Goal: Task Accomplishment & Management: Manage account settings

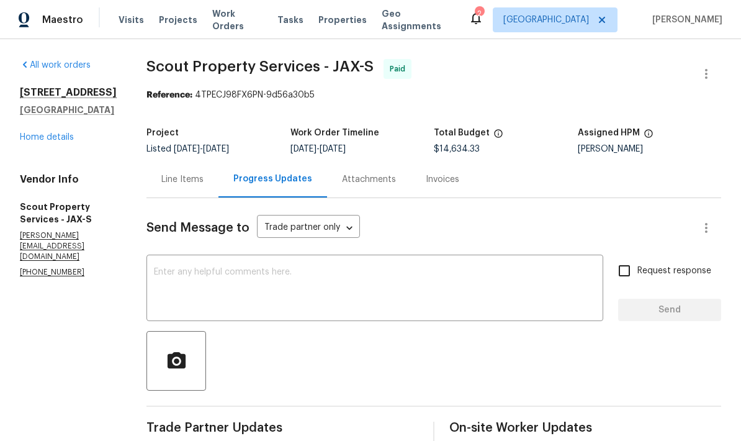
click at [34, 141] on link "Home details" at bounding box center [47, 137] width 54 height 9
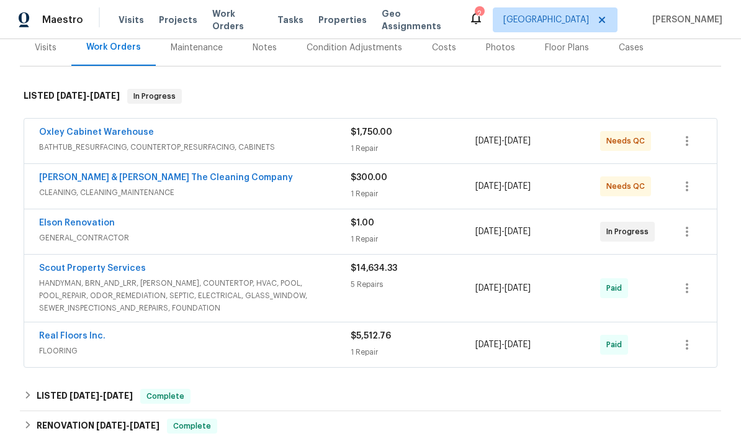
scroll to position [160, 0]
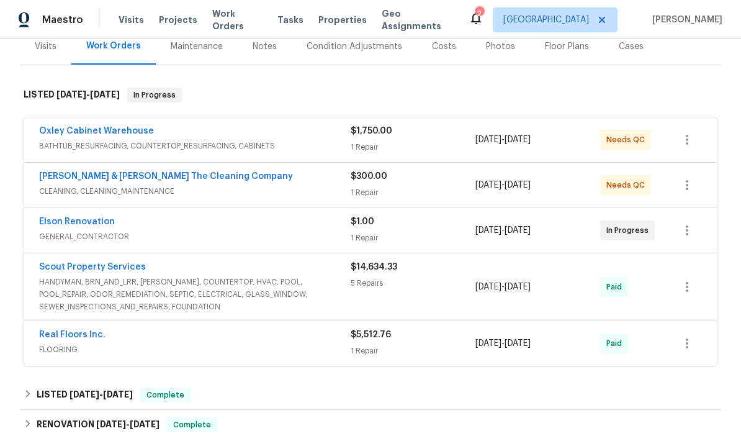
click at [372, 138] on div "$1,750.00 1 Repair" at bounding box center [413, 140] width 125 height 30
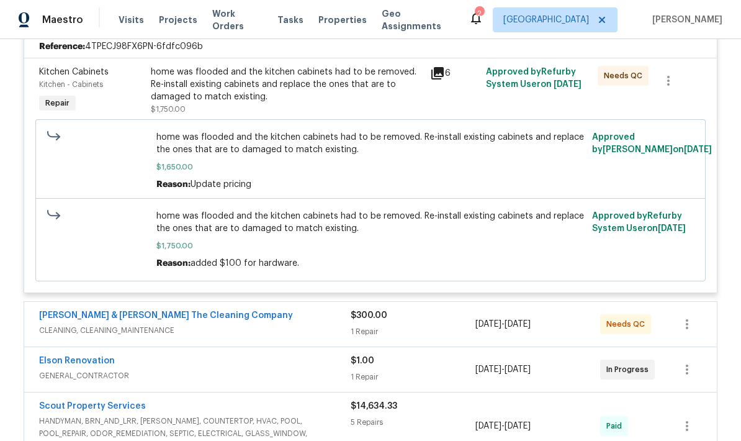
scroll to position [297, 0]
click at [421, 158] on div "home was flooded and the kitchen cabinets had to be removed. Re-install existin…" at bounding box center [370, 160] width 429 height 60
click at [421, 161] on span "$1,650.00" at bounding box center [370, 166] width 429 height 12
click at [370, 91] on div "home was flooded and the kitchen cabinets had to be removed. Re-install existin…" at bounding box center [287, 83] width 272 height 37
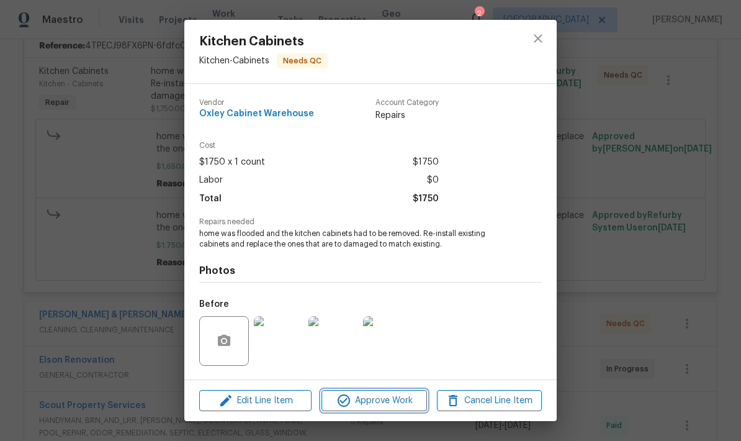
click at [367, 398] on span "Approve Work" at bounding box center [373, 401] width 97 height 16
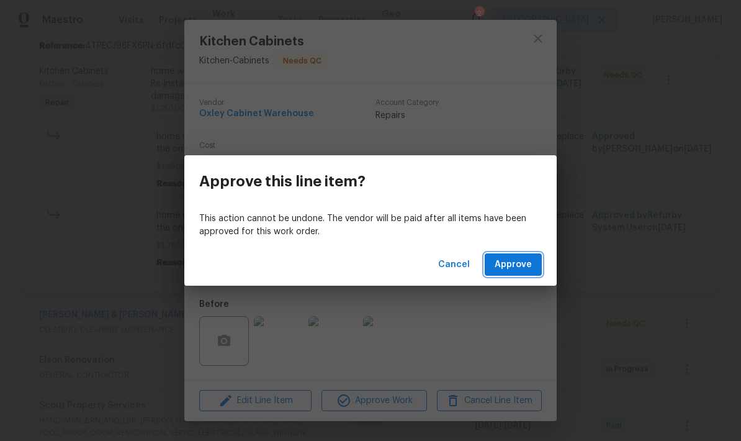
click at [519, 268] on span "Approve" at bounding box center [512, 265] width 37 height 16
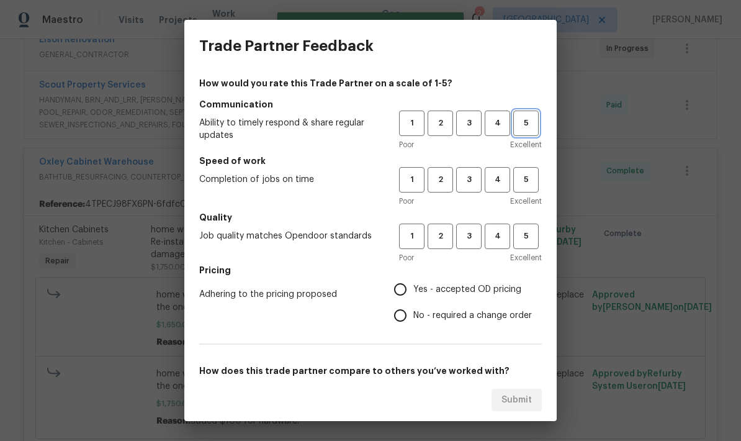
click at [530, 120] on span "5" at bounding box center [525, 123] width 23 height 14
click at [527, 183] on span "5" at bounding box center [525, 179] width 23 height 14
click at [529, 238] on span "5" at bounding box center [525, 236] width 23 height 14
click at [400, 289] on input "Yes - accepted OD pricing" at bounding box center [400, 289] width 26 height 26
radio input "true"
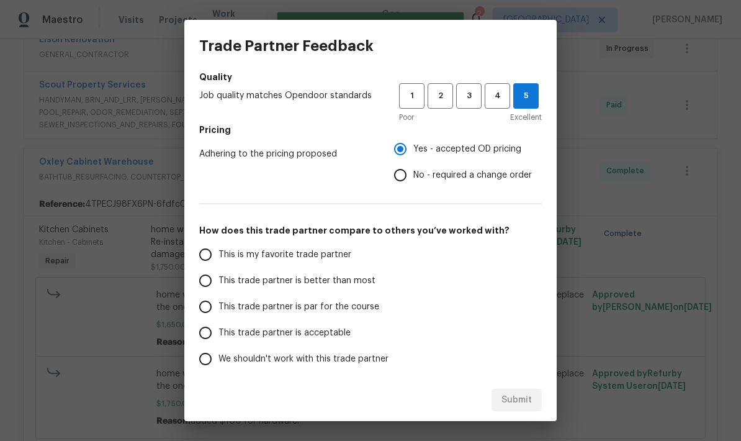
scroll to position [141, 0]
click at [217, 281] on input "This trade partner is better than most" at bounding box center [205, 280] width 26 height 26
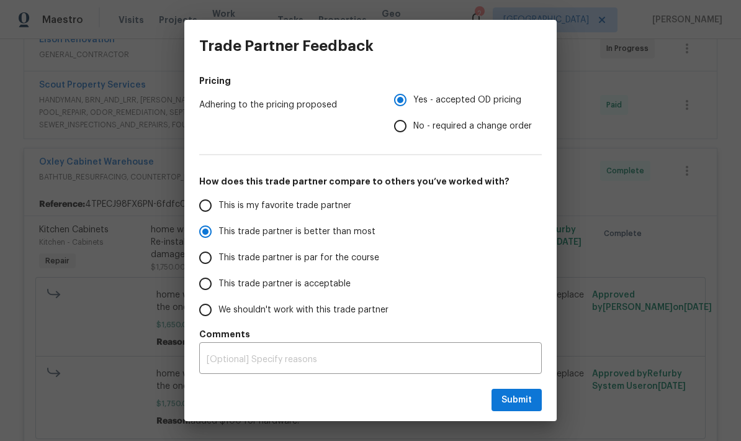
scroll to position [189, 0]
click at [524, 398] on span "Submit" at bounding box center [516, 400] width 30 height 16
radio input "true"
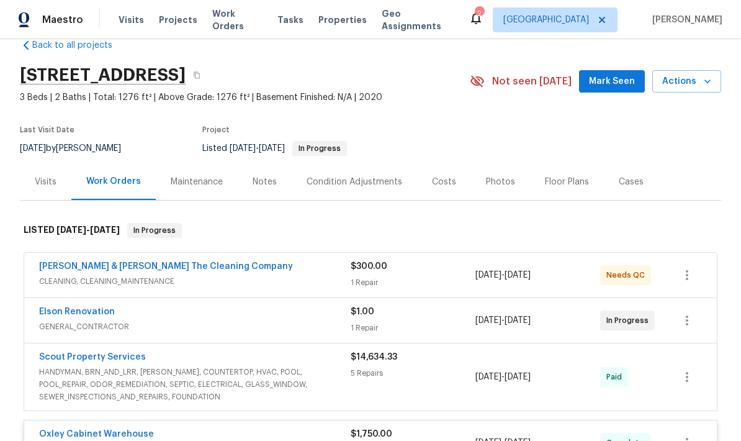
scroll to position [35, 0]
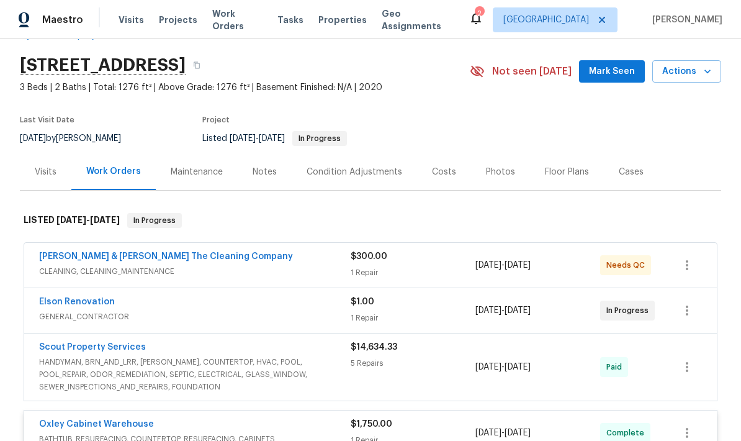
click at [407, 265] on div "$300.00 1 Repair" at bounding box center [413, 265] width 125 height 30
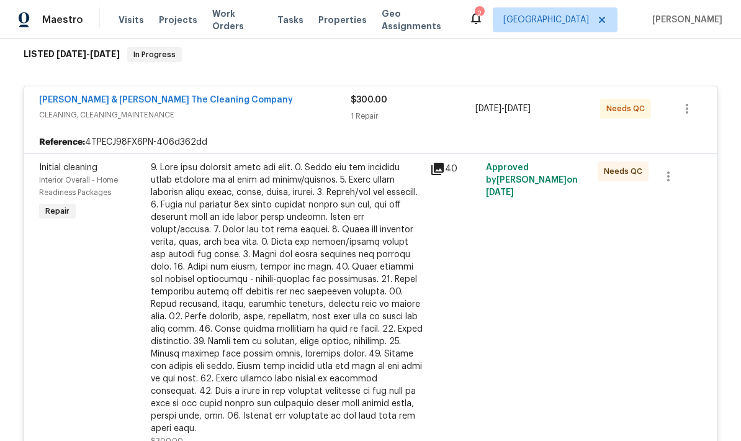
scroll to position [200, 0]
click at [375, 135] on div "Reference: 4TPECJ98FX6PN-406d362dd" at bounding box center [370, 143] width 692 height 22
click at [349, 259] on div at bounding box center [287, 298] width 272 height 273
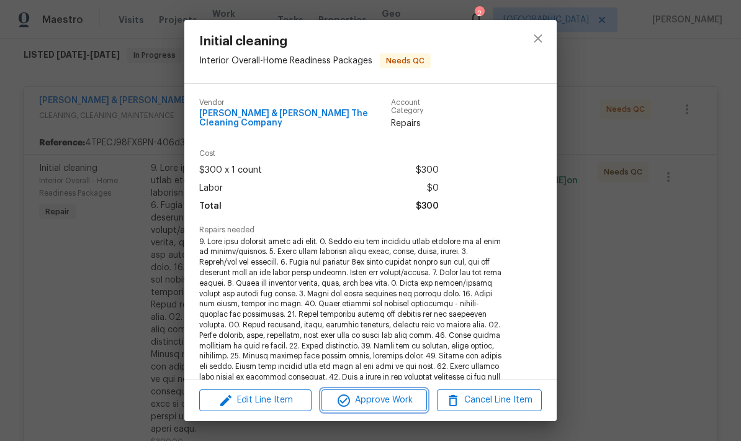
click at [377, 397] on span "Approve Work" at bounding box center [373, 400] width 97 height 16
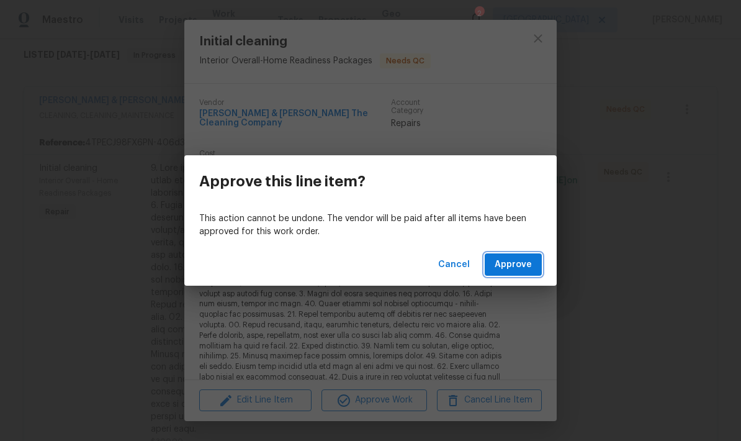
click at [514, 265] on span "Approve" at bounding box center [512, 265] width 37 height 16
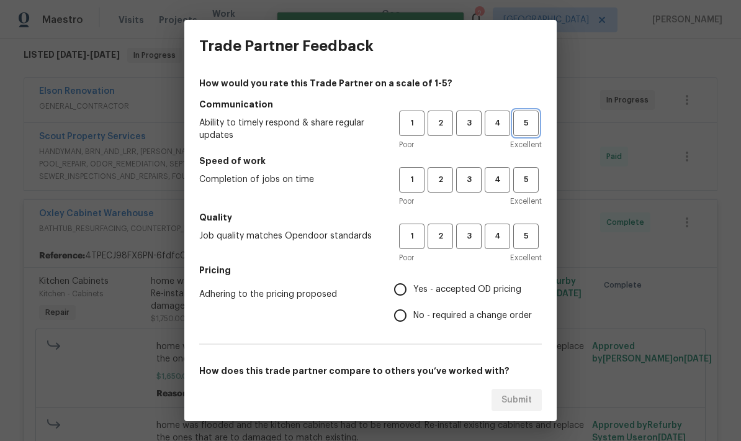
click at [533, 120] on span "5" at bounding box center [525, 123] width 23 height 14
click at [526, 177] on span "5" at bounding box center [525, 179] width 23 height 14
click at [530, 241] on span "5" at bounding box center [525, 236] width 23 height 14
click at [405, 296] on input "Yes - accepted OD pricing" at bounding box center [400, 289] width 26 height 26
radio input "true"
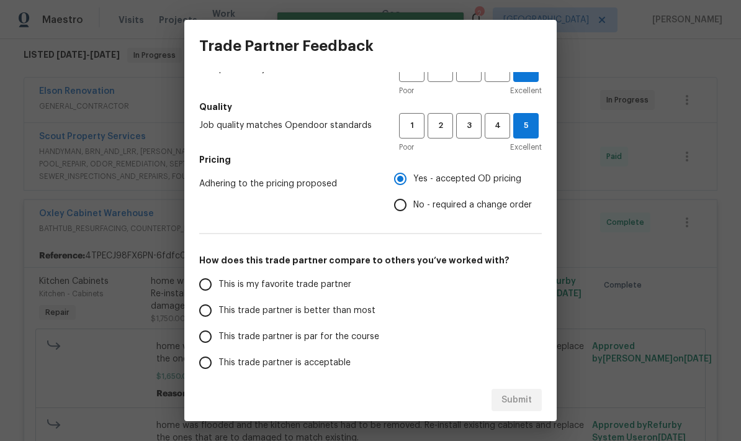
scroll to position [118, 0]
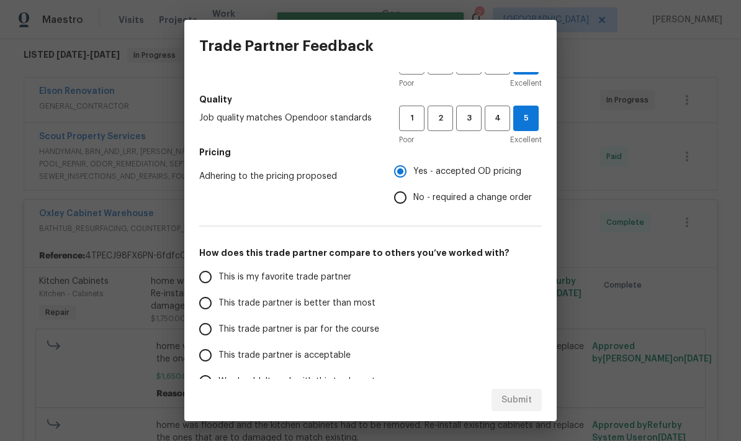
click at [209, 308] on input "This trade partner is better than most" at bounding box center [205, 303] width 26 height 26
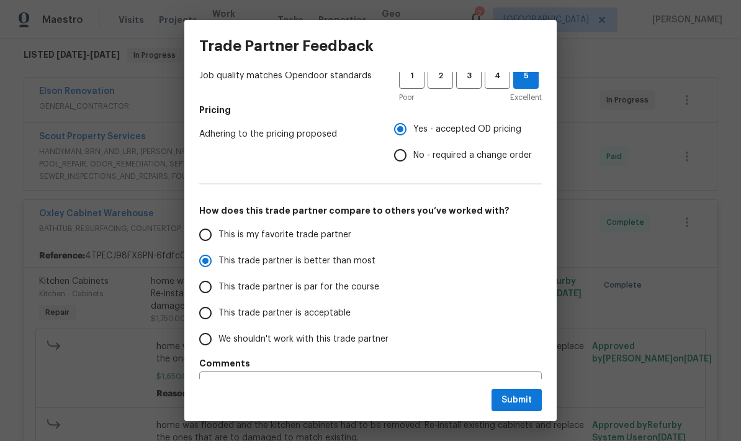
scroll to position [182, 0]
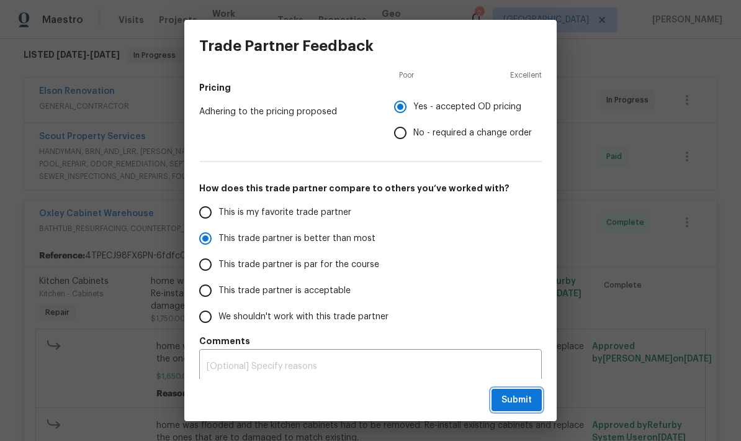
click at [519, 400] on span "Submit" at bounding box center [516, 400] width 30 height 16
radio input "true"
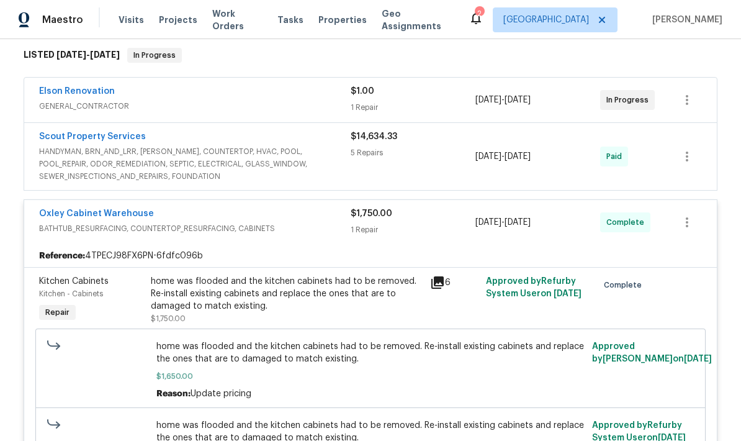
radio input "false"
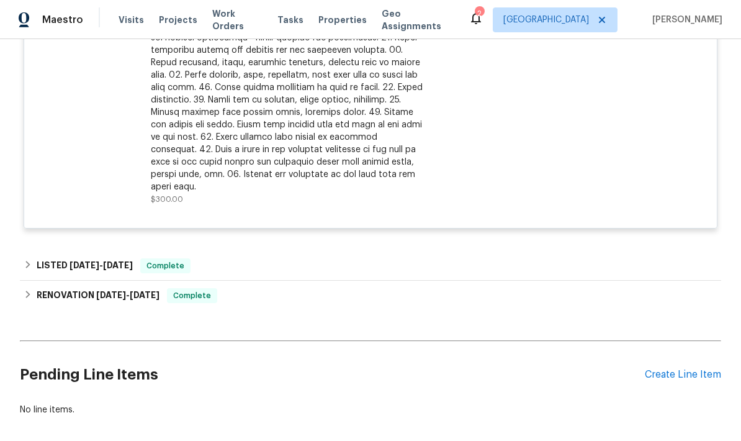
scroll to position [920, 0]
click at [665, 369] on div "Create Line Item" at bounding box center [683, 375] width 76 height 12
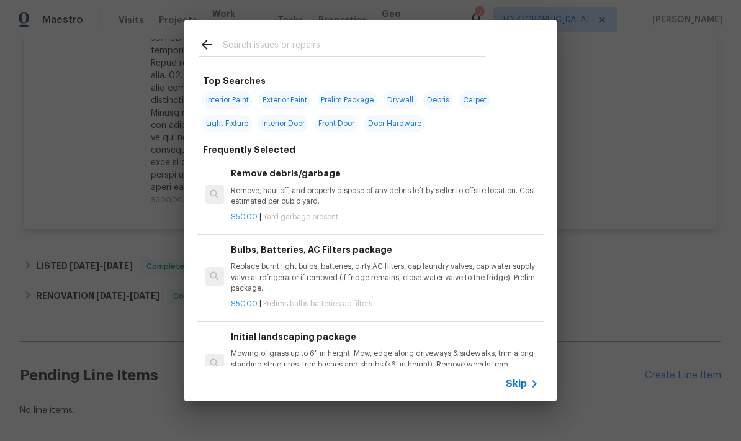
click at [292, 48] on input "text" at bounding box center [354, 46] width 263 height 19
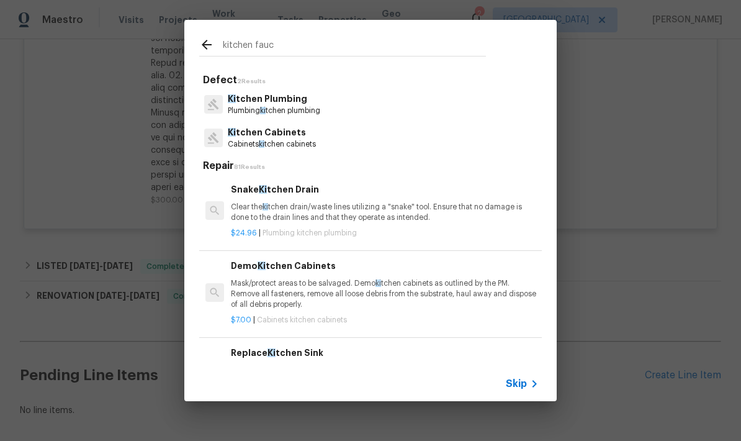
type input "kitchen fauce"
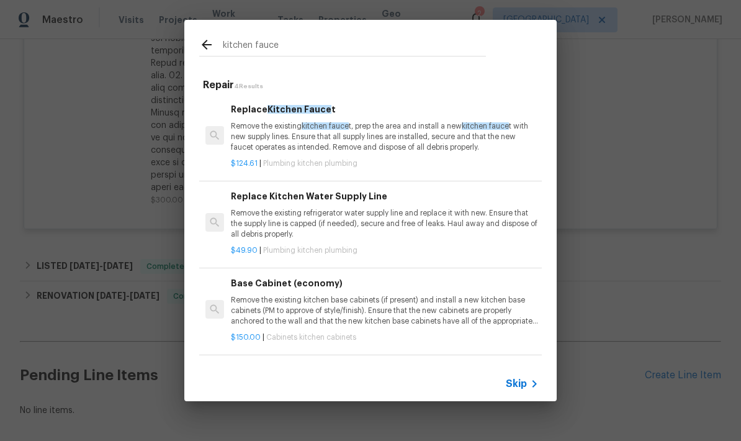
scroll to position [0, 0]
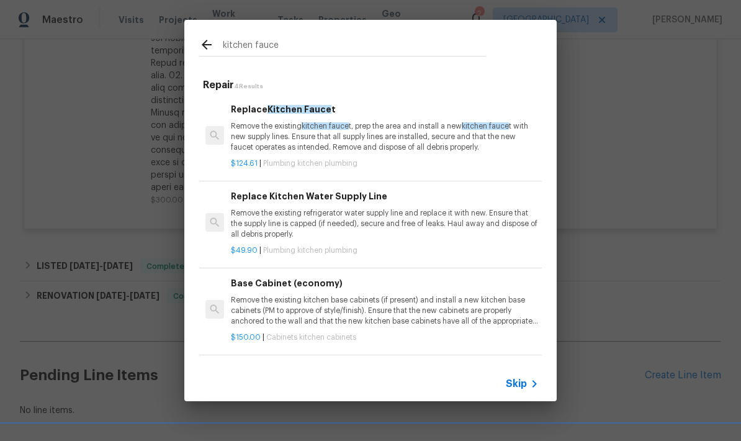
click at [352, 136] on p "Remove the existing kitchen fauce t, prep the area and install a new kitchen fa…" at bounding box center [385, 137] width 308 height 32
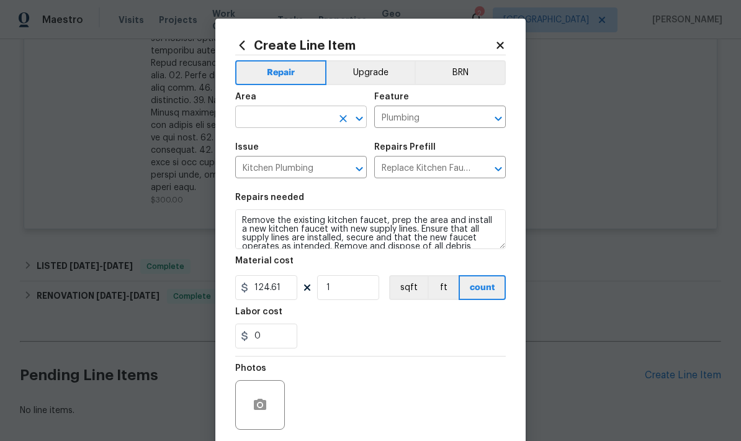
click at [302, 117] on input "text" at bounding box center [283, 118] width 97 height 19
click at [271, 150] on li "Kitchen" at bounding box center [301, 146] width 132 height 20
type input "Kitchen"
click at [432, 119] on input "Plumbing" at bounding box center [422, 118] width 97 height 19
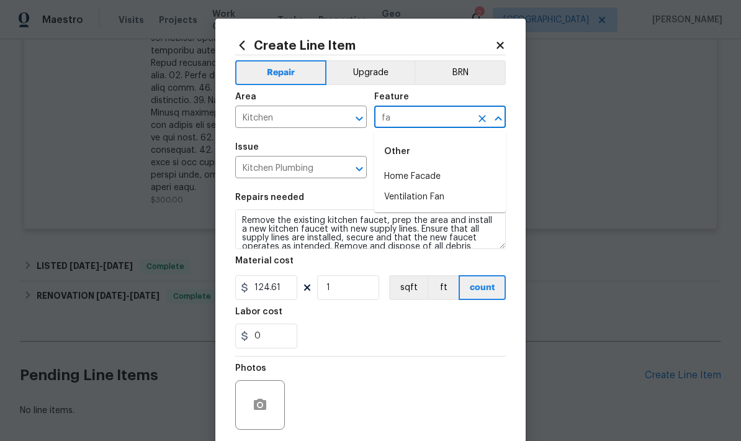
type input "f"
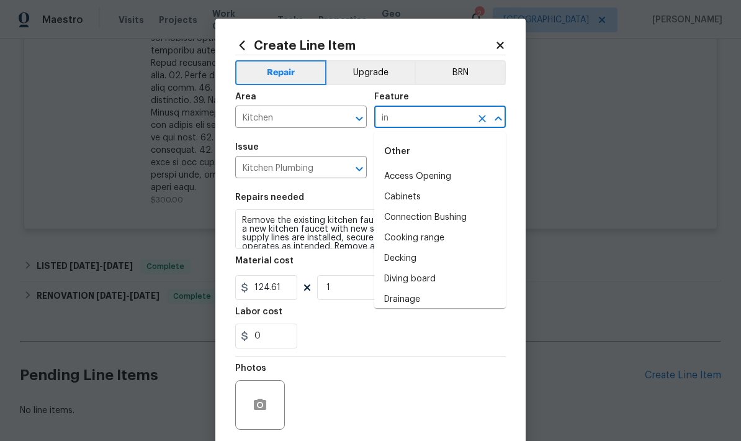
type input "i"
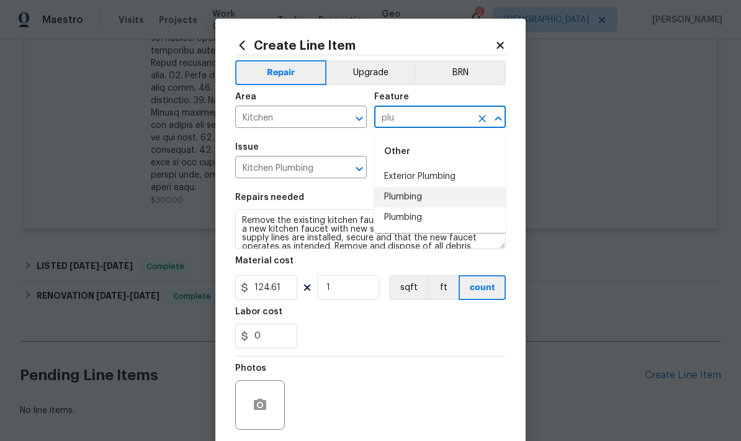
click at [407, 199] on li "Plumbing" at bounding box center [440, 197] width 132 height 20
type input "Plumbing"
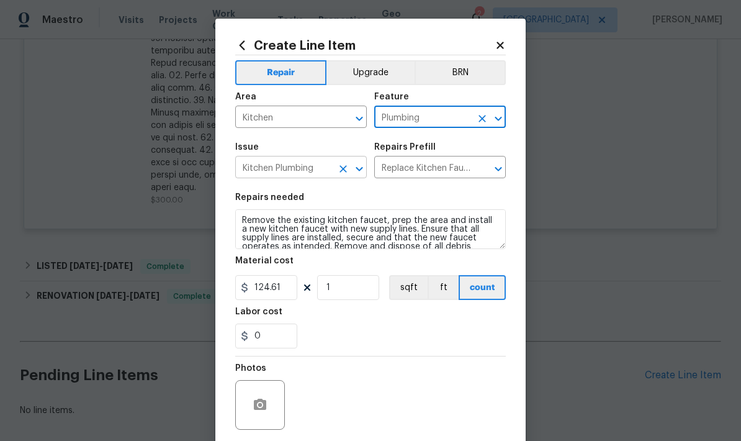
click at [320, 169] on input "Kitchen Plumbing" at bounding box center [283, 168] width 97 height 19
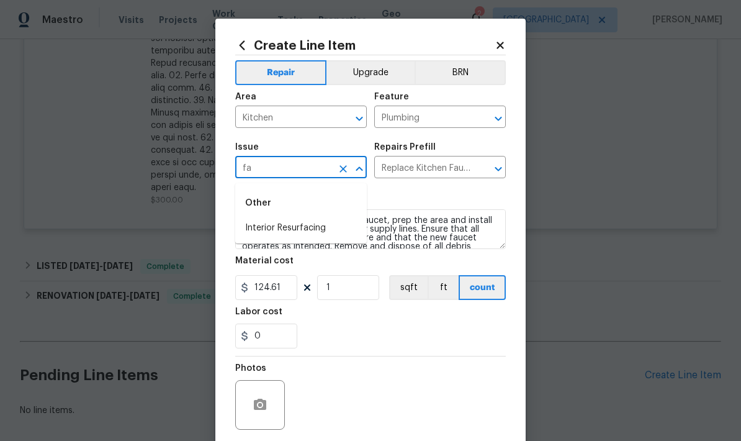
type input "f"
click at [286, 253] on li "Kitchen Plumbing" at bounding box center [301, 248] width 132 height 20
type input "Kitchen Plumbing"
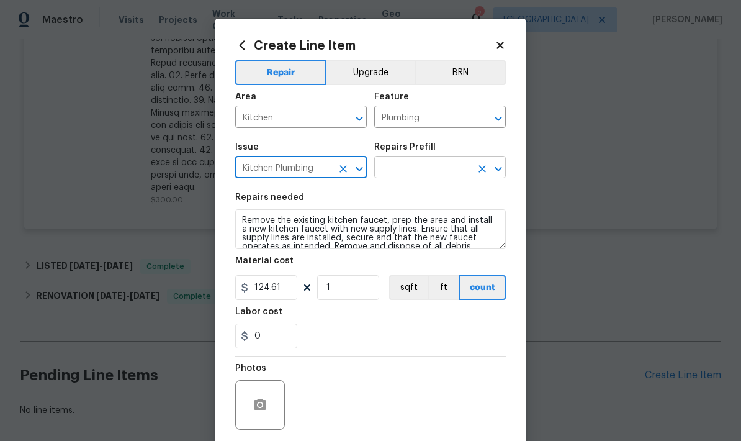
click at [429, 174] on input "text" at bounding box center [422, 168] width 97 height 19
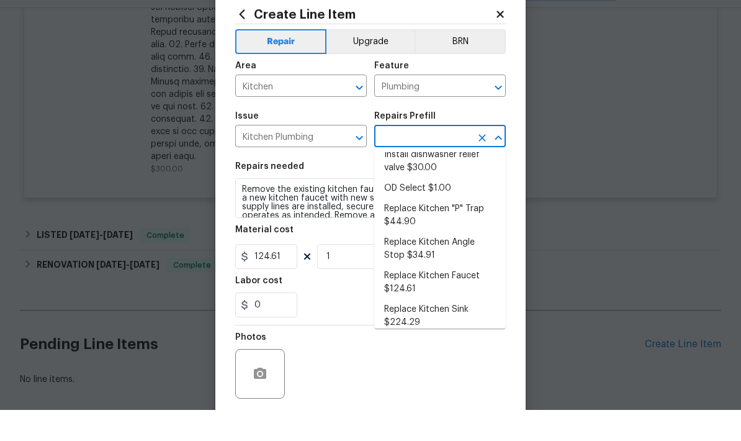
scroll to position [67, 0]
click at [448, 296] on li "Replace Kitchen Faucet $124.61" at bounding box center [440, 313] width 132 height 34
type input "Replace Kitchen Faucet $124.61"
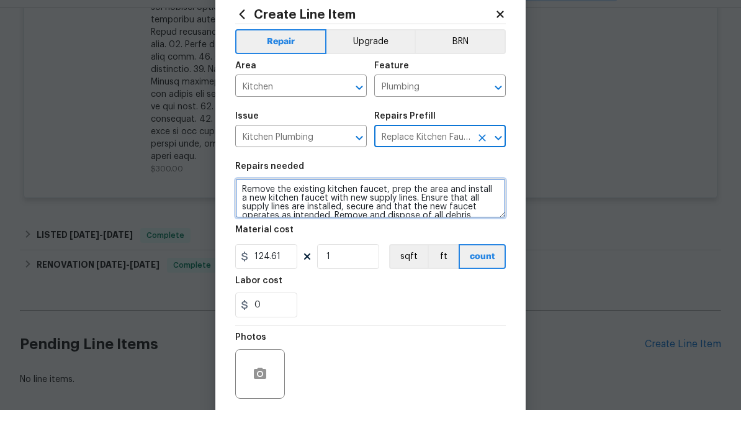
click at [483, 219] on textarea "Remove the existing kitchen faucet, prep the area and install a new kitchen fau…" at bounding box center [370, 229] width 271 height 40
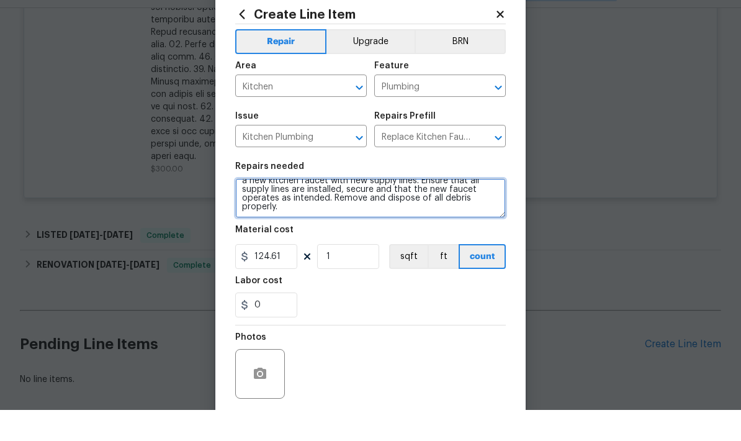
scroll to position [20, 0]
type textarea "Remove the existing kitchen faucet, prep the area and install a new kitchen fau…"
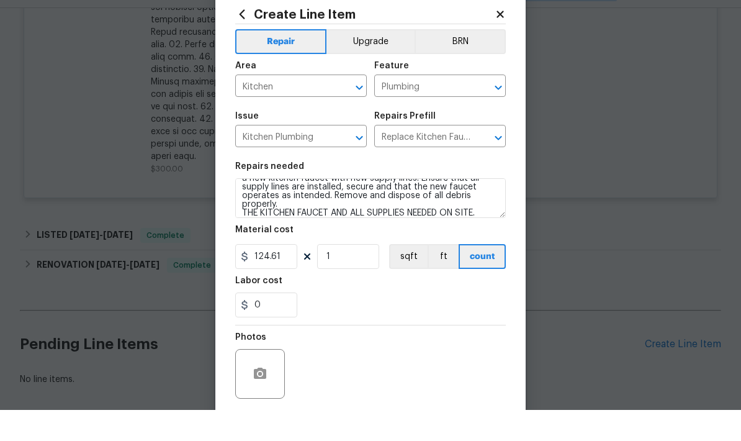
click at [390, 323] on div "0" at bounding box center [370, 335] width 271 height 25
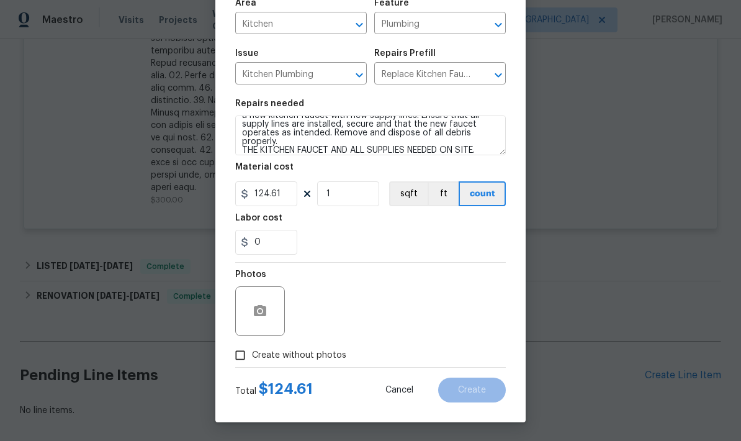
scroll to position [96, 0]
click at [269, 305] on button "button" at bounding box center [260, 311] width 30 height 30
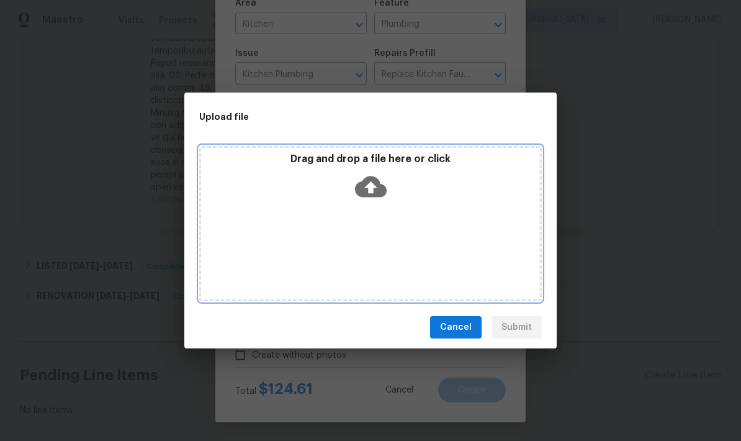
click at [375, 191] on icon at bounding box center [371, 186] width 32 height 21
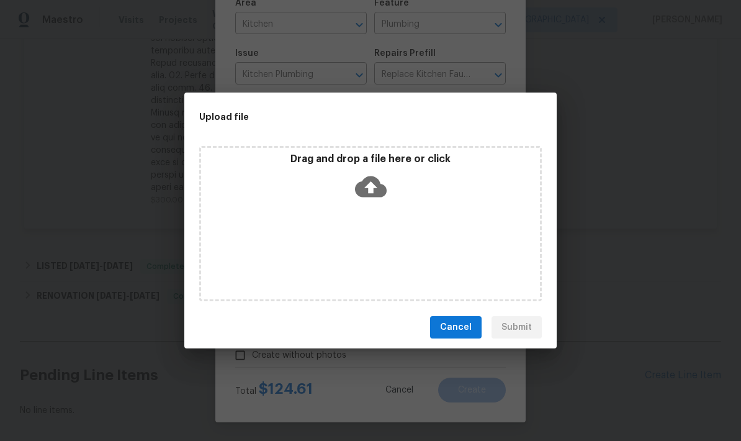
scroll to position [0, 0]
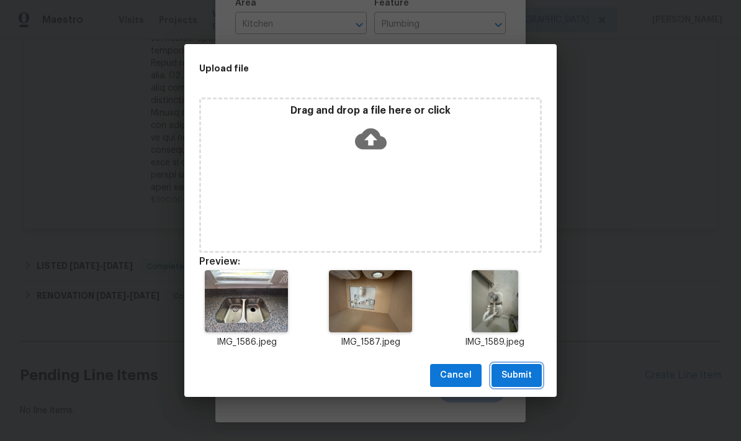
click at [519, 381] on span "Submit" at bounding box center [516, 375] width 30 height 16
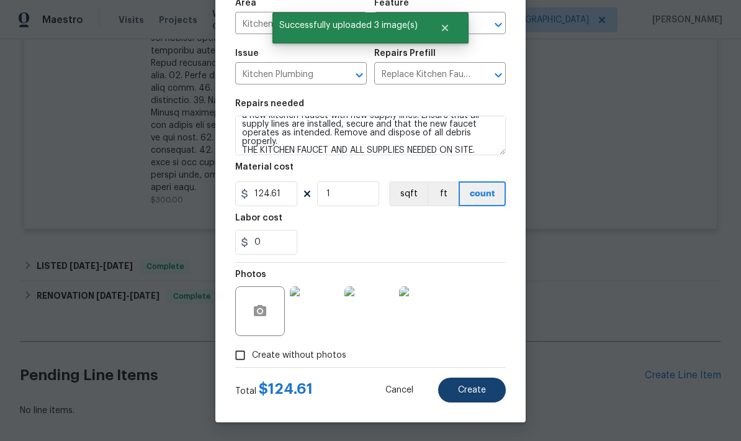
click at [474, 388] on span "Create" at bounding box center [472, 389] width 28 height 9
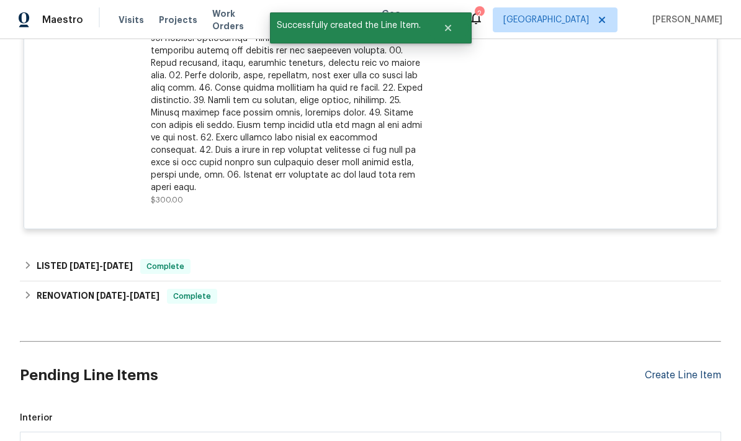
click at [689, 369] on div "Create Line Item" at bounding box center [683, 375] width 76 height 12
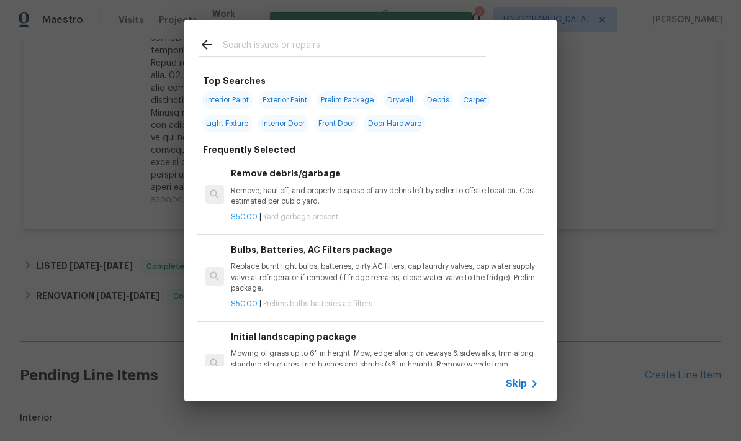
click at [260, 43] on input "text" at bounding box center [354, 46] width 263 height 19
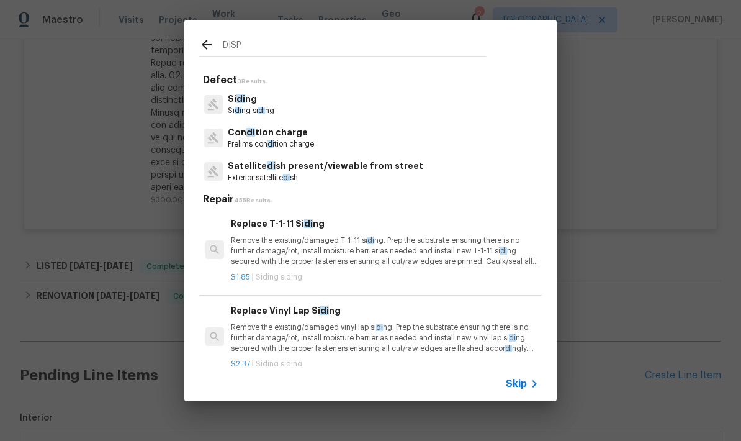
type input "DISPO"
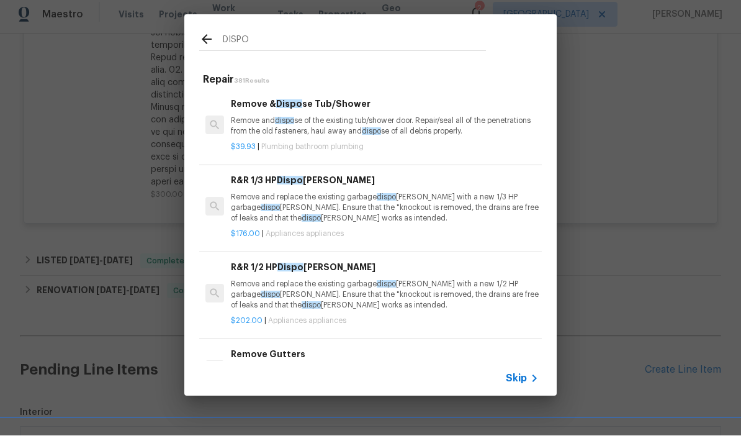
click at [398, 205] on p "Remove and replace the existing garbage dispo sal with a new 1/3 HP garbage dis…" at bounding box center [385, 213] width 308 height 32
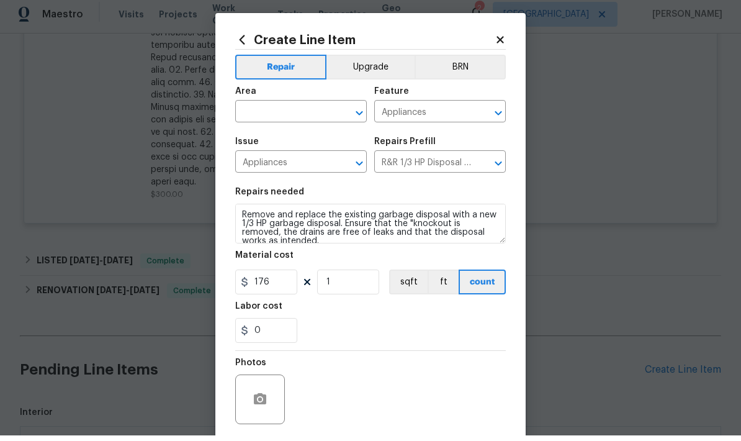
scroll to position [6, 0]
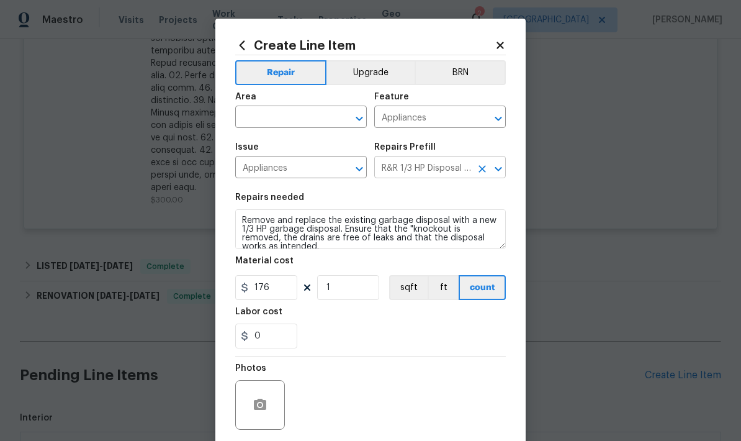
click at [485, 169] on icon "Clear" at bounding box center [482, 169] width 12 height 12
click at [453, 167] on input "text" at bounding box center [422, 168] width 97 height 19
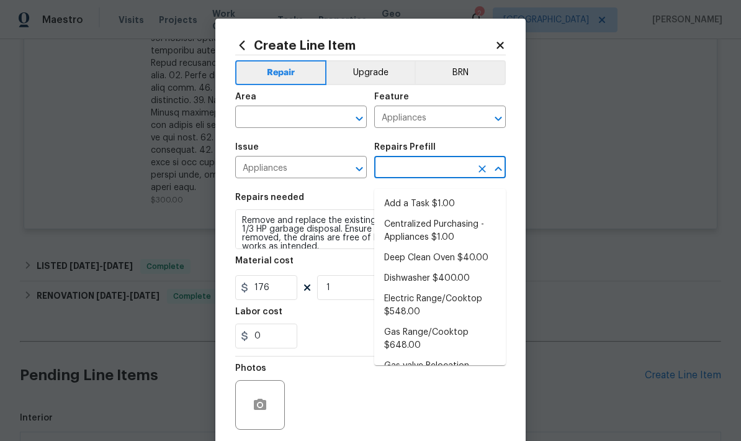
click at [441, 202] on li "Add a Task $1.00" at bounding box center [440, 204] width 132 height 20
type input "Add a Task $1.00"
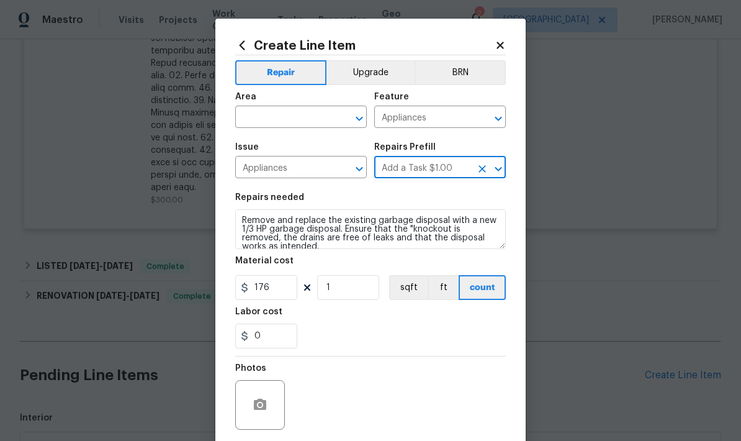
type textarea "HPM to detail"
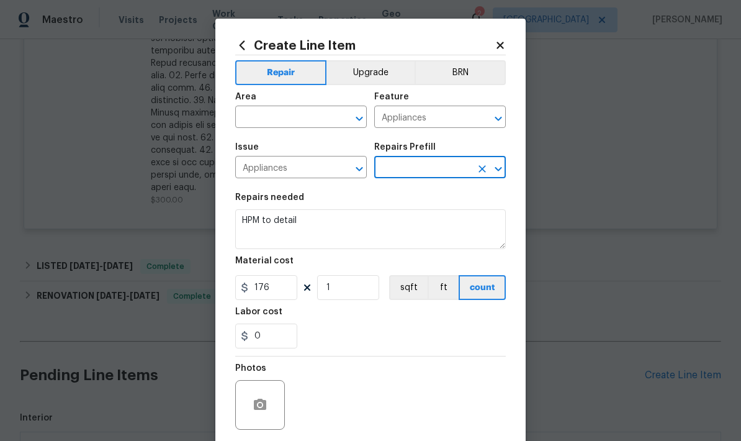
type input "Add a Task $1.00"
type input "1"
click at [335, 158] on div "Issue" at bounding box center [301, 151] width 132 height 16
click at [308, 123] on input "text" at bounding box center [283, 118] width 97 height 19
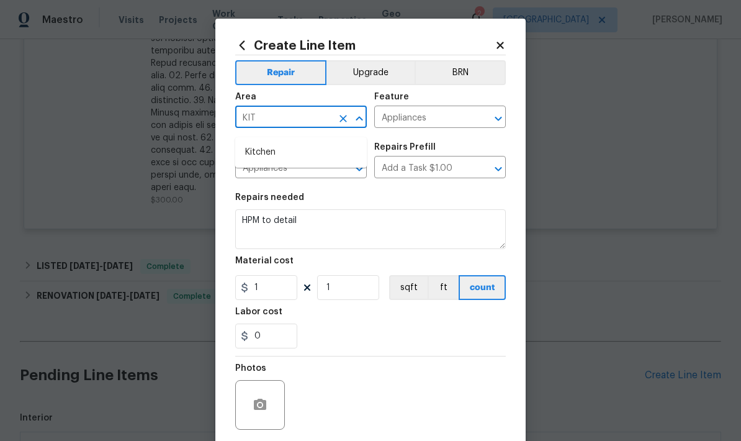
click at [264, 145] on li "Kitchen" at bounding box center [301, 152] width 132 height 20
type input "Kitchen"
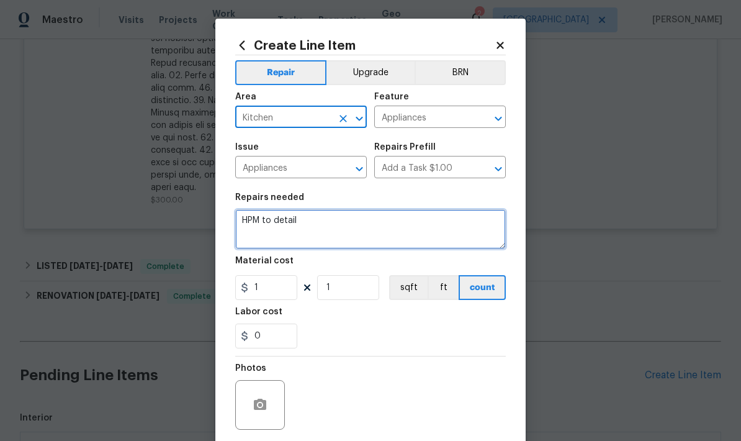
click at [302, 226] on textarea "HPM to detail" at bounding box center [370, 229] width 271 height 40
click at [301, 226] on textarea "HPM to detail" at bounding box center [370, 229] width 271 height 40
click at [289, 223] on textarea "HPM to detail" at bounding box center [370, 229] width 271 height 40
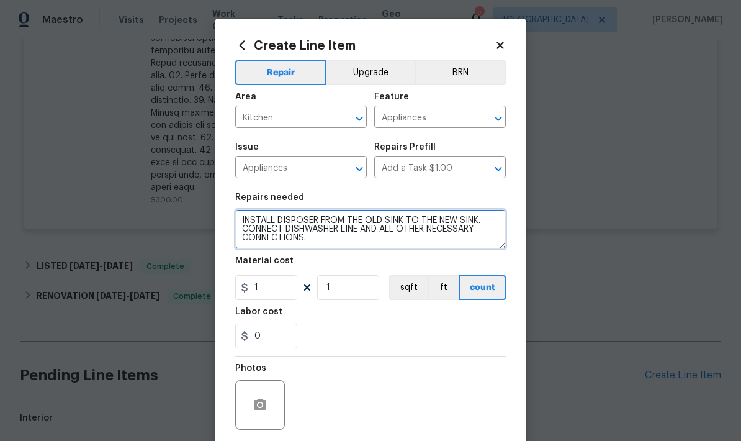
type textarea "INSTALL DISPOSER FROM THE OLD SINK TO THE NEW SINK. CONNECT DISHWASHER LINE AND…"
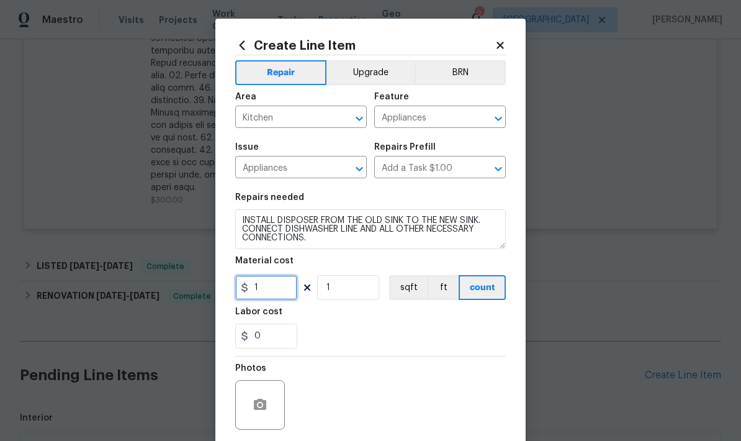
click at [275, 290] on input "1" at bounding box center [266, 287] width 62 height 25
type input "75"
click at [385, 332] on div "0" at bounding box center [370, 335] width 271 height 25
click at [392, 386] on div "Photos" at bounding box center [370, 396] width 271 height 81
click at [257, 387] on div at bounding box center [260, 405] width 50 height 50
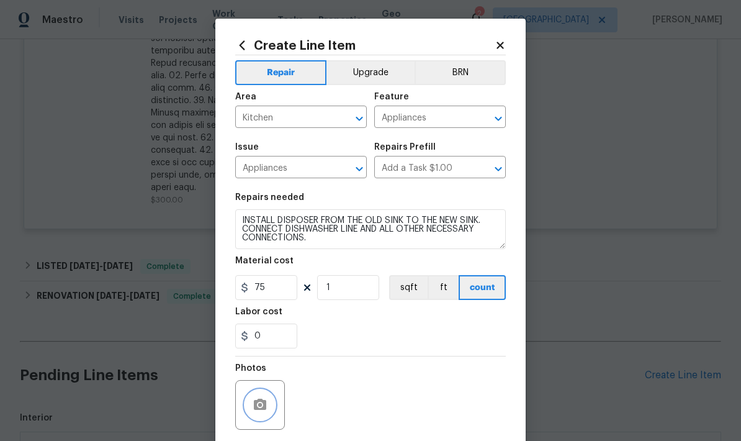
click at [263, 397] on button "button" at bounding box center [260, 405] width 30 height 30
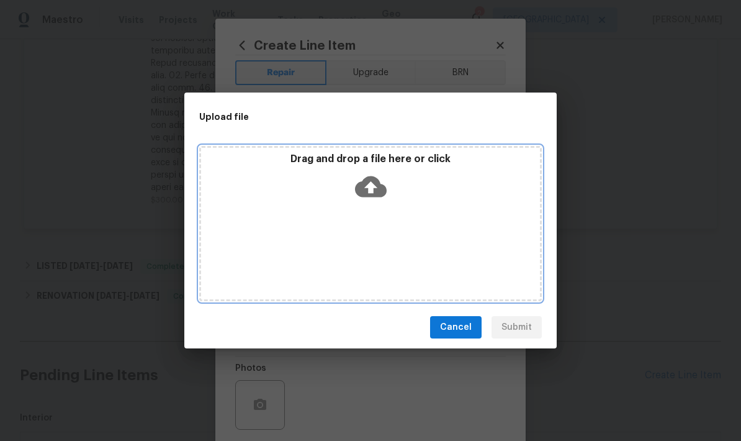
click at [369, 192] on icon at bounding box center [371, 187] width 32 height 32
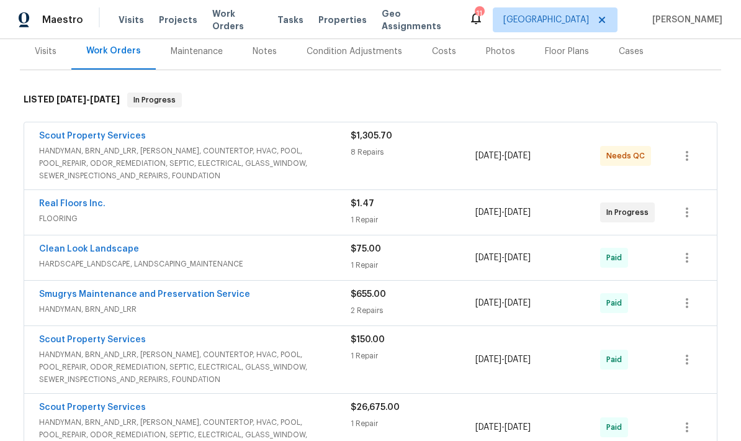
scroll to position [156, 0]
click at [291, 221] on span "FLOORING" at bounding box center [194, 218] width 311 height 12
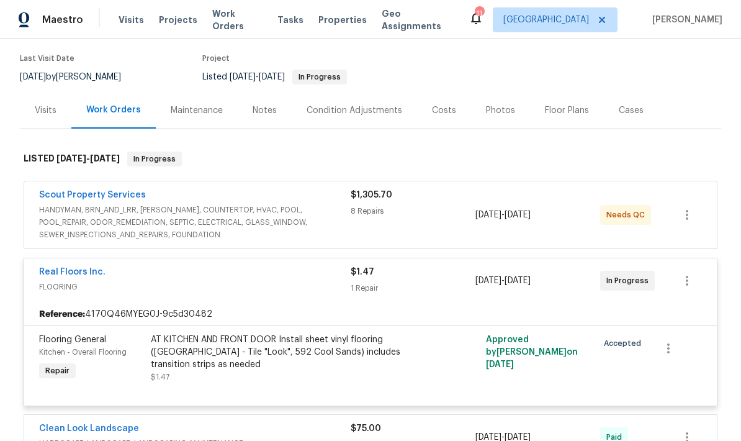
scroll to position [96, 0]
click at [293, 223] on span "HANDYMAN, BRN_AND_LRR, [PERSON_NAME], COUNTERTOP, HVAC, POOL, POOL_REPAIR, ODOR…" at bounding box center [194, 222] width 311 height 37
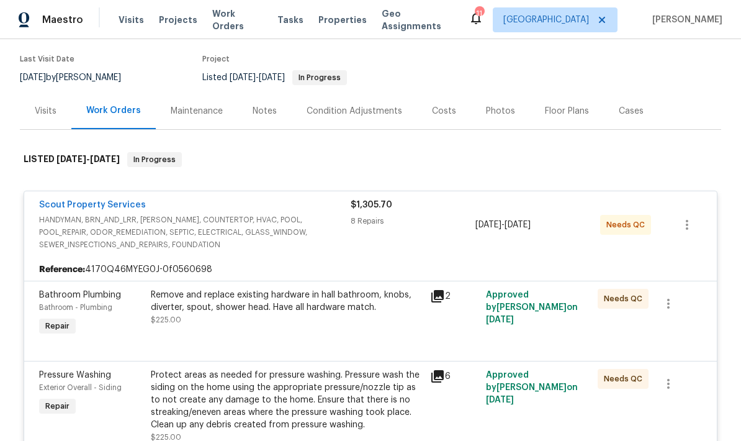
click at [295, 248] on span "HANDYMAN, BRN_AND_LRR, [PERSON_NAME], COUNTERTOP, HVAC, POOL, POOL_REPAIR, ODOR…" at bounding box center [194, 231] width 311 height 37
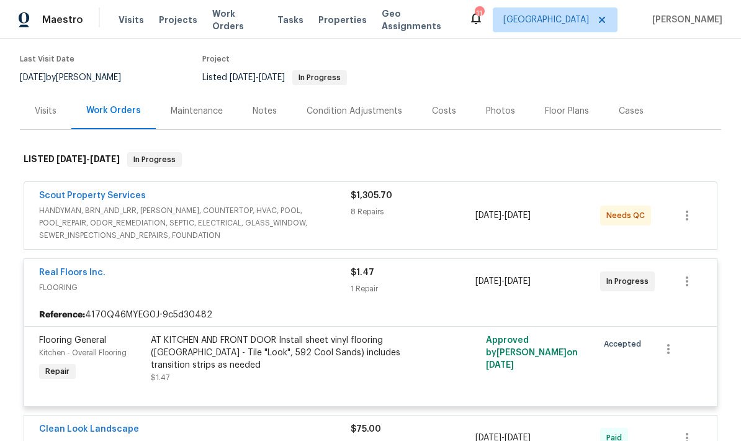
click at [302, 230] on span "HANDYMAN, BRN_AND_LRR, [PERSON_NAME], COUNTERTOP, HVAC, POOL, POOL_REPAIR, ODOR…" at bounding box center [194, 222] width 311 height 37
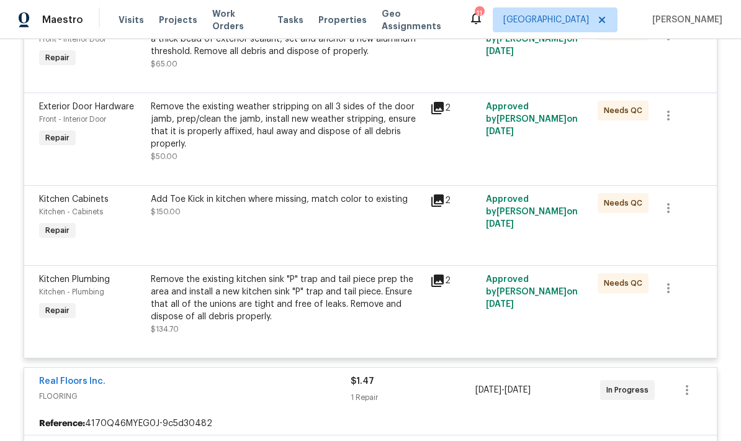
scroll to position [746, 0]
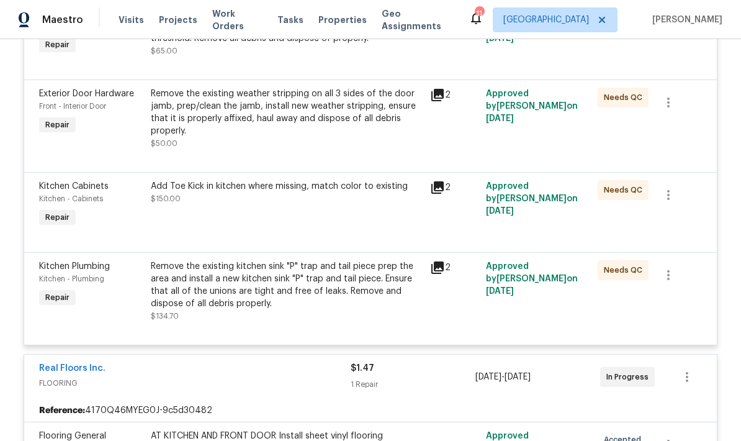
click at [441, 268] on icon at bounding box center [437, 267] width 12 height 12
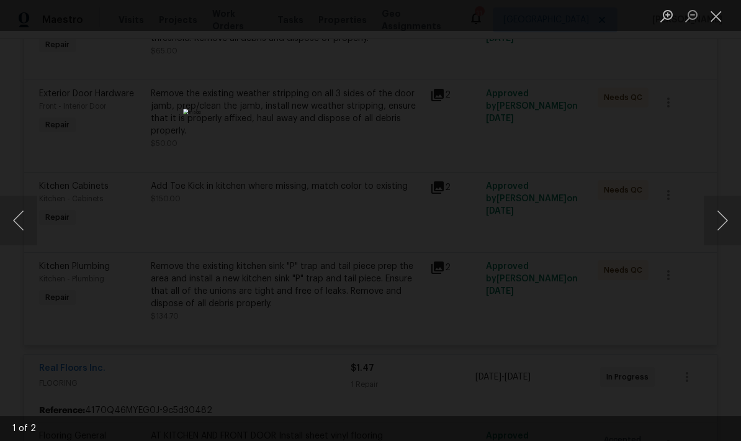
click at [728, 261] on div "Lightbox" at bounding box center [370, 220] width 741 height 441
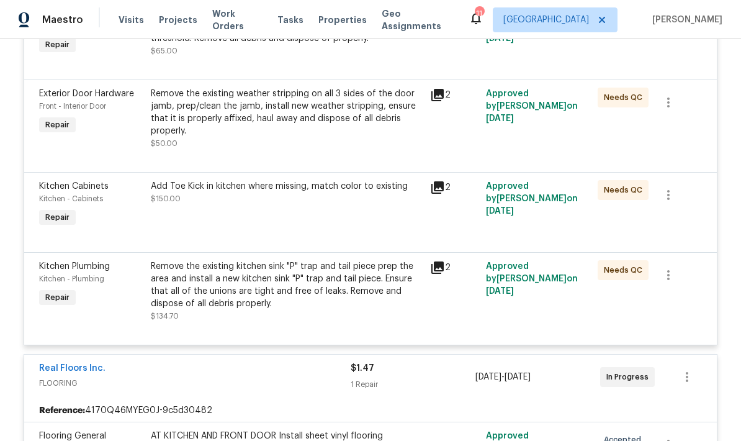
click at [436, 275] on icon at bounding box center [437, 267] width 15 height 15
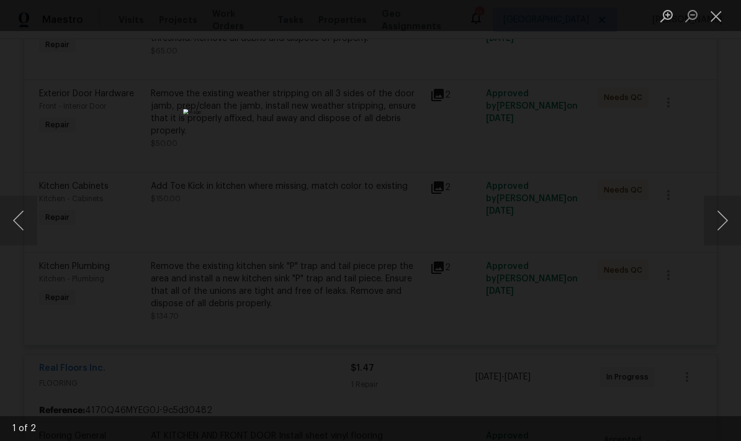
click at [717, 219] on button "Next image" at bounding box center [722, 220] width 37 height 50
click at [717, 230] on button "Next image" at bounding box center [722, 220] width 37 height 50
click at [718, 17] on button "Close lightbox" at bounding box center [716, 16] width 25 height 22
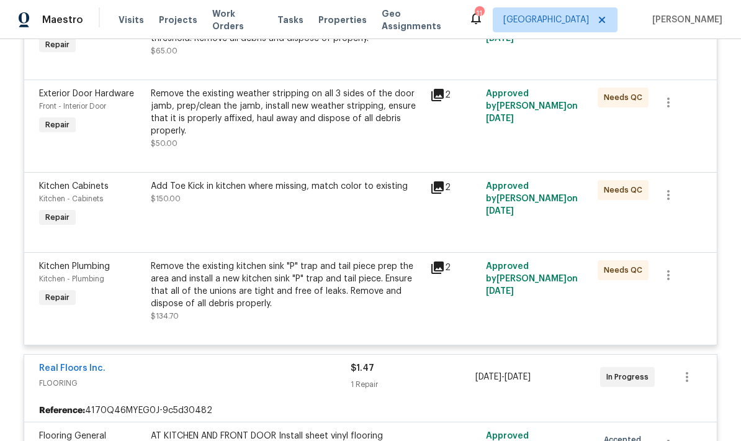
click at [441, 188] on icon at bounding box center [437, 187] width 12 height 12
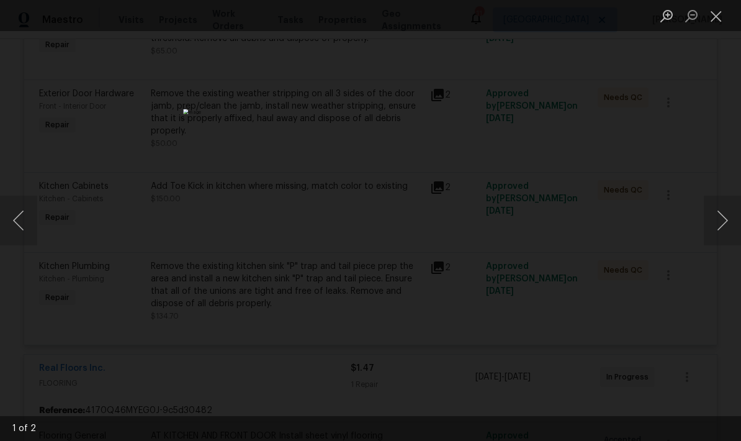
click at [724, 225] on button "Next image" at bounding box center [722, 220] width 37 height 50
click at [717, 226] on button "Next image" at bounding box center [722, 220] width 37 height 50
click at [718, 226] on button "Next image" at bounding box center [722, 220] width 37 height 50
click at [720, 17] on button "Close lightbox" at bounding box center [716, 16] width 25 height 22
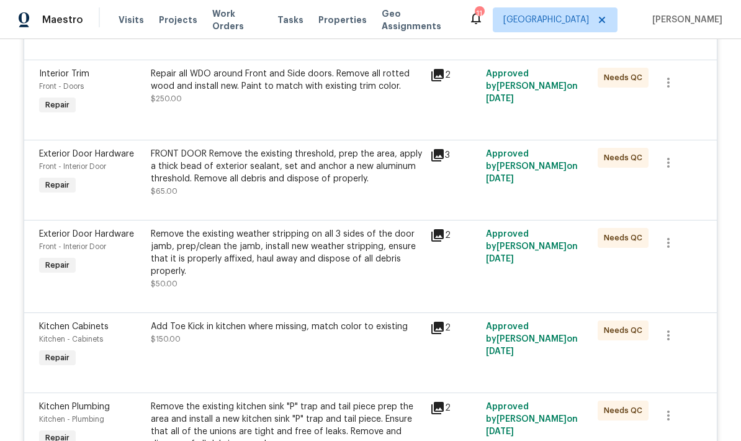
scroll to position [607, 0]
click at [443, 236] on icon at bounding box center [437, 234] width 12 height 12
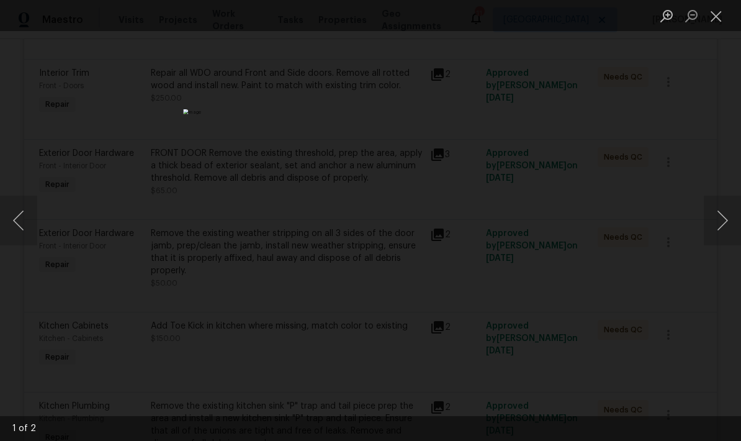
click at [726, 228] on button "Next image" at bounding box center [722, 220] width 37 height 50
click at [722, 19] on button "Close lightbox" at bounding box center [716, 16] width 25 height 22
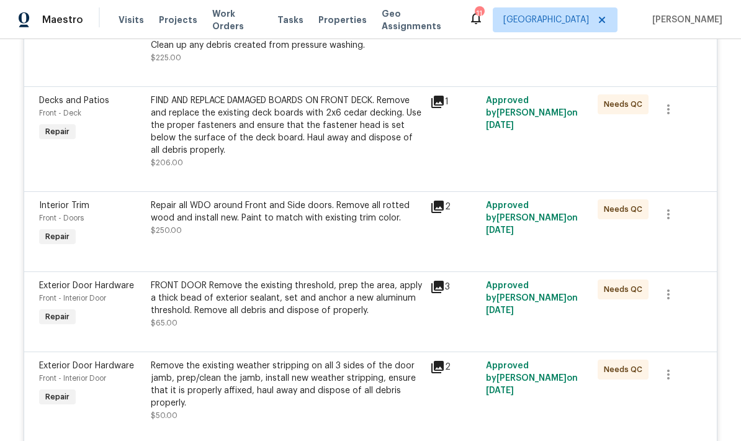
scroll to position [472, 0]
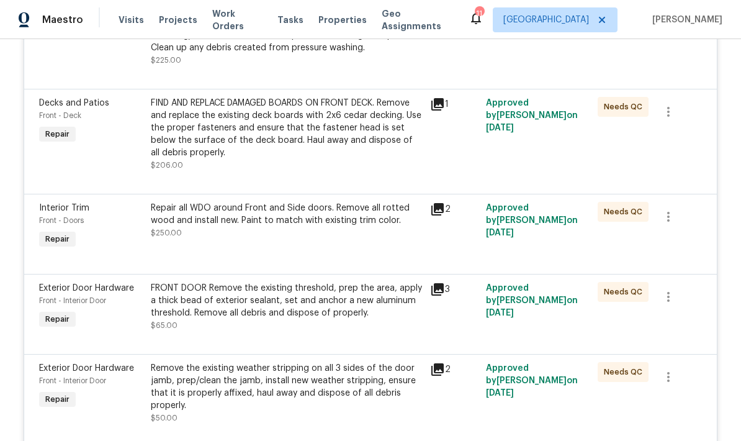
click at [442, 290] on icon at bounding box center [437, 289] width 12 height 12
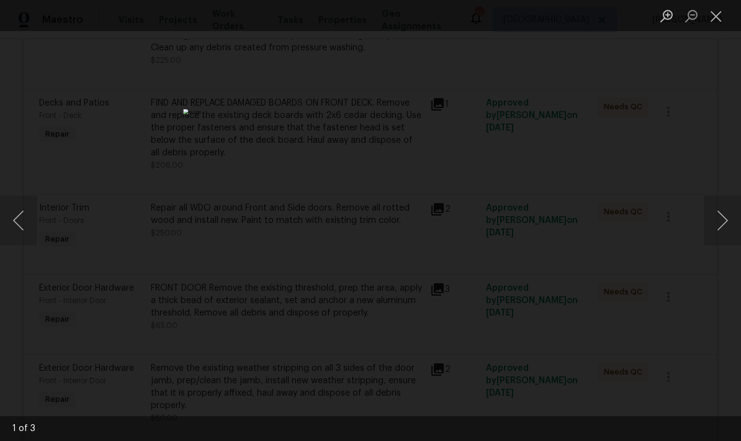
click at [721, 222] on button "Next image" at bounding box center [722, 220] width 37 height 50
click at [722, 19] on button "Close lightbox" at bounding box center [716, 16] width 25 height 22
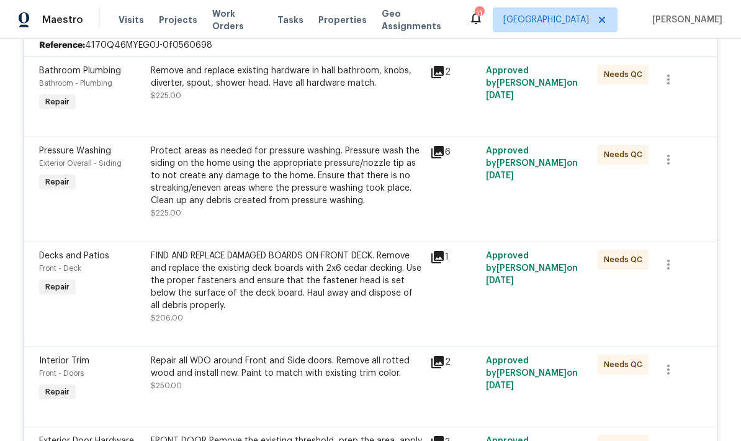
scroll to position [310, 0]
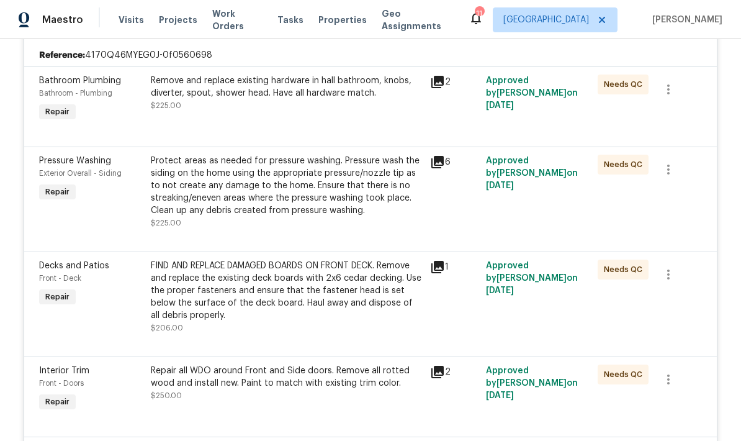
click at [443, 270] on icon at bounding box center [437, 267] width 12 height 12
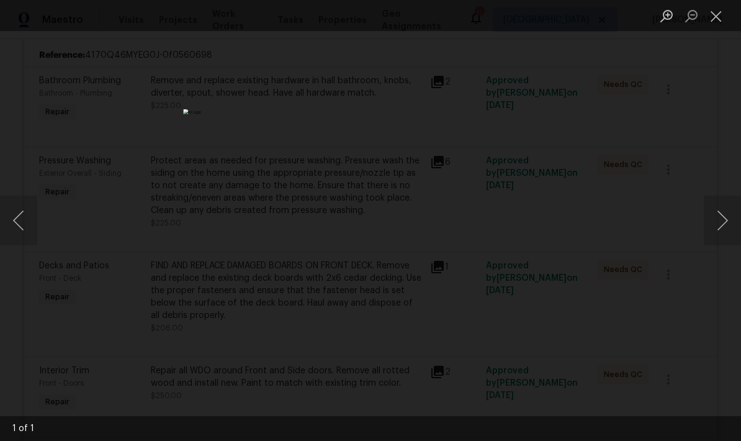
click at [722, 19] on button "Close lightbox" at bounding box center [716, 16] width 25 height 22
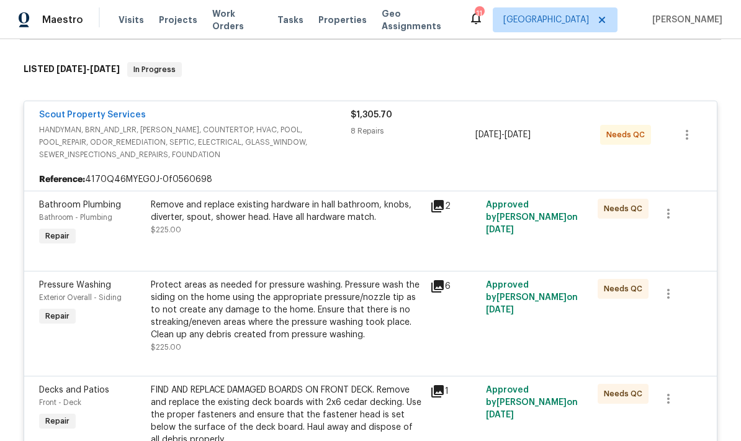
scroll to position [184, 0]
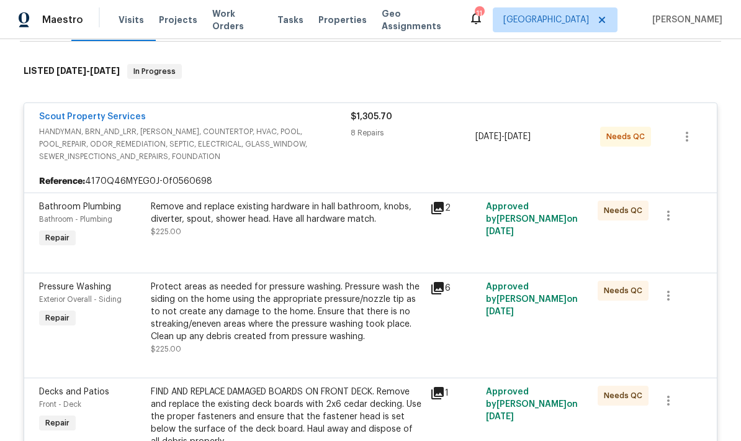
click at [441, 288] on icon at bounding box center [437, 288] width 12 height 12
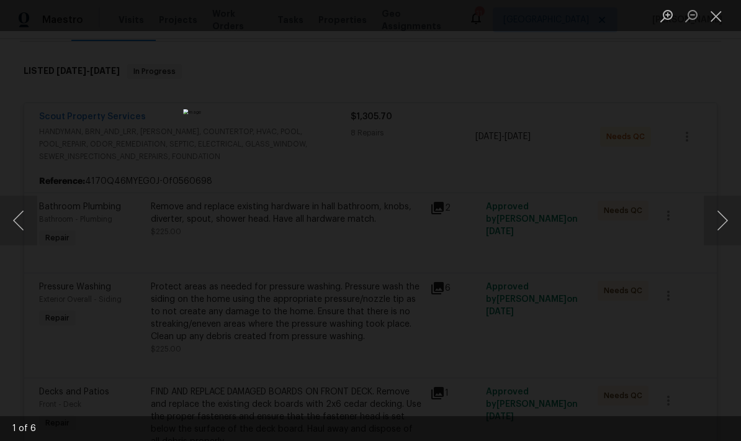
click at [722, 223] on button "Next image" at bounding box center [722, 220] width 37 height 50
click at [720, 233] on button "Next image" at bounding box center [722, 220] width 37 height 50
click at [720, 223] on button "Next image" at bounding box center [722, 220] width 37 height 50
click at [725, 234] on button "Next image" at bounding box center [722, 220] width 37 height 50
click at [722, 239] on button "Next image" at bounding box center [722, 220] width 37 height 50
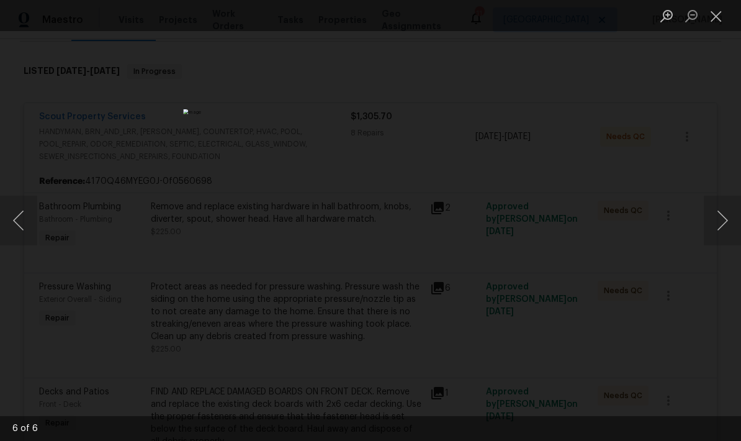
click at [725, 230] on button "Next image" at bounding box center [722, 220] width 37 height 50
click at [722, 230] on button "Next image" at bounding box center [722, 220] width 37 height 50
click at [718, 17] on button "Close lightbox" at bounding box center [716, 16] width 25 height 22
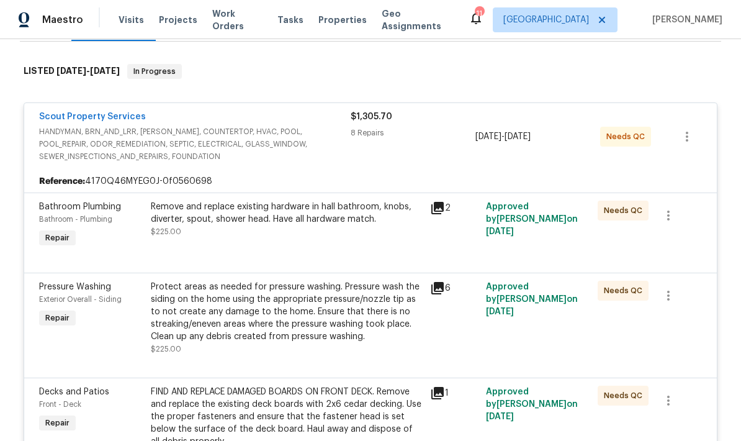
click at [439, 207] on icon at bounding box center [437, 208] width 12 height 12
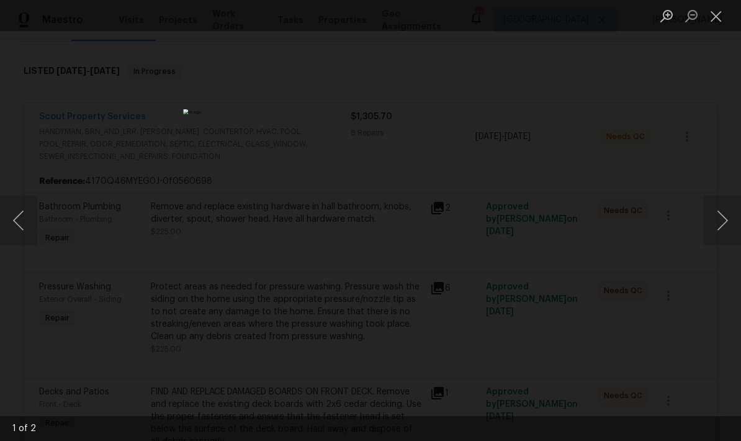
click at [722, 21] on button "Close lightbox" at bounding box center [716, 16] width 25 height 22
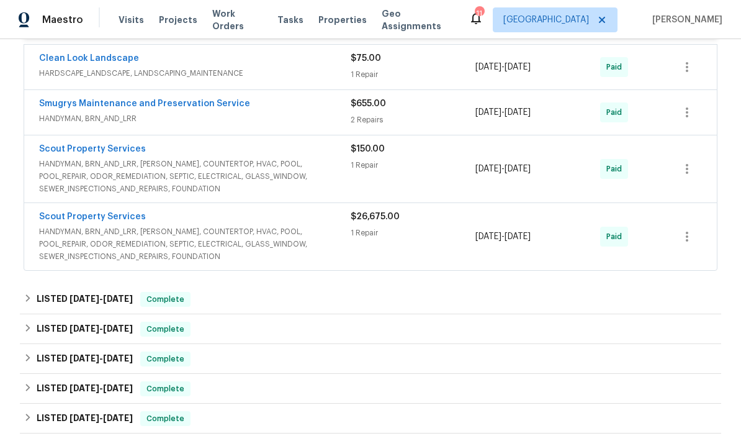
scroll to position [1213, 0]
click at [398, 248] on div "$26,675.00 1 Repair" at bounding box center [413, 236] width 125 height 52
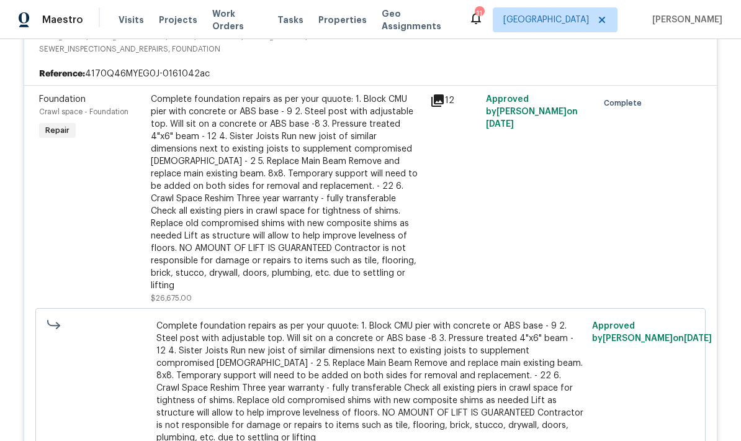
scroll to position [1432, 0]
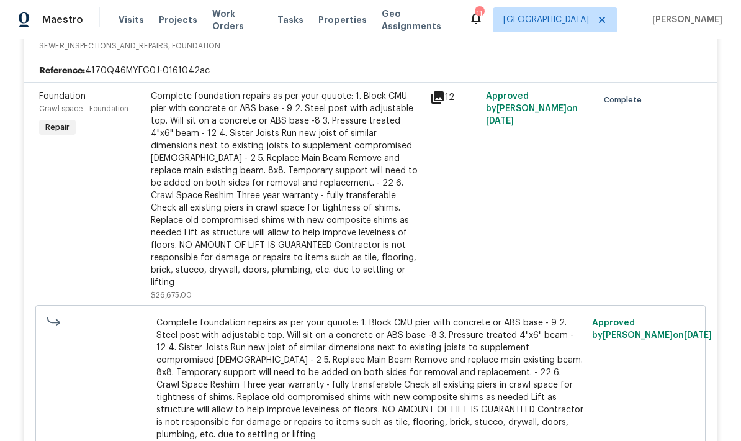
click at [442, 102] on icon at bounding box center [437, 97] width 12 height 12
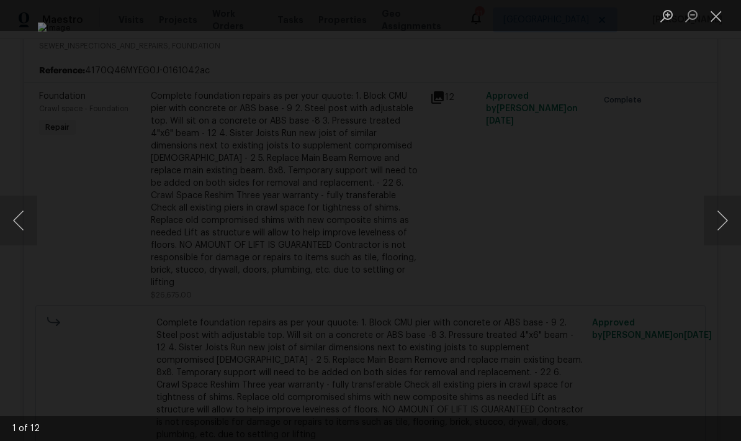
click at [718, 223] on button "Next image" at bounding box center [722, 220] width 37 height 50
click at [723, 223] on button "Next image" at bounding box center [722, 220] width 37 height 50
click at [718, 226] on button "Next image" at bounding box center [722, 220] width 37 height 50
click at [722, 226] on button "Next image" at bounding box center [722, 220] width 37 height 50
click at [722, 224] on button "Next image" at bounding box center [722, 220] width 37 height 50
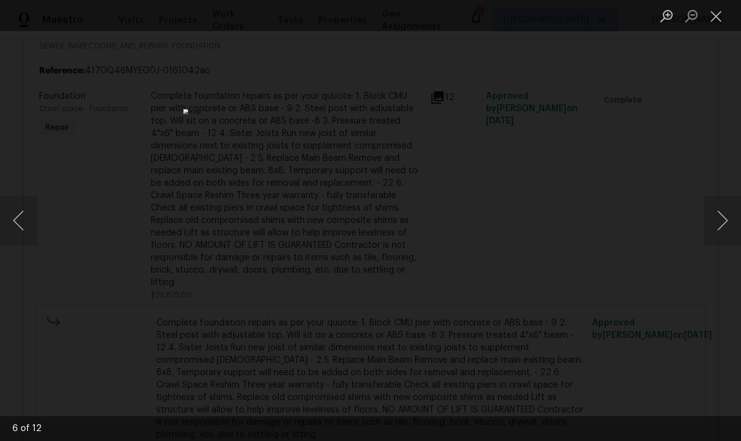
click at [720, 231] on button "Next image" at bounding box center [722, 220] width 37 height 50
click at [720, 223] on button "Next image" at bounding box center [722, 220] width 37 height 50
click at [727, 228] on button "Next image" at bounding box center [722, 220] width 37 height 50
click at [725, 230] on button "Next image" at bounding box center [722, 220] width 37 height 50
click at [725, 228] on button "Next image" at bounding box center [722, 220] width 37 height 50
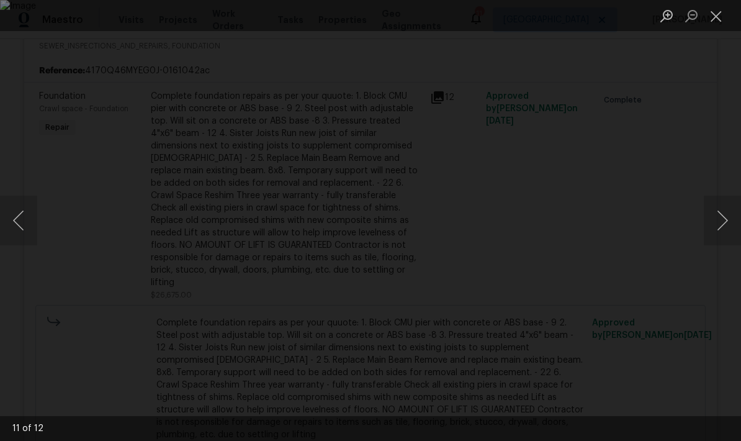
click at [722, 225] on button "Next image" at bounding box center [722, 220] width 37 height 50
click at [733, 225] on button "Next image" at bounding box center [722, 220] width 37 height 50
click at [725, 226] on button "Next image" at bounding box center [722, 220] width 37 height 50
click at [723, 232] on button "Next image" at bounding box center [722, 220] width 37 height 50
click at [725, 228] on button "Next image" at bounding box center [722, 220] width 37 height 50
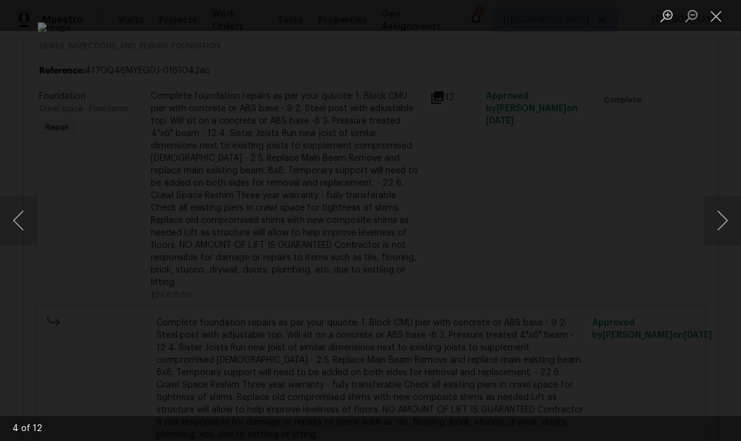
click at [727, 230] on button "Next image" at bounding box center [722, 220] width 37 height 50
click at [727, 231] on button "Next image" at bounding box center [722, 220] width 37 height 50
click at [725, 233] on button "Next image" at bounding box center [722, 220] width 37 height 50
click at [724, 227] on button "Next image" at bounding box center [722, 220] width 37 height 50
click at [721, 233] on button "Next image" at bounding box center [722, 220] width 37 height 50
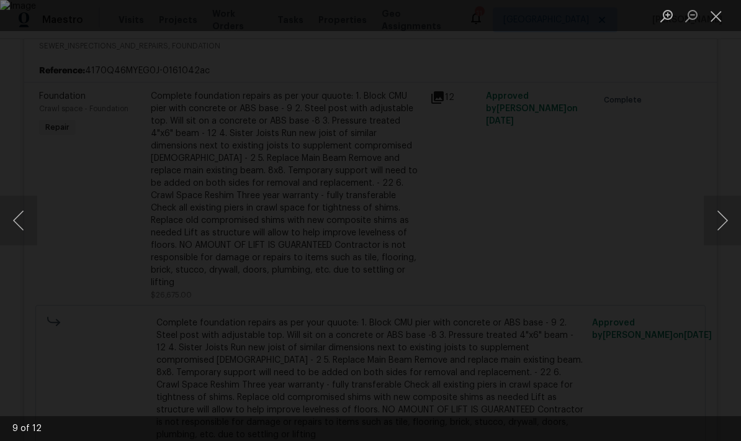
click at [722, 234] on button "Next image" at bounding box center [722, 220] width 37 height 50
click at [709, 22] on button "Close lightbox" at bounding box center [716, 16] width 25 height 22
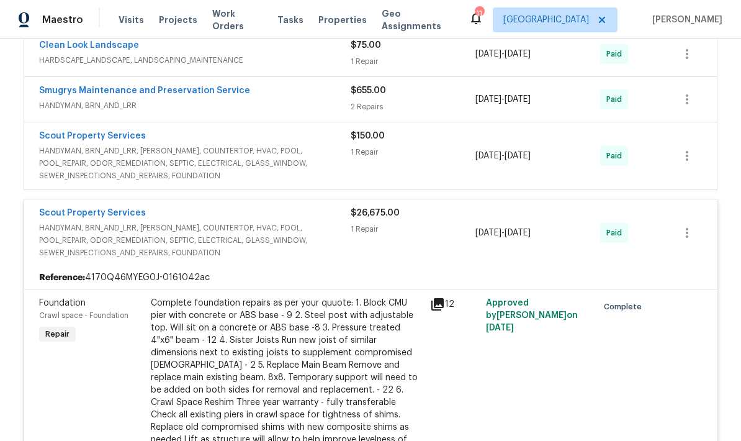
scroll to position [1227, 0]
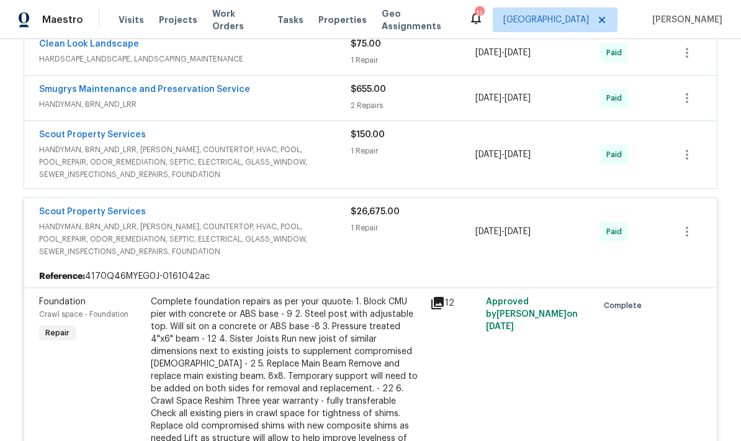
click at [112, 216] on link "Scout Property Services" at bounding box center [92, 211] width 107 height 9
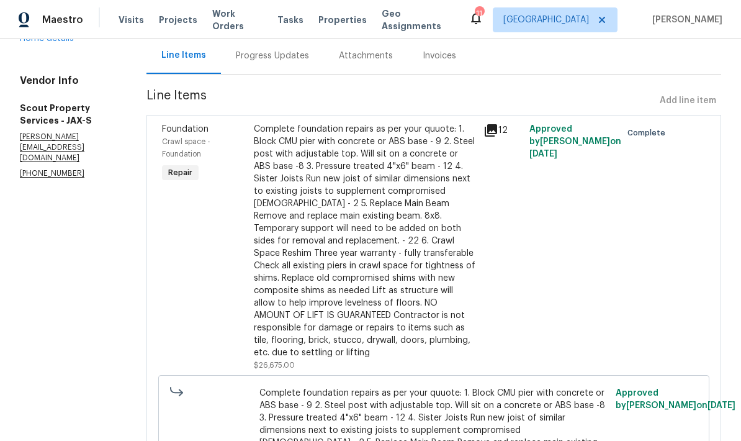
scroll to position [123, 0]
click at [485, 131] on icon at bounding box center [491, 131] width 12 height 12
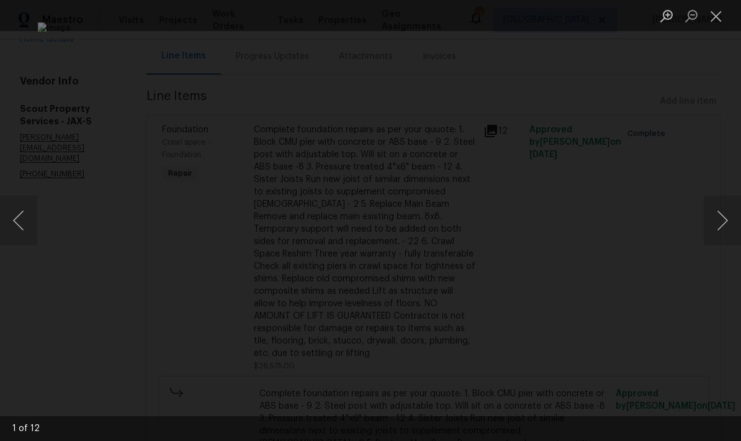
click at [725, 16] on button "Close lightbox" at bounding box center [716, 16] width 25 height 22
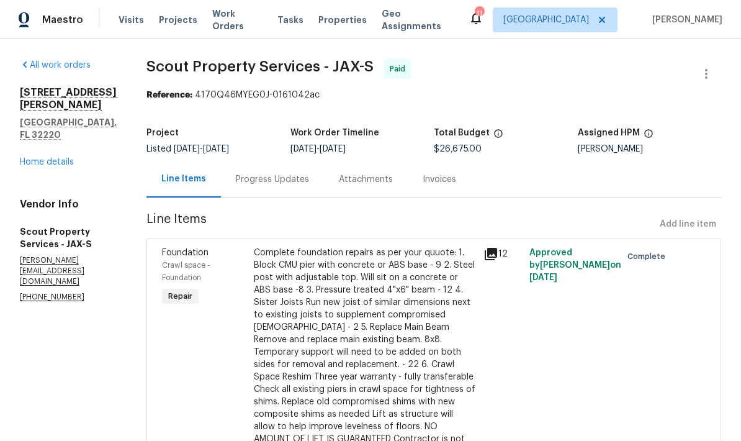
scroll to position [0, 0]
click at [236, 184] on div "Progress Updates" at bounding box center [272, 179] width 73 height 12
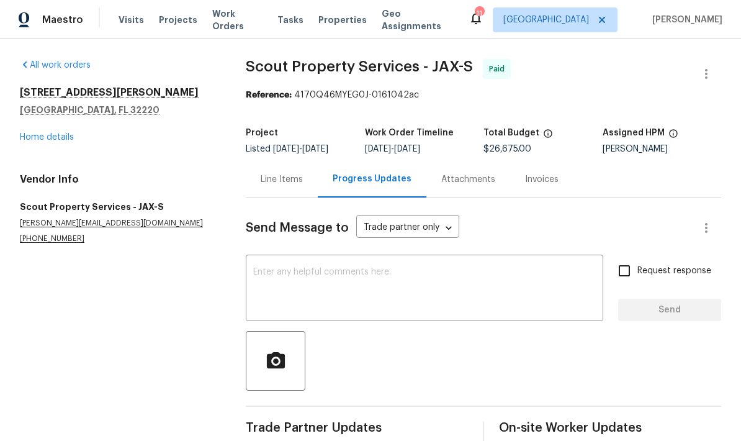
scroll to position [21, 0]
click at [473, 173] on div "Attachments" at bounding box center [468, 179] width 54 height 12
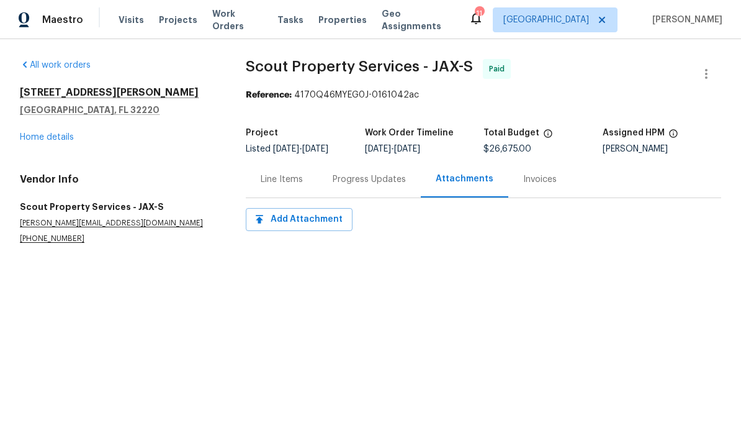
click at [539, 181] on div "Invoices" at bounding box center [540, 179] width 34 height 12
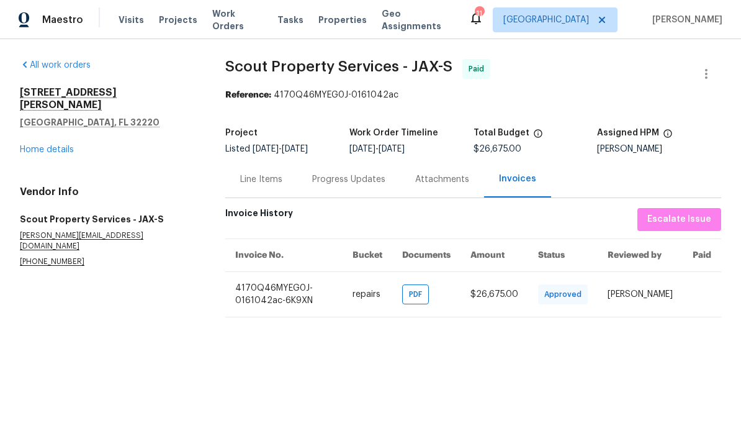
click at [273, 316] on td "4170Q46MYEG0J-0161042ac-6K9XN" at bounding box center [283, 293] width 117 height 45
click at [427, 300] on span "PDF" at bounding box center [418, 294] width 18 height 12
click at [53, 145] on link "Home details" at bounding box center [47, 149] width 54 height 9
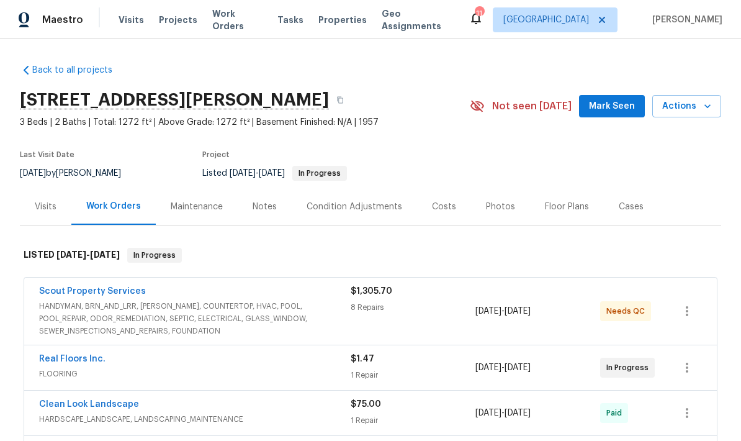
click at [441, 208] on div "Costs" at bounding box center [444, 206] width 24 height 12
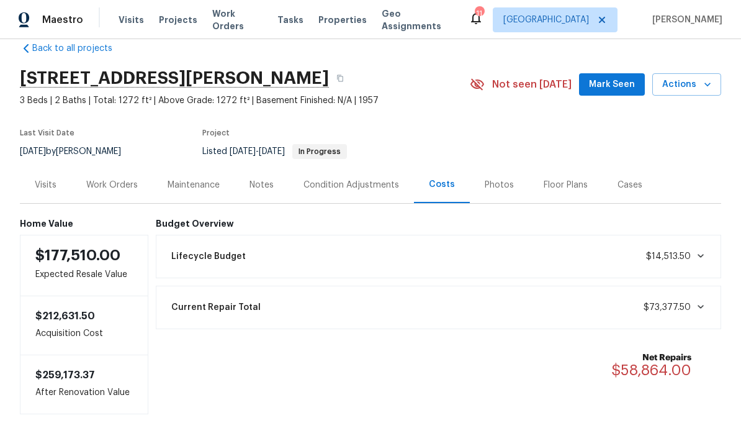
scroll to position [21, 0]
click at [114, 192] on div "Work Orders" at bounding box center [111, 185] width 81 height 37
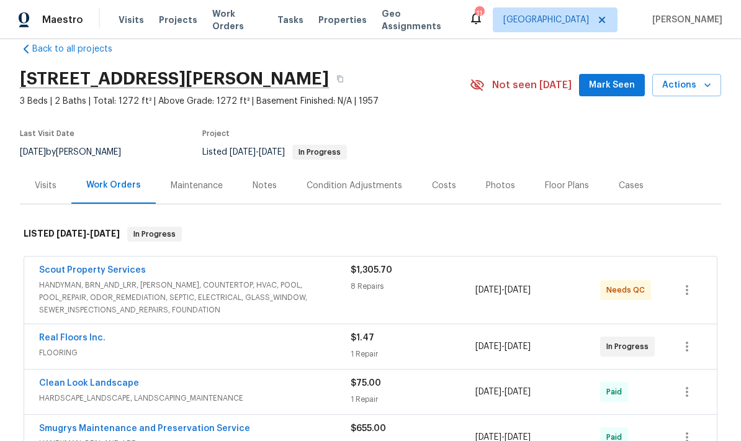
click at [357, 336] on span "$1.47" at bounding box center [363, 337] width 24 height 9
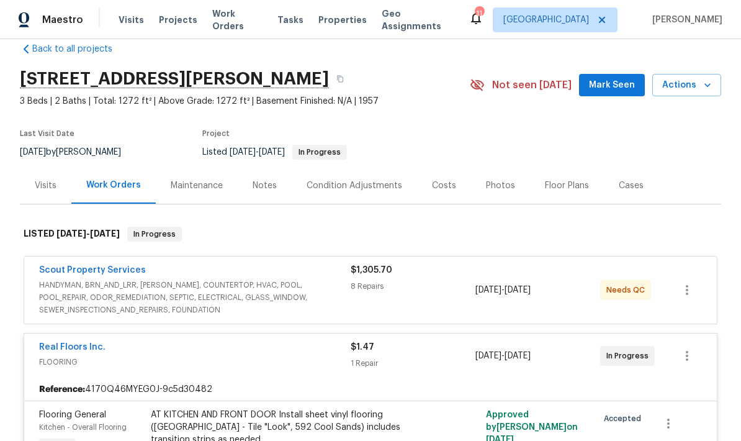
click at [477, 341] on div "9/12/2025 - 9/19/2025" at bounding box center [537, 356] width 125 height 30
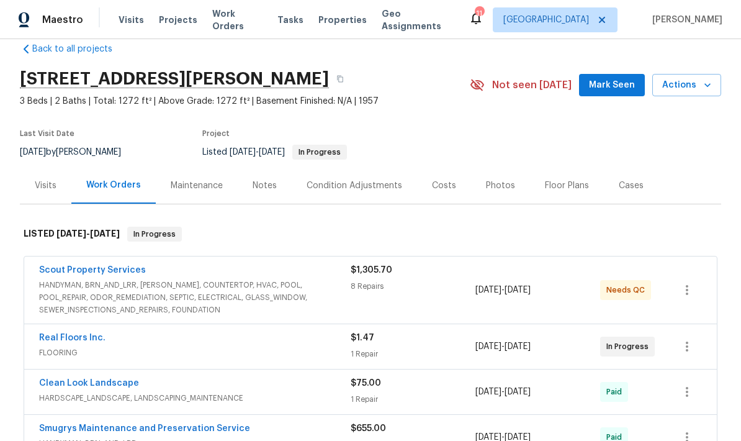
click at [245, 339] on div "Real Floors Inc." at bounding box center [194, 338] width 311 height 15
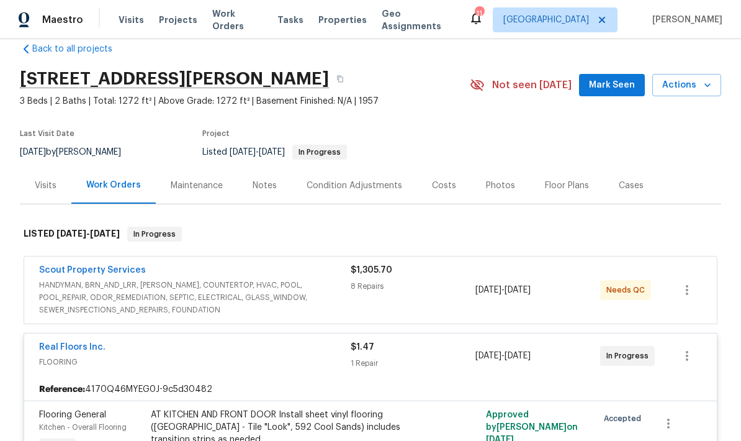
click at [83, 350] on link "Real Floors Inc." at bounding box center [72, 346] width 66 height 9
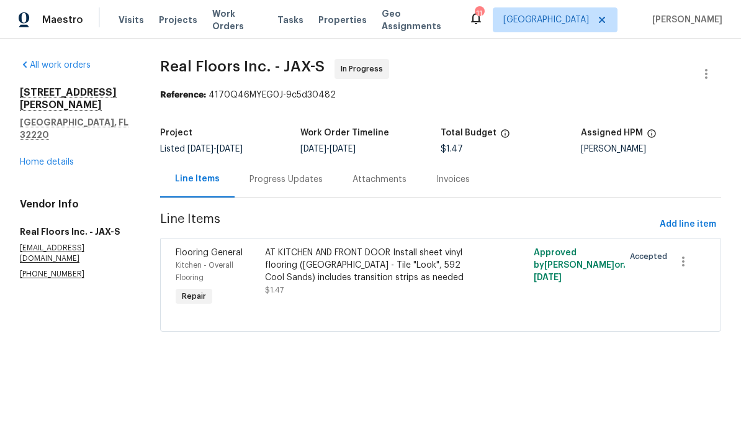
click at [396, 289] on div "AT KITCHEN AND FRONT DOOR Install sheet vinyl flooring (Sugar Valley - Tile "Lo…" at bounding box center [373, 271] width 217 height 50
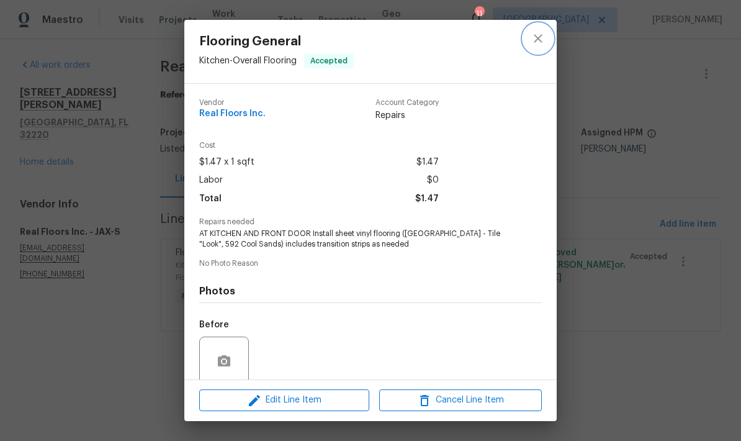
click at [539, 45] on icon "close" at bounding box center [537, 38] width 15 height 15
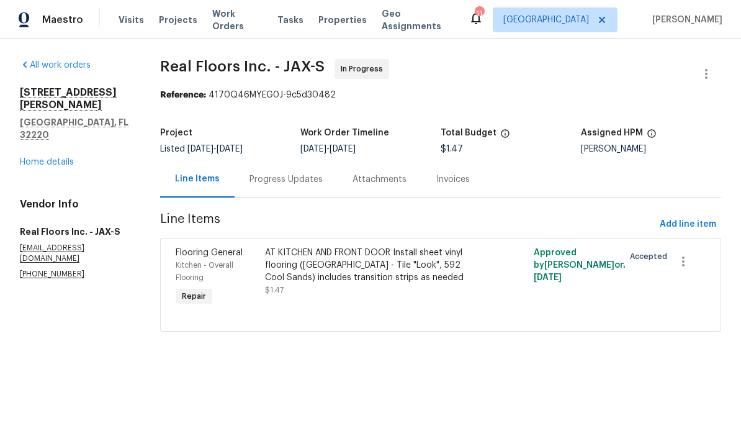
click at [297, 183] on div "Progress Updates" at bounding box center [285, 179] width 73 height 12
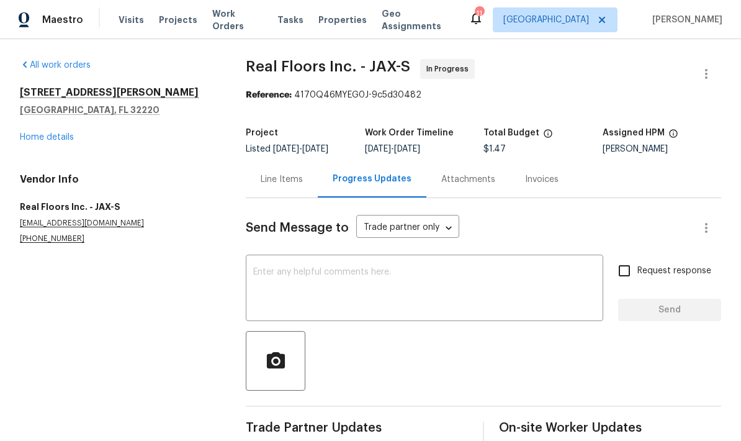
scroll to position [21, 0]
click at [349, 267] on textarea at bounding box center [424, 288] width 342 height 43
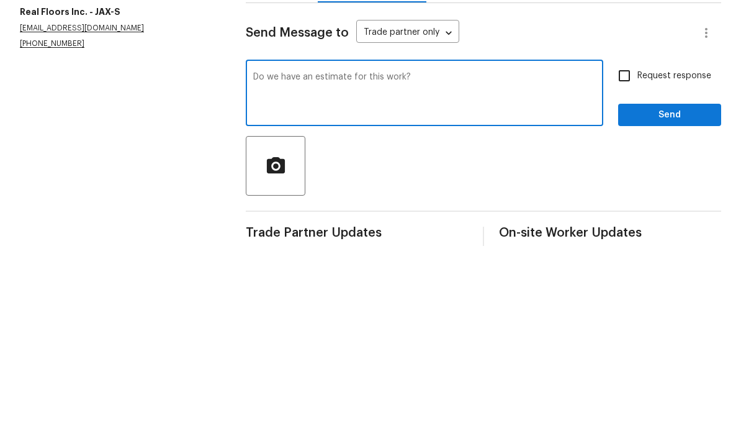
type textarea "Do we have an estimate for this work?"
click at [635, 257] on input "Request response" at bounding box center [624, 270] width 26 height 26
checkbox input "true"
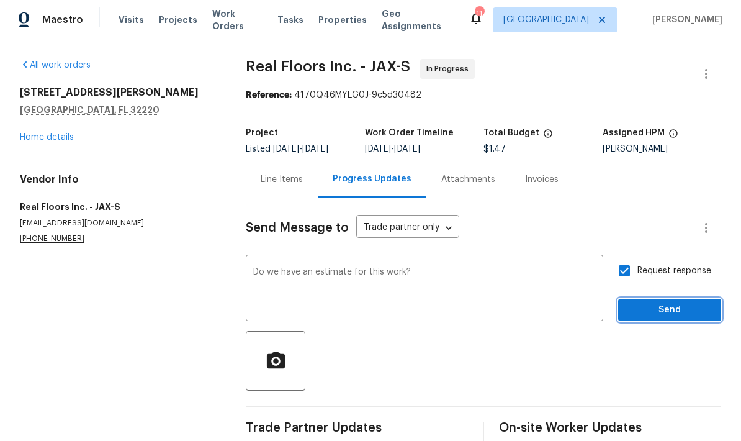
click at [683, 302] on span "Send" at bounding box center [669, 310] width 83 height 16
click at [54, 135] on link "Home details" at bounding box center [47, 137] width 54 height 9
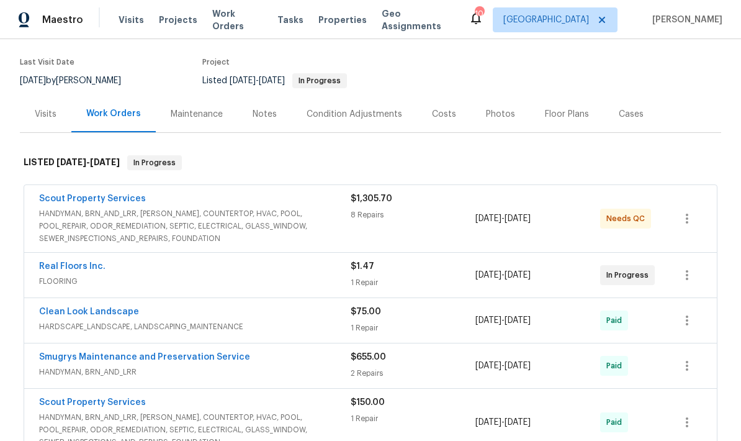
scroll to position [110, 0]
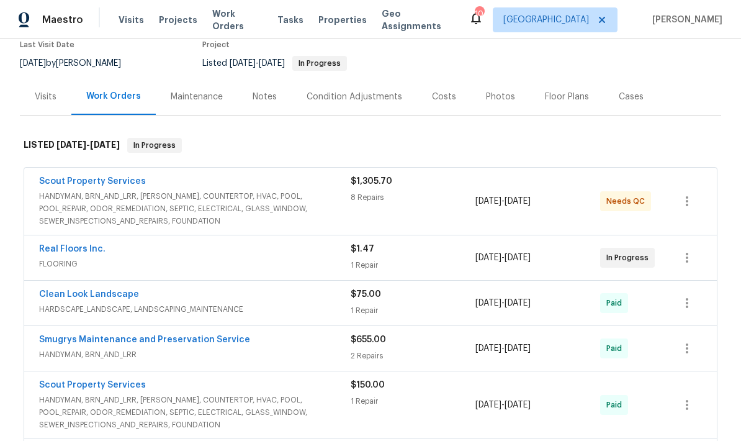
click at [277, 205] on span "HANDYMAN, BRN_AND_LRR, WELLS, COUNTERTOP, HVAC, POOL, POOL_REPAIR, ODOR_REMEDIA…" at bounding box center [194, 208] width 311 height 37
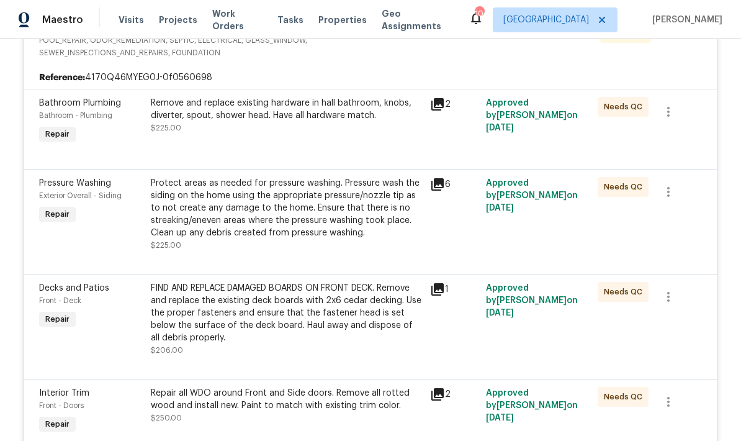
scroll to position [287, 0]
click at [351, 127] on div "Remove and replace existing hardware in hall bathroom, knobs, diverter, spout, …" at bounding box center [287, 115] width 272 height 37
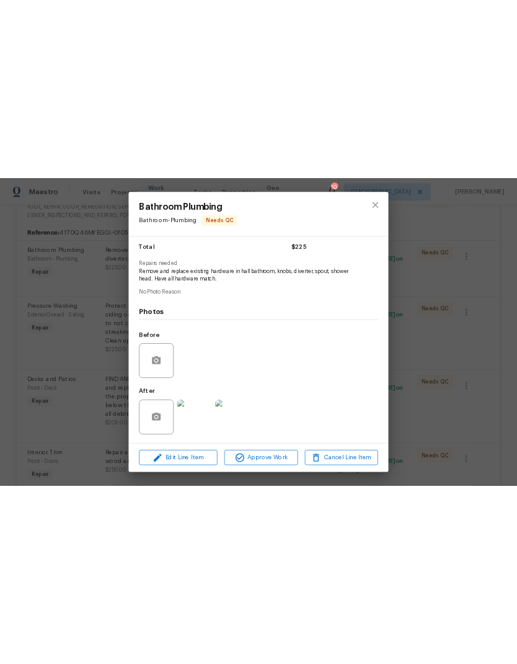
scroll to position [103, 0]
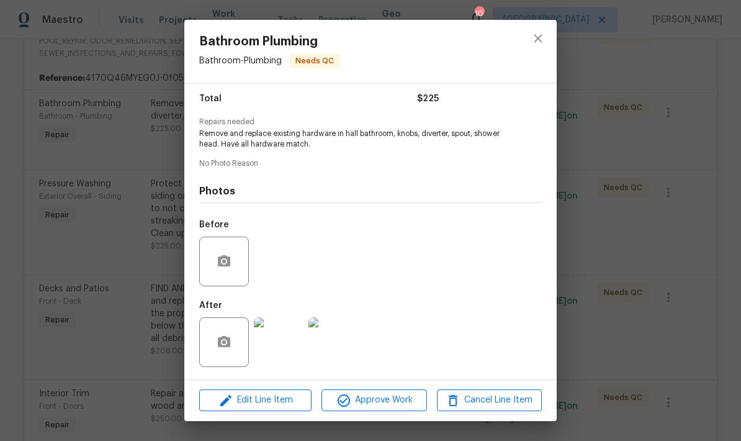
click at [284, 344] on img at bounding box center [279, 342] width 50 height 50
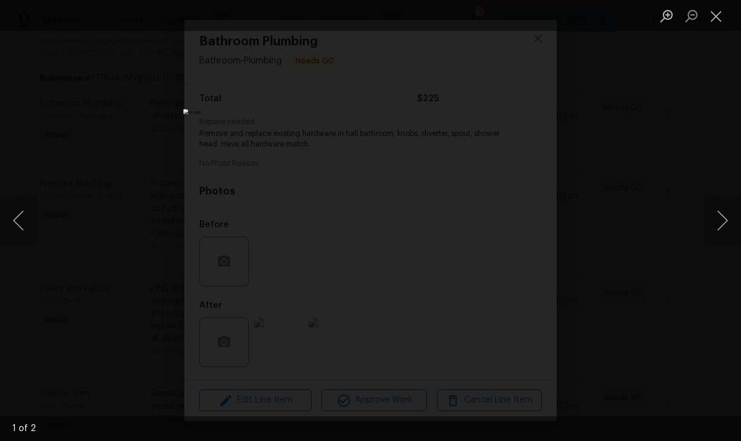
click at [722, 223] on button "Next image" at bounding box center [722, 220] width 37 height 50
click at [714, 17] on button "Close lightbox" at bounding box center [716, 16] width 25 height 22
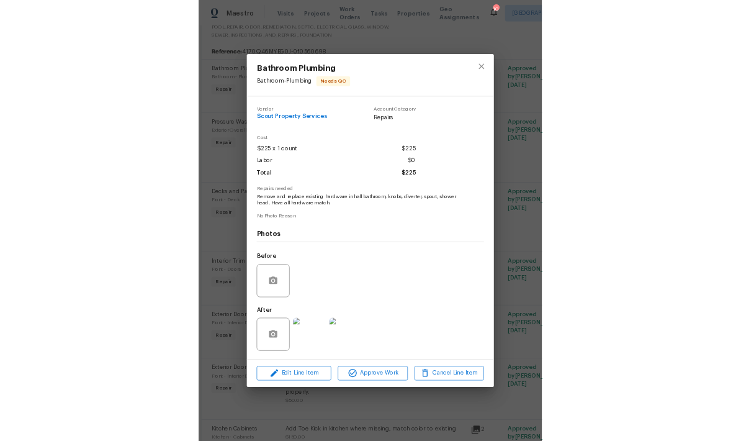
scroll to position [0, 0]
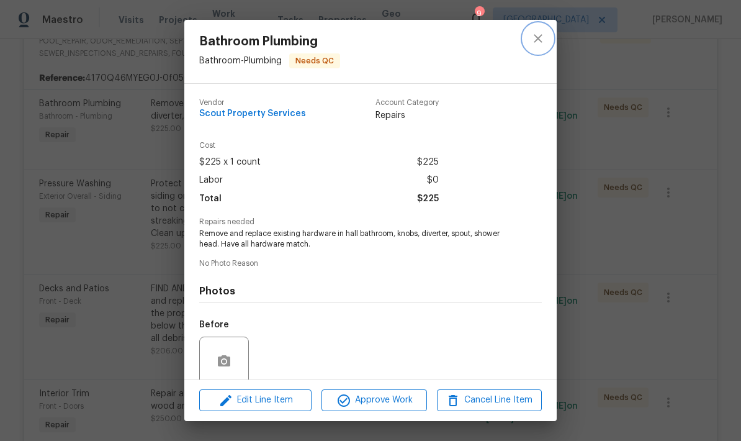
click at [545, 40] on icon "close" at bounding box center [537, 38] width 15 height 15
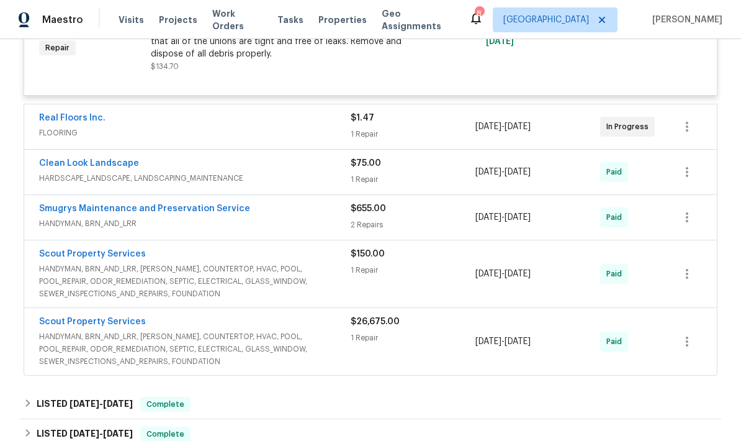
scroll to position [996, 0]
click at [335, 125] on div "Real Floors Inc." at bounding box center [194, 118] width 311 height 15
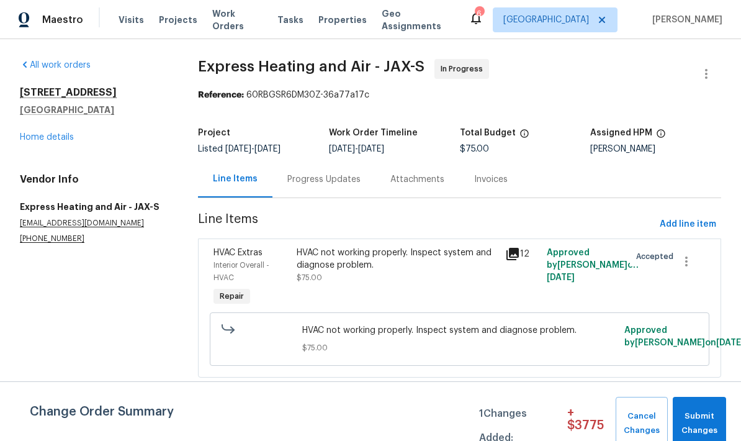
scroll to position [-14, 0]
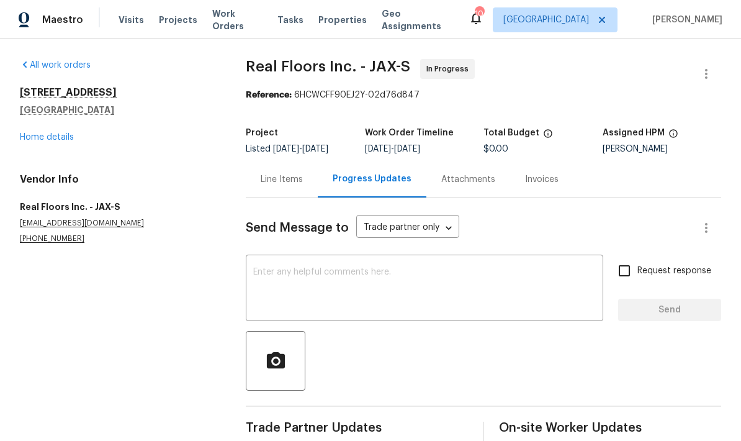
scroll to position [-23, 0]
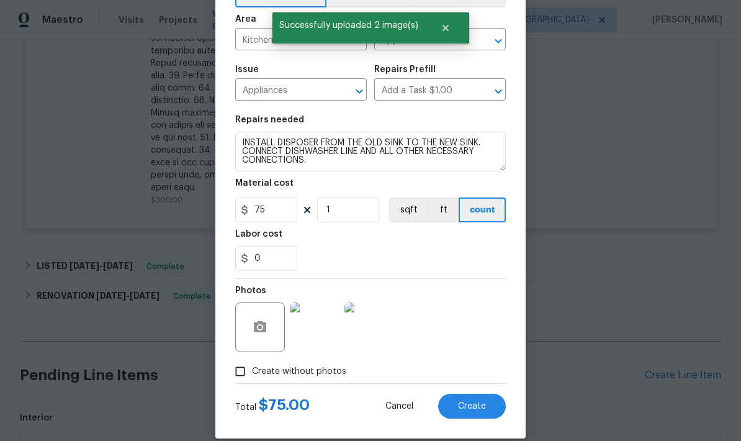
scroll to position [80, 0]
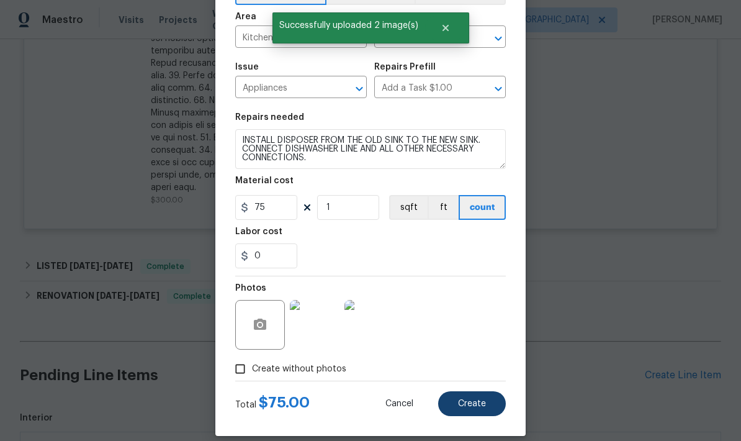
click at [481, 405] on span "Create" at bounding box center [472, 403] width 28 height 9
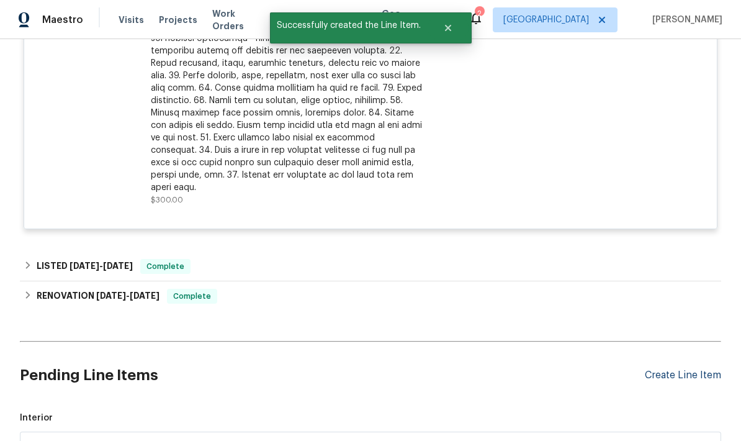
click at [679, 369] on div "Create Line Item" at bounding box center [683, 375] width 76 height 12
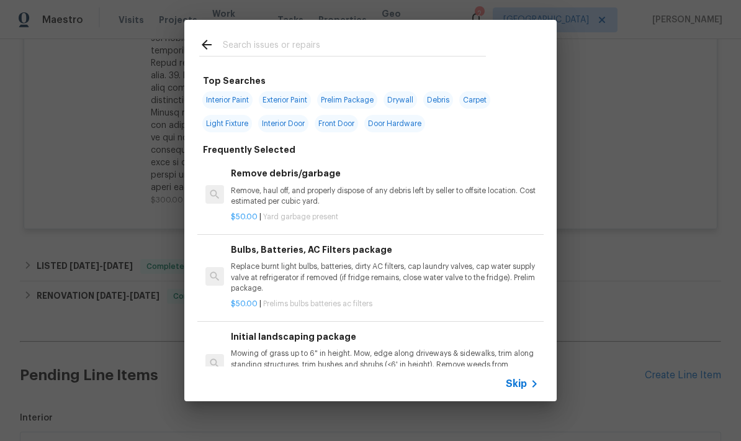
click at [281, 32] on div at bounding box center [342, 44] width 316 height 49
click at [259, 43] on input "text" at bounding box center [354, 46] width 263 height 19
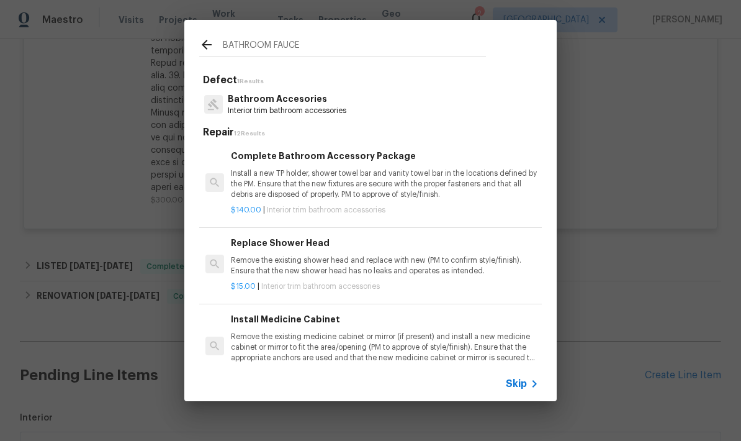
type input "BATHROOM FAUCET"
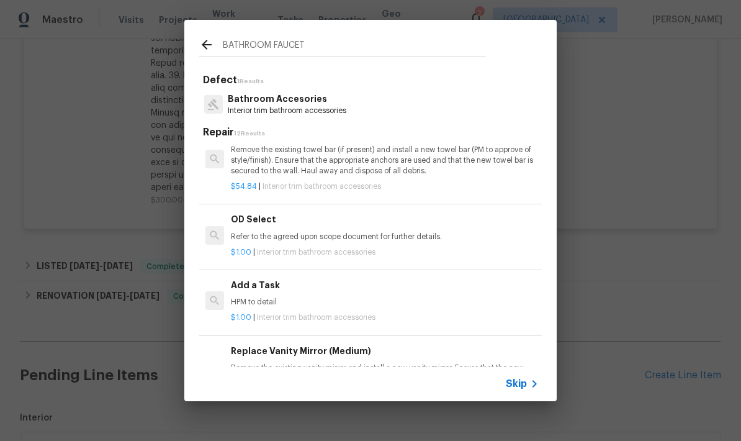
scroll to position [448, 0]
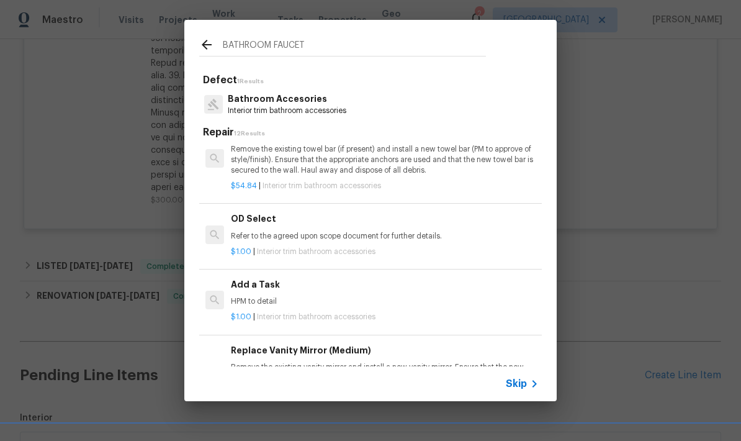
click at [256, 296] on p "HPM to detail" at bounding box center [385, 301] width 308 height 11
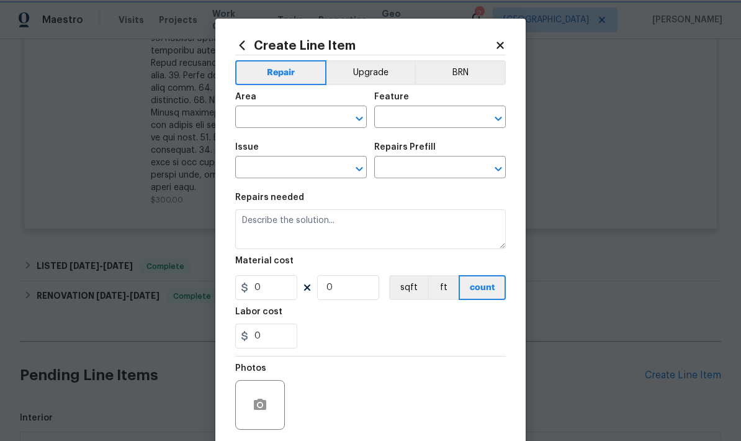
type input "Interior Trim"
type input "Bathroom Accesories"
type input "Add a Task $1.00"
type textarea "HPM to detail"
type input "1"
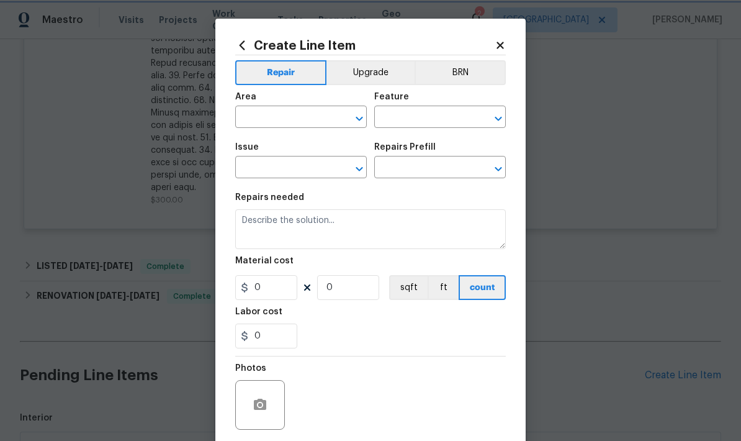
type input "1"
click at [300, 119] on input "text" at bounding box center [283, 118] width 97 height 19
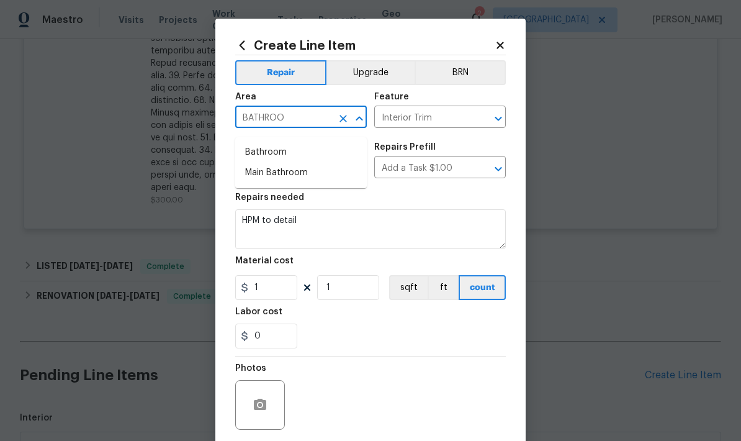
click at [282, 172] on li "Main Bathroom" at bounding box center [301, 173] width 132 height 20
type input "Main Bathroom"
click at [297, 225] on textarea "HPM to detail" at bounding box center [370, 229] width 271 height 40
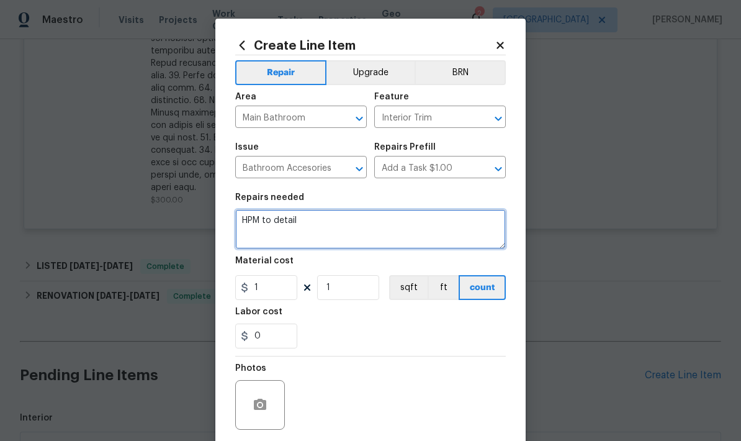
click at [293, 229] on textarea "HPM to detail" at bounding box center [370, 229] width 271 height 40
click at [290, 225] on textarea "HPM to detail" at bounding box center [370, 229] width 271 height 40
type textarea "INSTALL FAUCET IN THE PRIMARY BATHROOM"
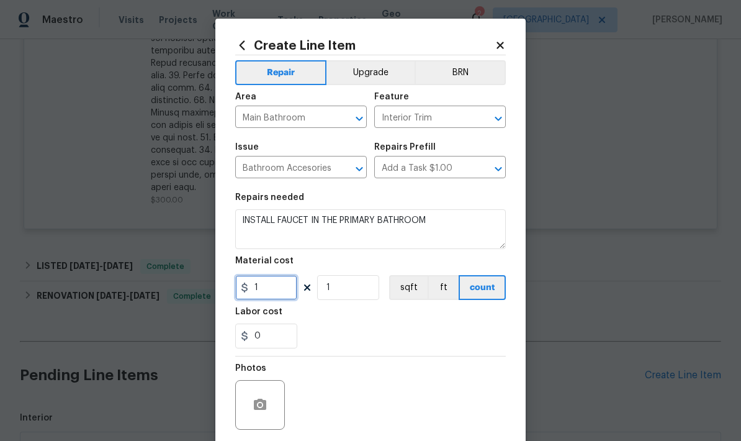
click at [279, 293] on input "1" at bounding box center [266, 287] width 62 height 25
type input "65"
click at [367, 327] on div "0" at bounding box center [370, 335] width 271 height 25
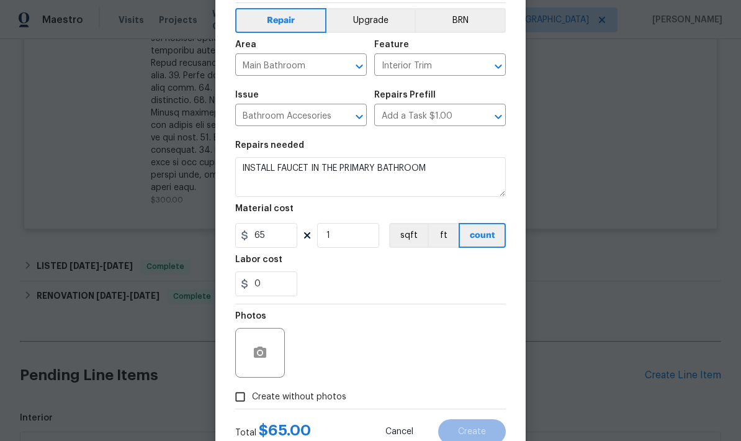
scroll to position [53, 0]
click at [261, 357] on icon "button" at bounding box center [260, 351] width 15 height 15
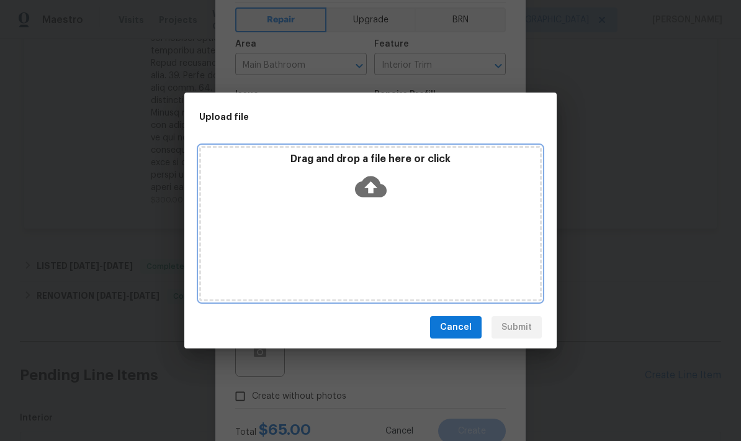
click at [375, 192] on icon at bounding box center [371, 186] width 32 height 21
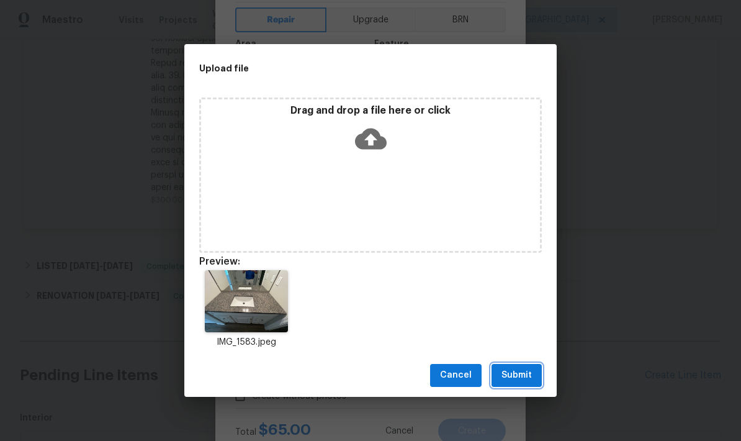
click at [524, 382] on span "Submit" at bounding box center [516, 375] width 30 height 16
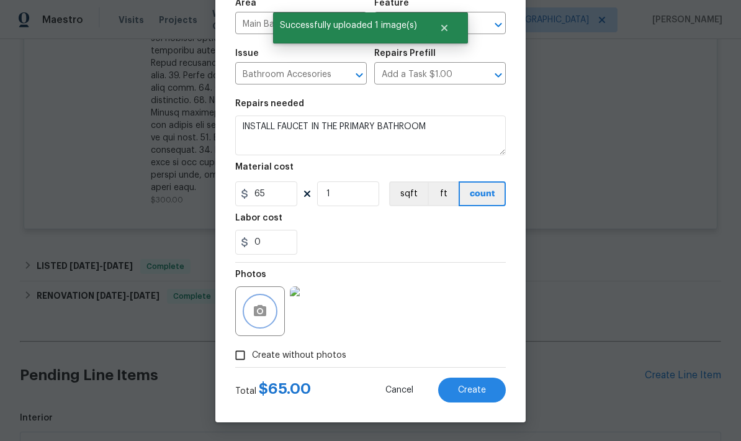
scroll to position [96, 0]
click at [473, 392] on span "Create" at bounding box center [472, 389] width 28 height 9
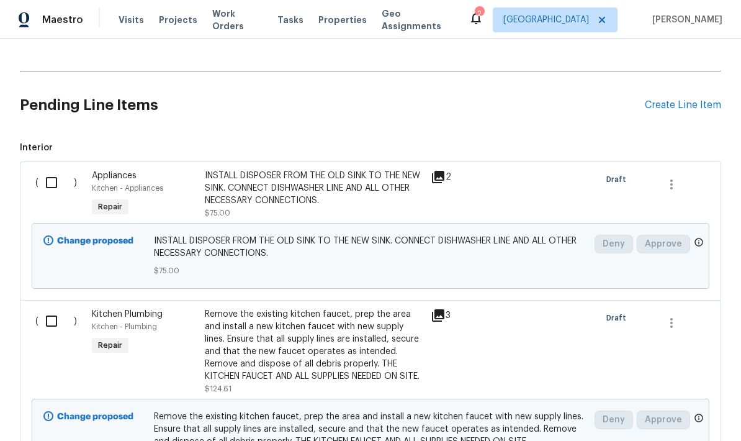
scroll to position [1187, 0]
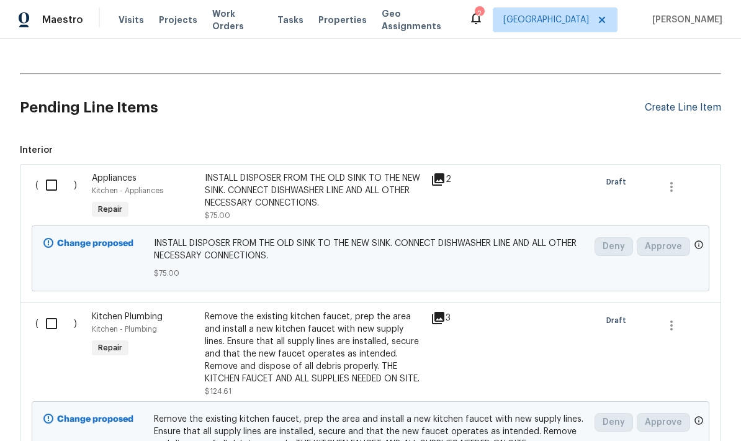
click at [675, 102] on div "Create Line Item" at bounding box center [683, 108] width 76 height 12
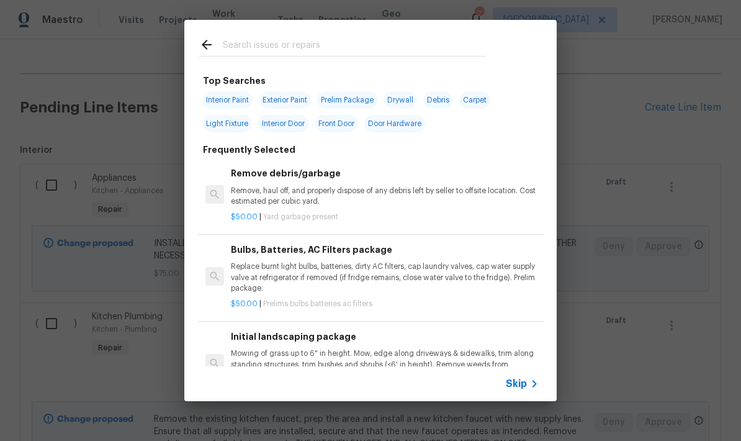
click at [375, 51] on input "text" at bounding box center [354, 46] width 263 height 19
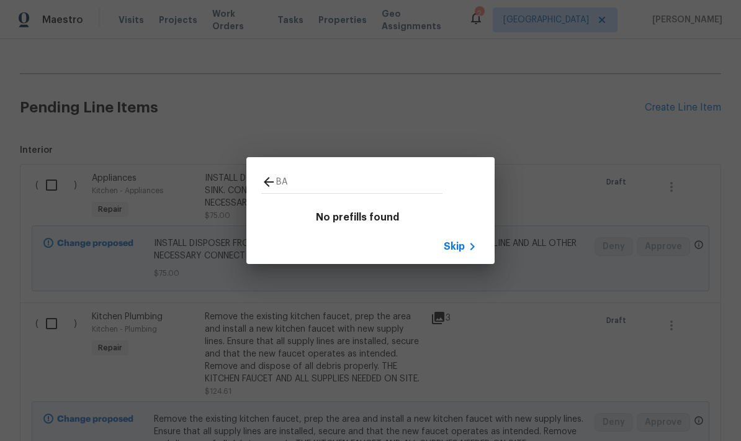
type input "B"
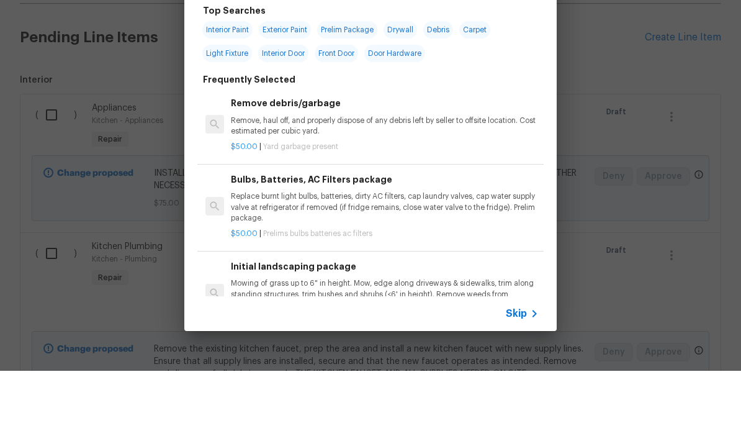
scroll to position [50, 0]
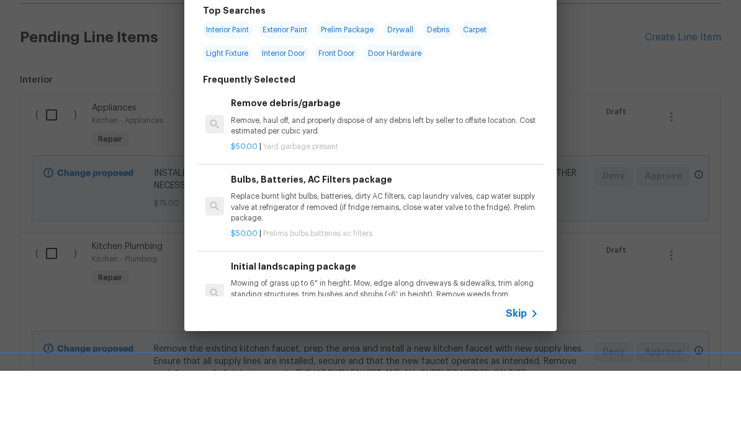
click at [522, 377] on span "Skip" at bounding box center [516, 383] width 21 height 12
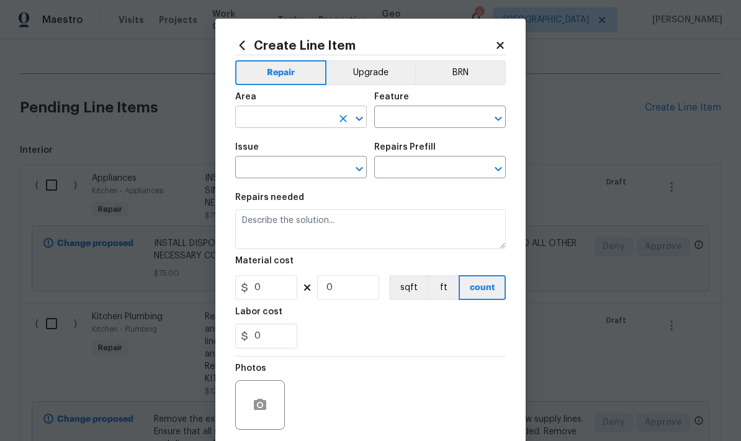
click at [291, 124] on input "text" at bounding box center [283, 118] width 97 height 19
click at [271, 186] on li "Bathroom" at bounding box center [301, 196] width 132 height 20
type input "Bathroom"
click at [424, 120] on input "text" at bounding box center [422, 118] width 97 height 19
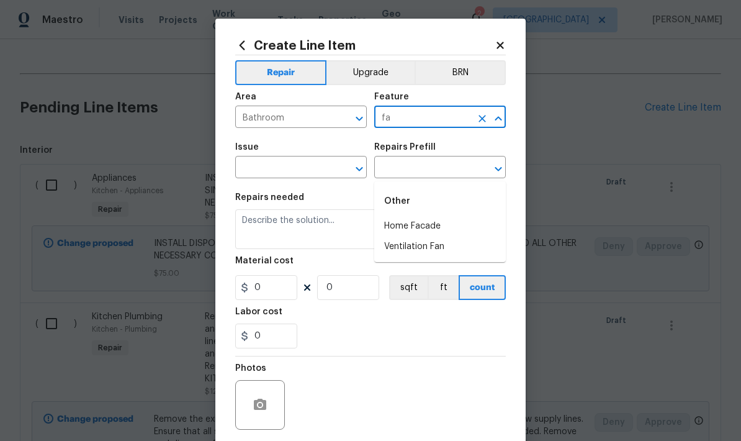
type input "f"
click at [406, 236] on li "Plumbing" at bounding box center [440, 246] width 132 height 20
type input "Plumbing"
click at [299, 174] on input "text" at bounding box center [283, 168] width 97 height 19
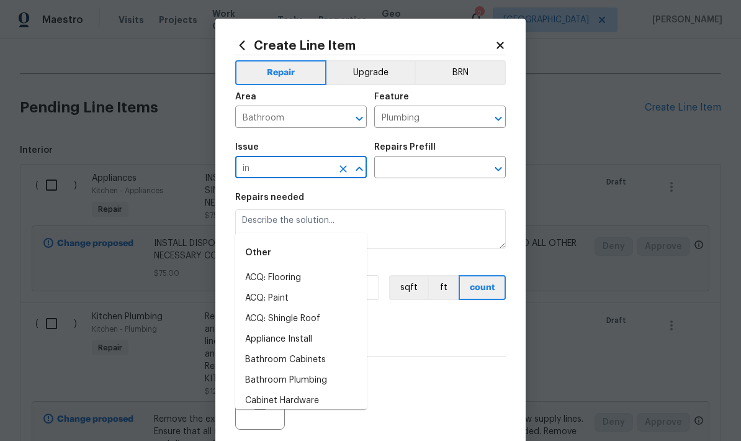
type input "i"
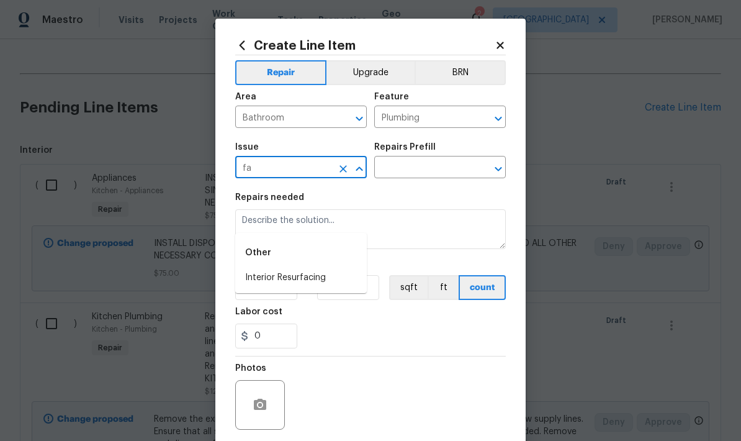
type input "f"
type input "s"
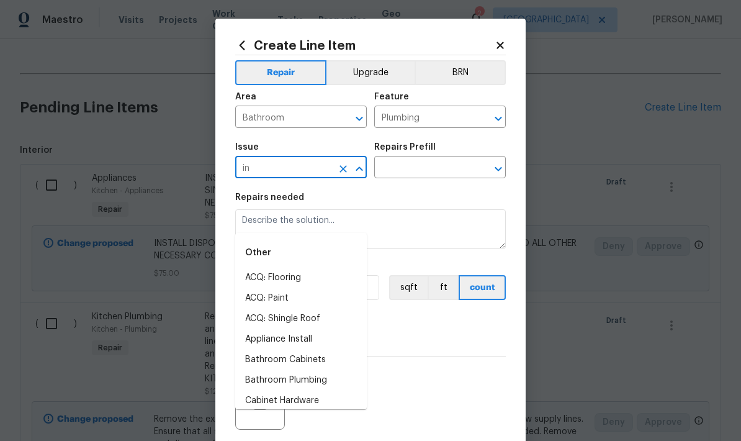
type input "i"
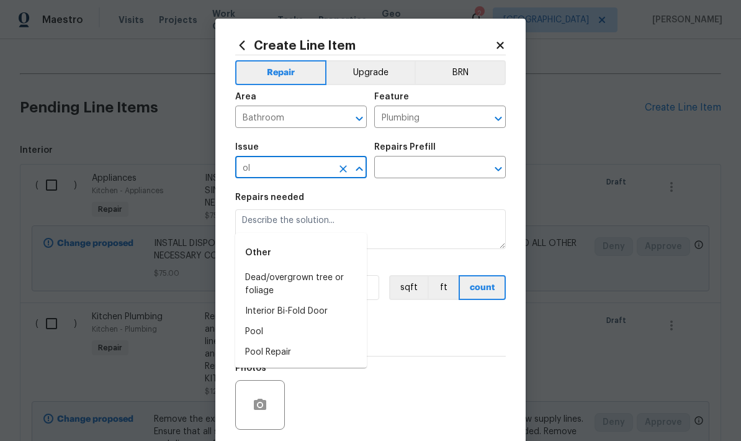
type input "o"
click at [302, 267] on li "Bathroom Plumbing" at bounding box center [301, 277] width 132 height 20
type input "Bathroom Plumbing"
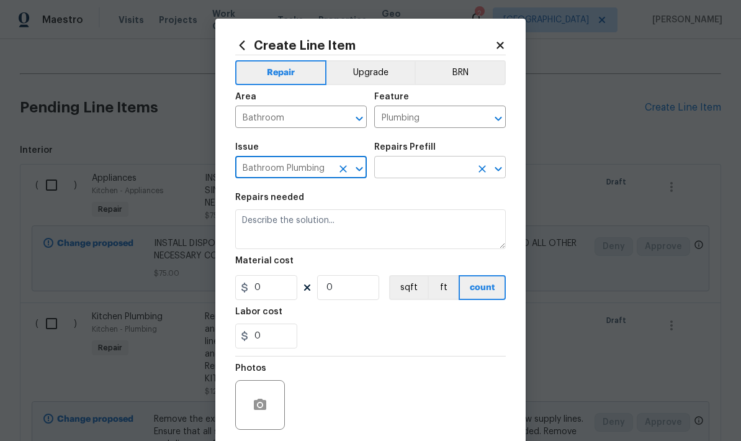
click at [429, 172] on input "text" at bounding box center [422, 168] width 97 height 19
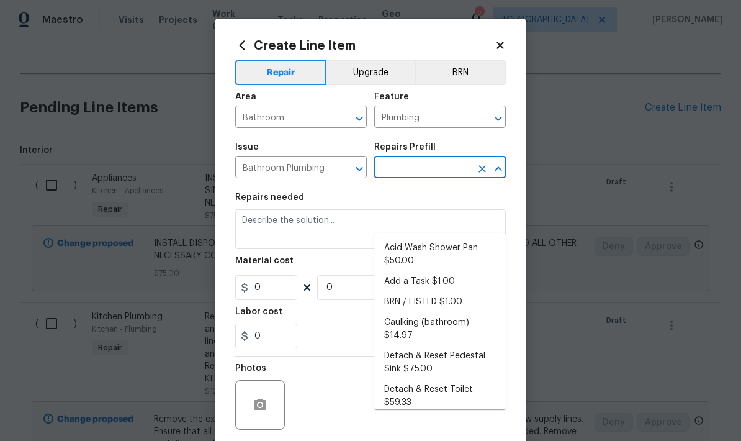
scroll to position [0, 0]
click at [409, 271] on li "Add a Task $1.00" at bounding box center [440, 281] width 132 height 20
type input "Add a Task $1.00"
type textarea "HPM to detail"
type input "1"
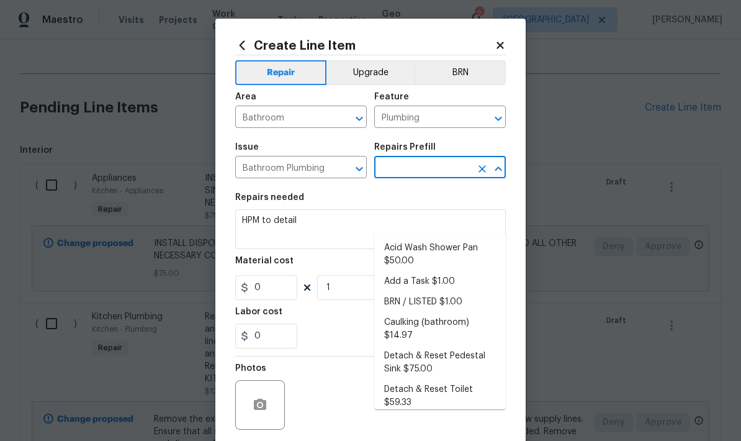
type input "Add a Task $1.00"
type input "1"
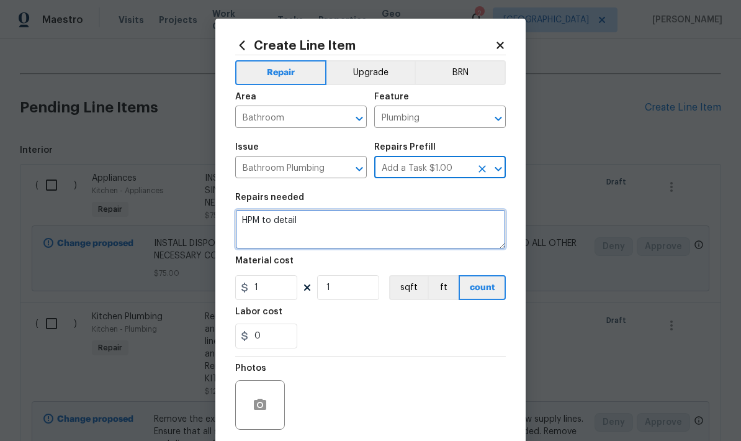
click at [301, 220] on textarea "HPM to detail" at bounding box center [370, 229] width 271 height 40
click at [284, 229] on textarea "HPM to detail" at bounding box center [370, 229] width 271 height 40
click at [284, 228] on textarea "HPM to detail" at bounding box center [370, 229] width 271 height 40
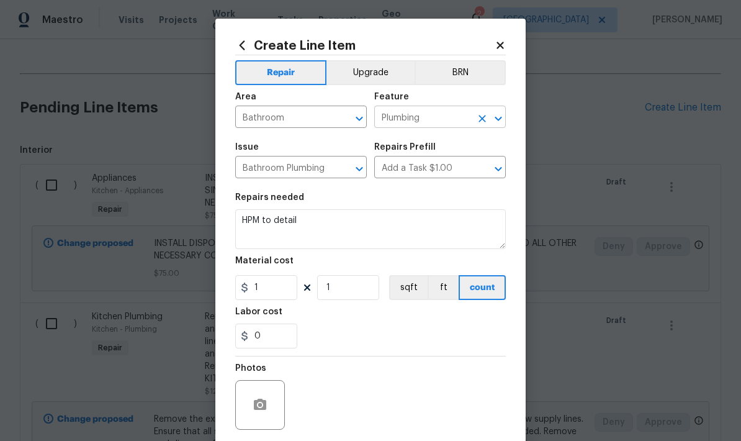
click at [452, 122] on input "Plumbing" at bounding box center [422, 118] width 97 height 19
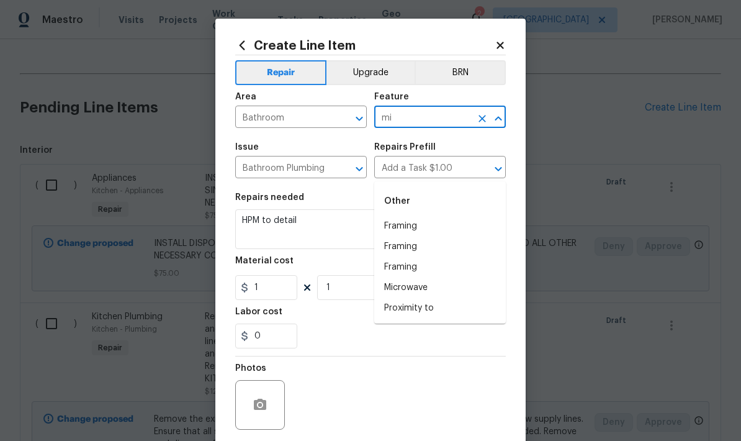
type input "m"
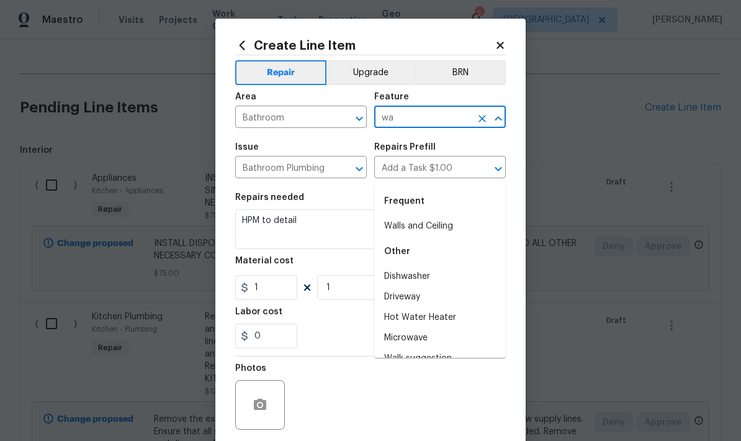
type input "w"
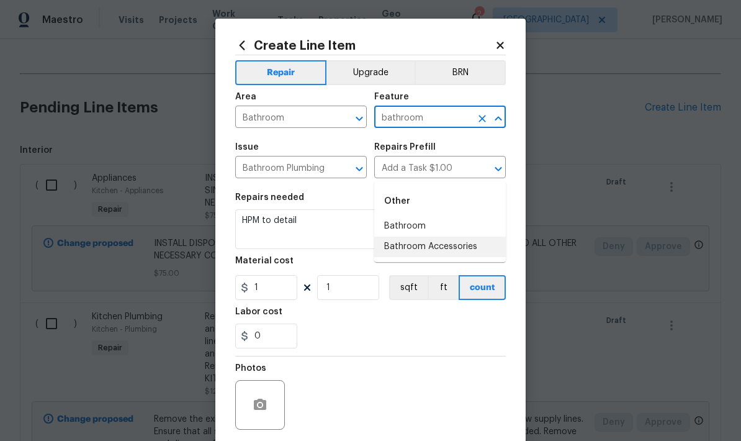
click at [408, 236] on li "Bathroom Accessories" at bounding box center [440, 246] width 132 height 20
type input "Bathroom Accessories"
click at [327, 170] on input "Bathroom Plumbing" at bounding box center [283, 168] width 97 height 19
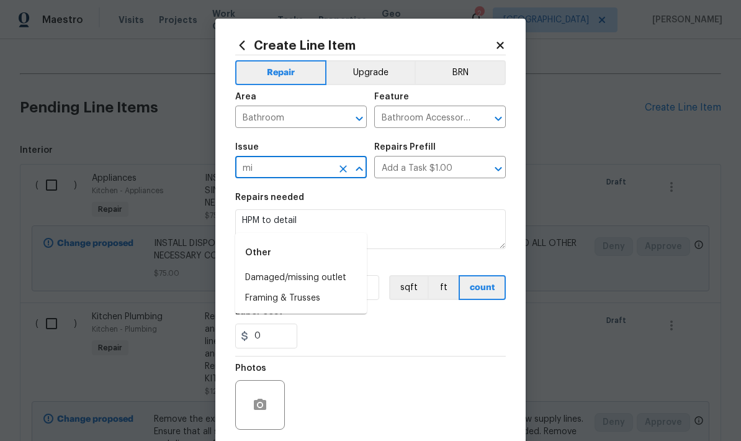
type input "m"
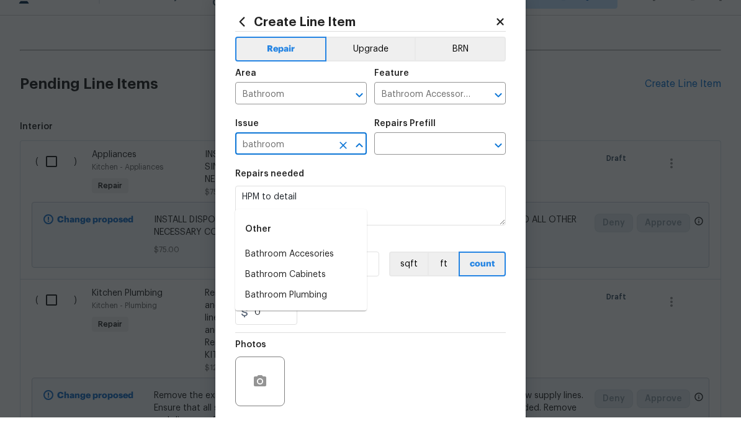
click at [311, 267] on li "Bathroom Accesories" at bounding box center [301, 277] width 132 height 20
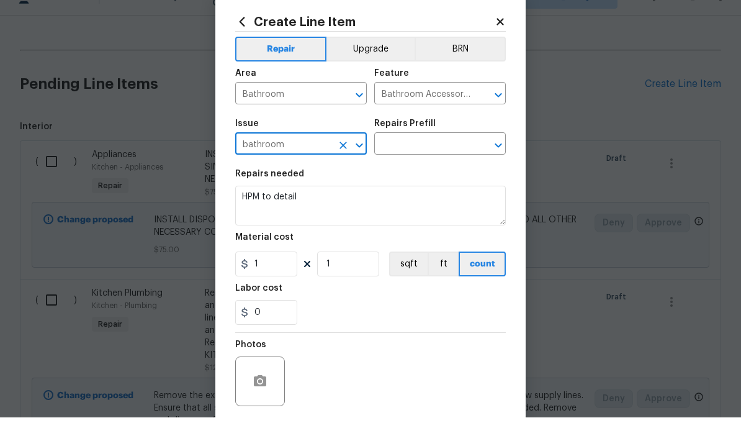
type input "Bathroom Accesories"
click at [428, 159] on input "text" at bounding box center [422, 168] width 97 height 19
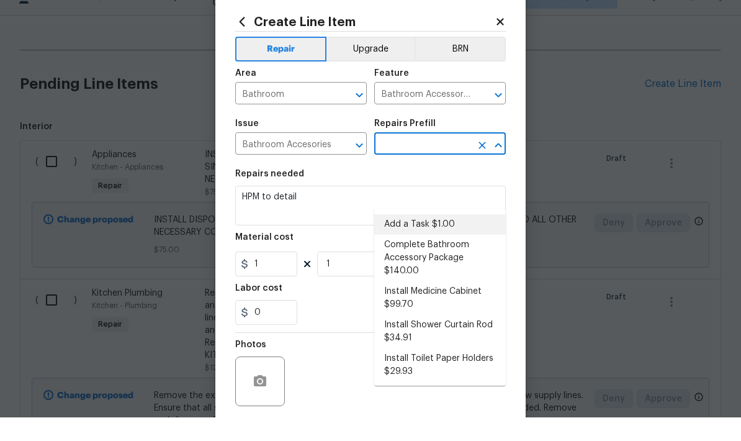
click at [424, 238] on li "Add a Task $1.00" at bounding box center [440, 248] width 132 height 20
type input "Add a Task $1.00"
type input "Interior Trim"
type input "Add a Task $1.00"
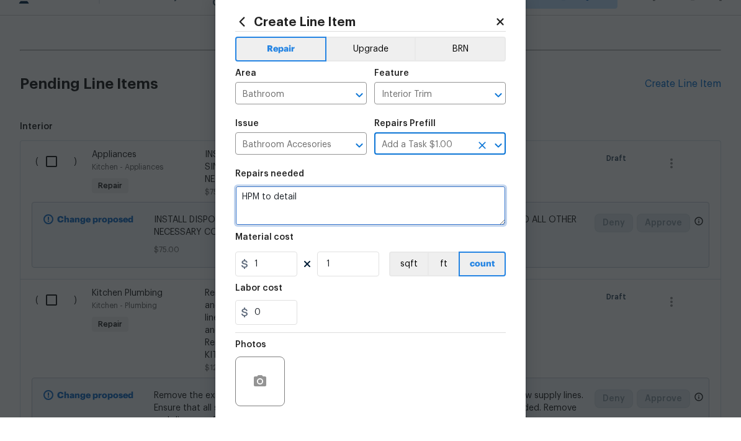
click at [295, 209] on textarea "HPM to detail" at bounding box center [370, 229] width 271 height 40
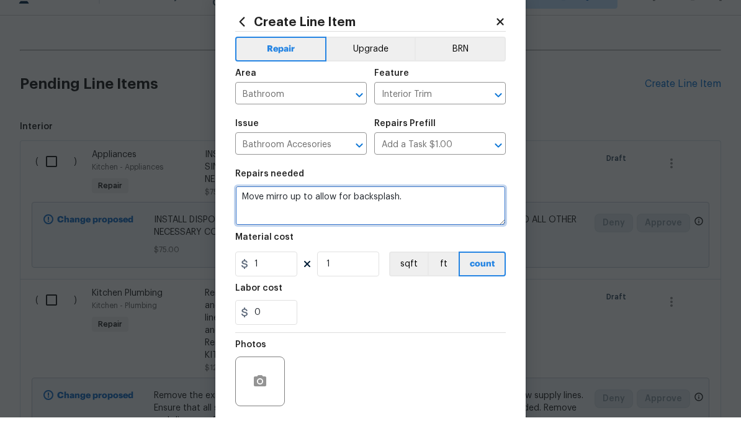
click at [282, 209] on textarea "Move mirro up to allow for backsplash." at bounding box center [370, 229] width 271 height 40
click at [419, 209] on textarea "Move mirror up to allow for backsplash." at bounding box center [370, 229] width 271 height 40
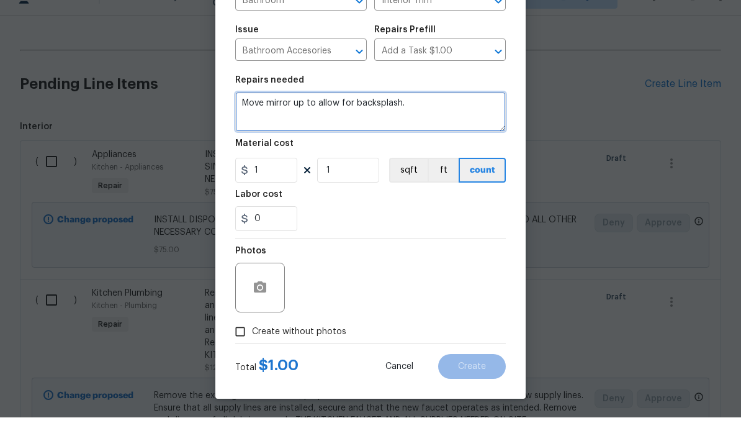
scroll to position [96, 0]
type textarea "Move mirror up to allow for backsplash."
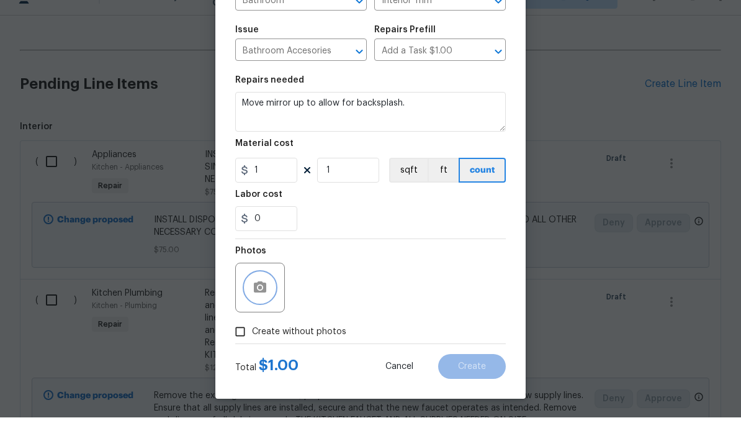
click at [261, 296] on button "button" at bounding box center [260, 311] width 30 height 30
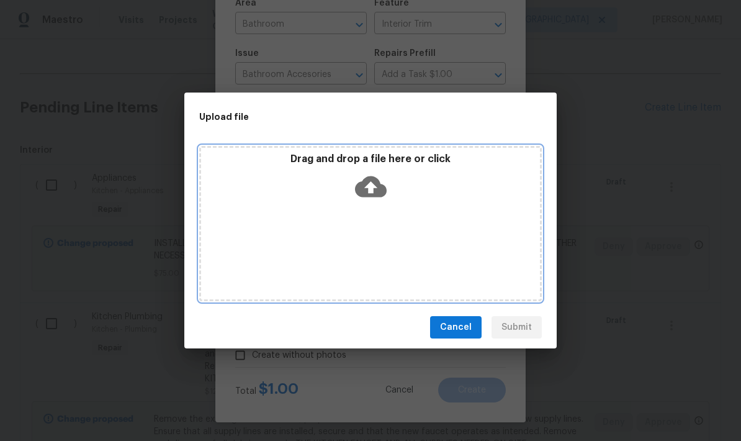
click at [367, 190] on icon at bounding box center [371, 186] width 32 height 21
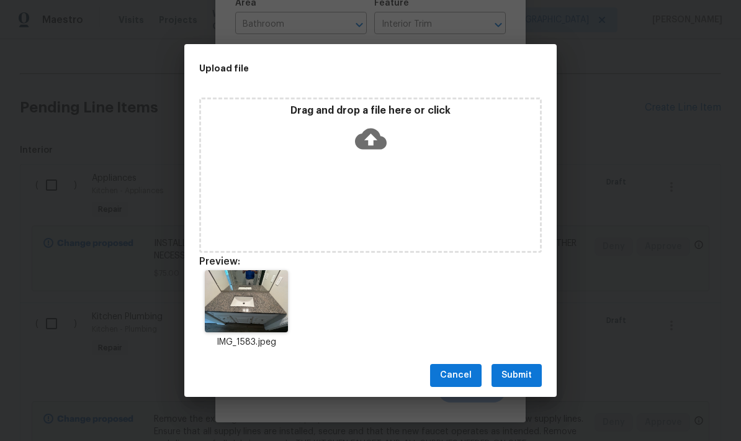
click at [525, 377] on span "Submit" at bounding box center [516, 375] width 30 height 16
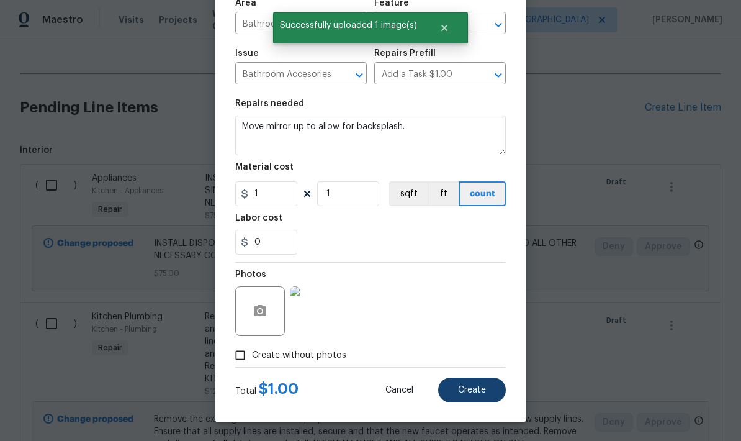
click at [474, 390] on span "Create" at bounding box center [472, 389] width 28 height 9
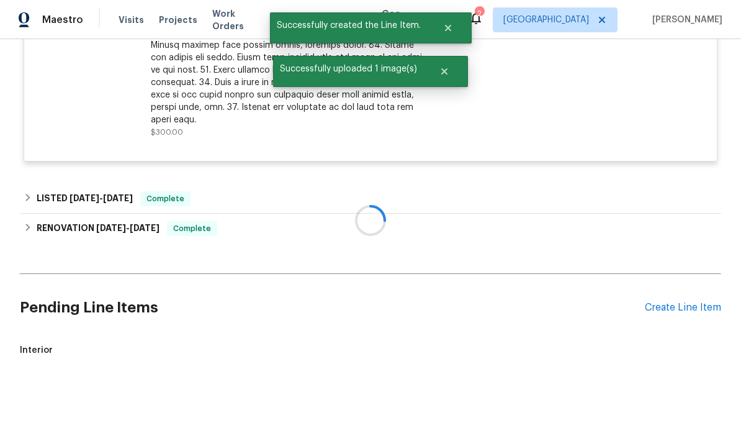
scroll to position [927, 0]
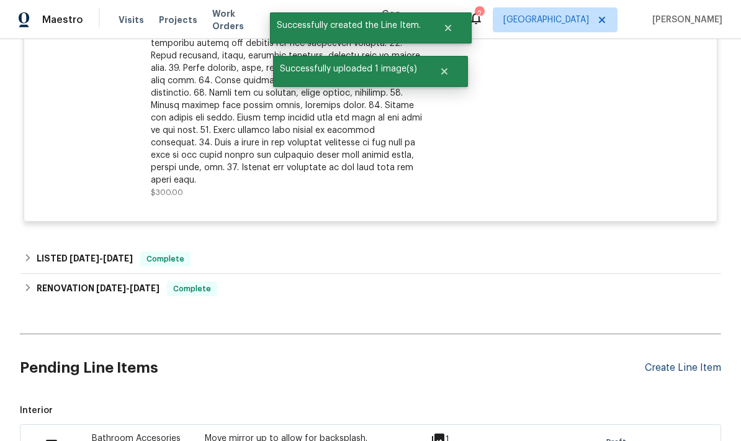
click at [679, 362] on div "Create Line Item" at bounding box center [683, 368] width 76 height 12
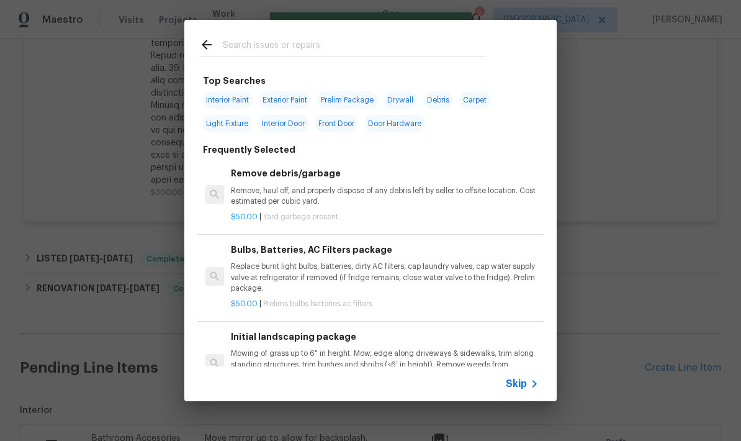
click at [278, 43] on input "text" at bounding box center [354, 46] width 263 height 19
type input "Paint"
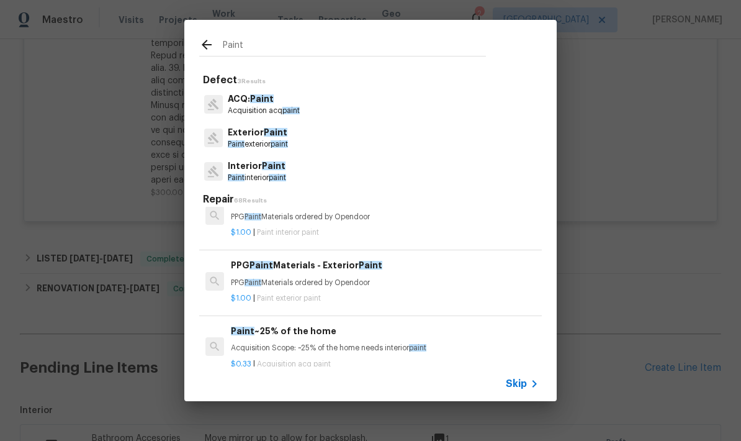
scroll to position [197, 0]
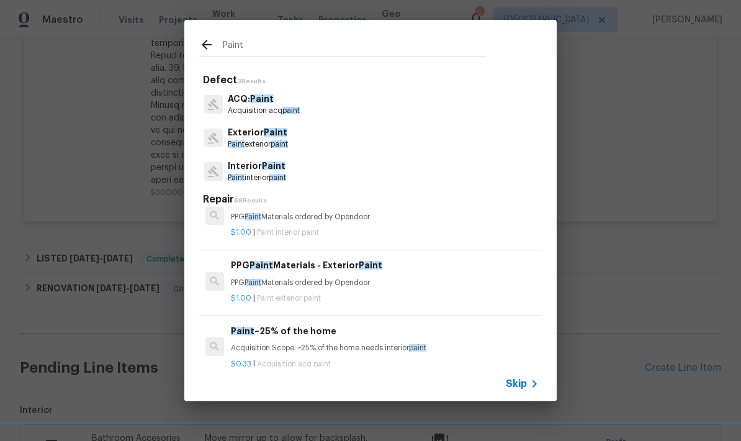
click at [263, 172] on p "Interior Paint" at bounding box center [257, 165] width 58 height 13
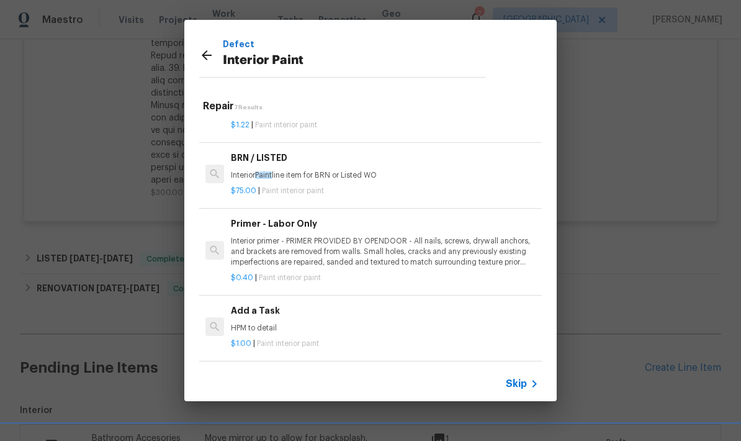
scroll to position [211, 0]
click at [251, 316] on div "Add a Task HPM to detail" at bounding box center [385, 319] width 308 height 30
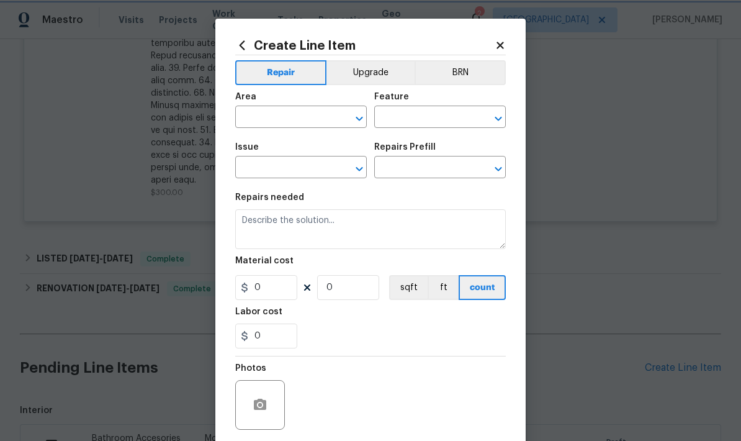
type input "Overall Paint"
type input "Interior Paint"
type input "Add a Task $1.00"
type textarea "HPM to detail"
type input "1"
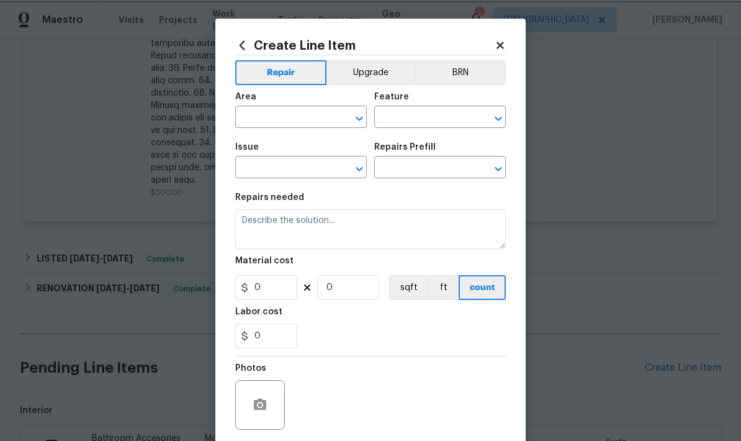
type input "1"
click at [305, 122] on input "text" at bounding box center [283, 118] width 97 height 19
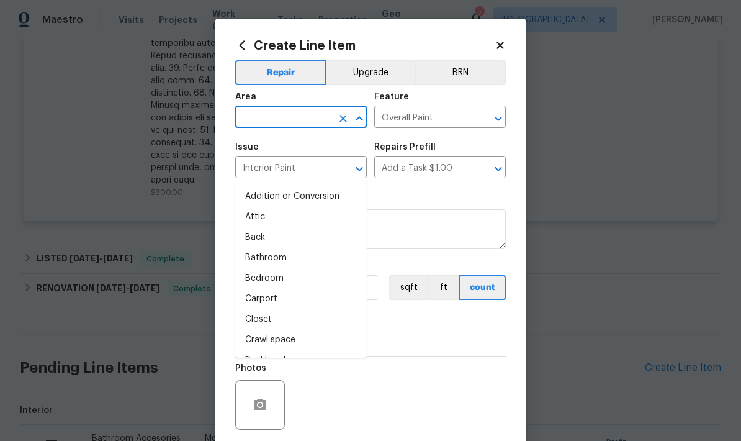
type input "i"
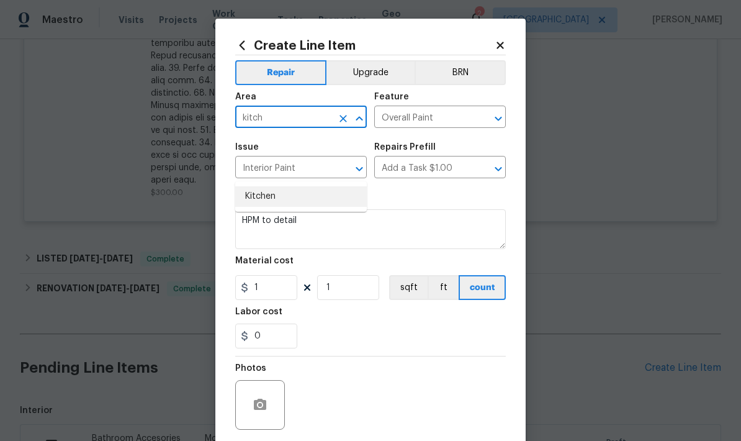
click at [267, 186] on li "Kitchen" at bounding box center [301, 196] width 132 height 20
type input "Kitchen"
click at [302, 225] on textarea "HPM to detail" at bounding box center [370, 229] width 271 height 40
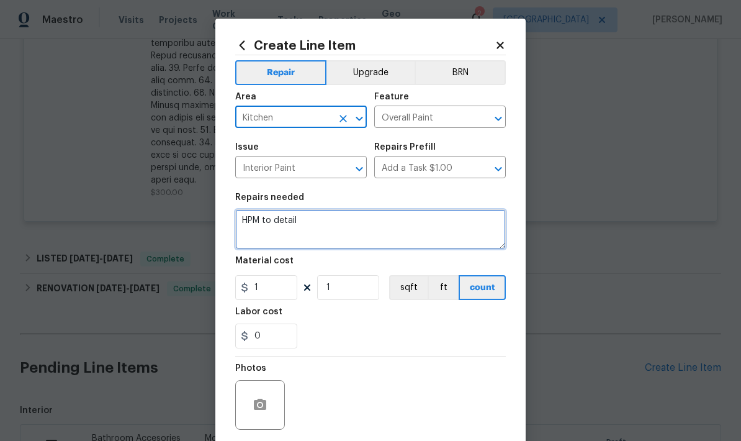
click at [302, 225] on textarea "HPM to detail" at bounding box center [370, 229] width 271 height 40
type textarea "Paint the areas of paint that are missing in the kitchen area."
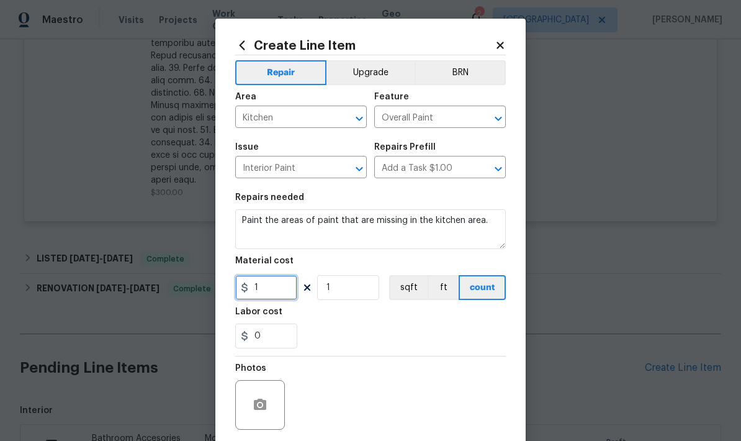
click at [277, 295] on input "1" at bounding box center [266, 287] width 62 height 25
type input "100"
click at [360, 334] on div "0" at bounding box center [370, 335] width 271 height 25
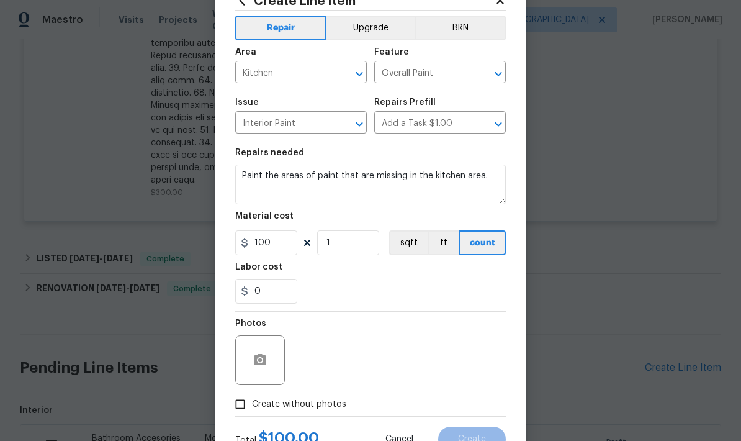
scroll to position [47, 0]
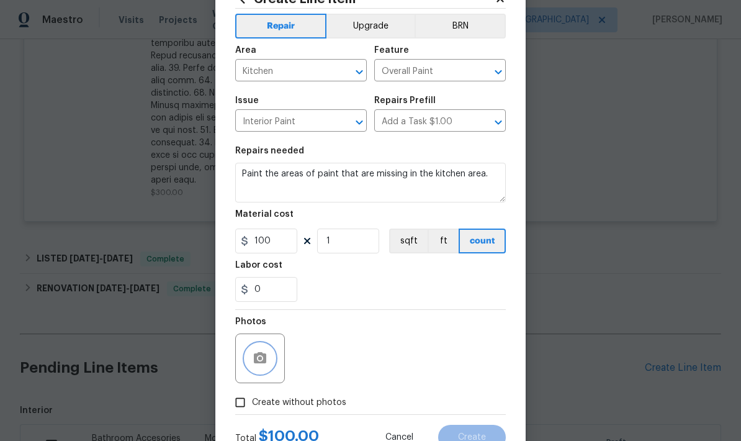
click at [257, 356] on icon "button" at bounding box center [260, 357] width 12 height 11
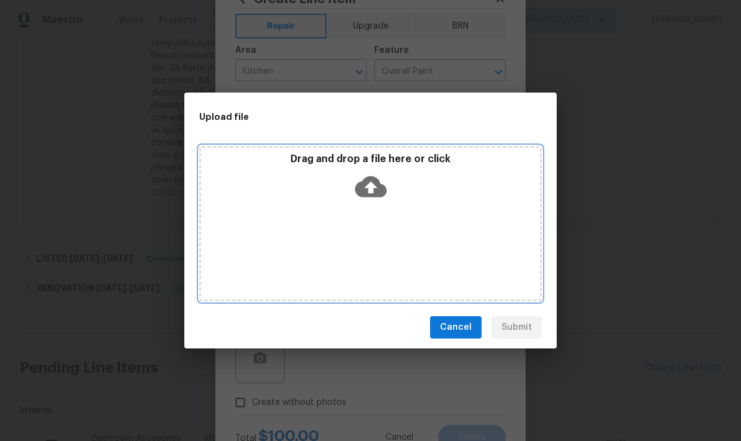
click at [364, 192] on icon at bounding box center [371, 186] width 32 height 21
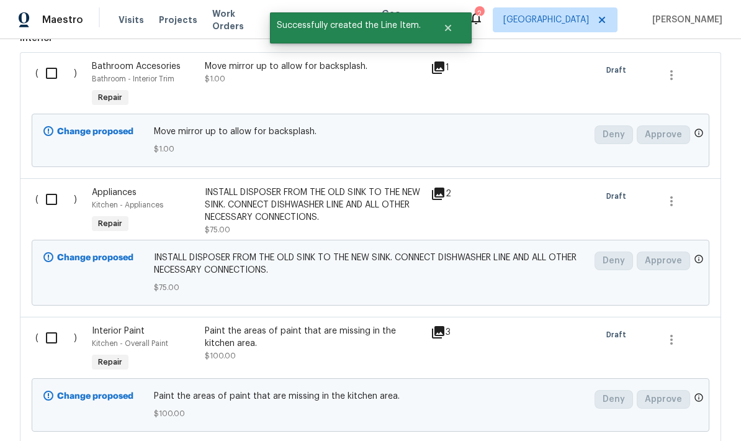
scroll to position [1287, 0]
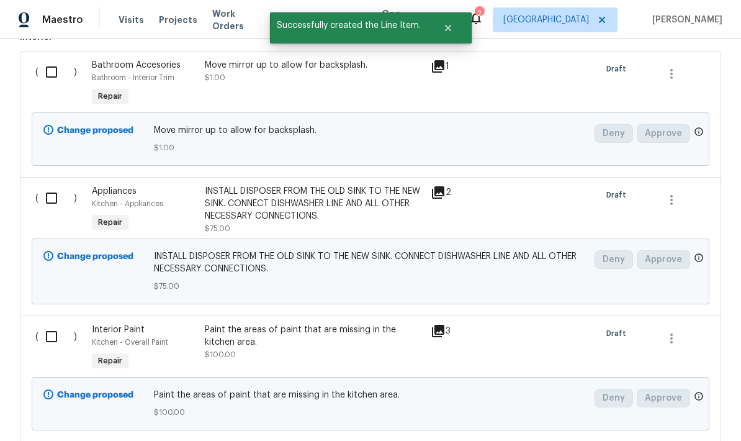
click at [56, 59] on input "checkbox" at bounding box center [55, 72] width 35 height 26
checkbox input "true"
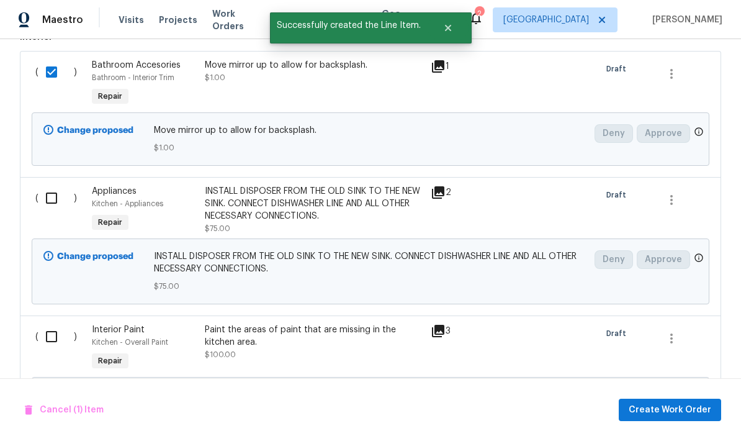
click at [45, 185] on input "checkbox" at bounding box center [55, 198] width 35 height 26
checkbox input "true"
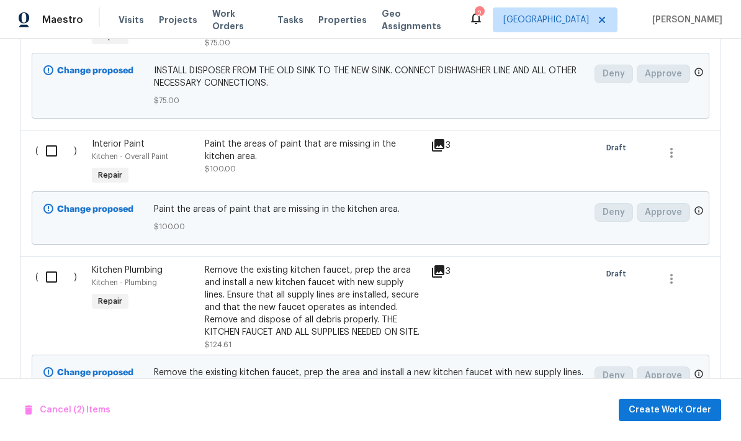
scroll to position [1474, 0]
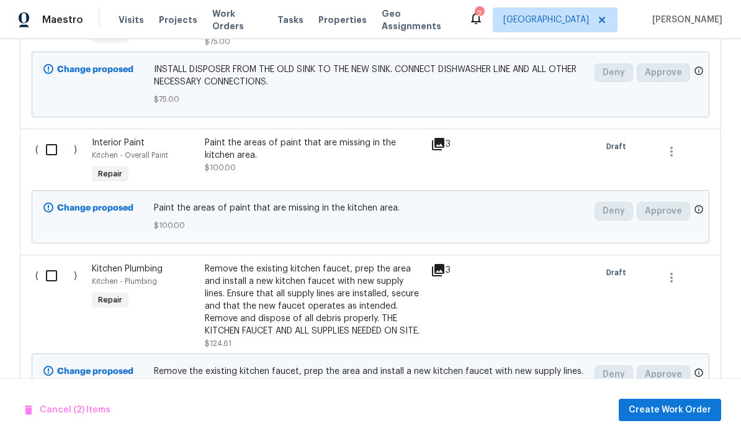
click at [53, 136] on input "checkbox" at bounding box center [55, 149] width 35 height 26
checkbox input "true"
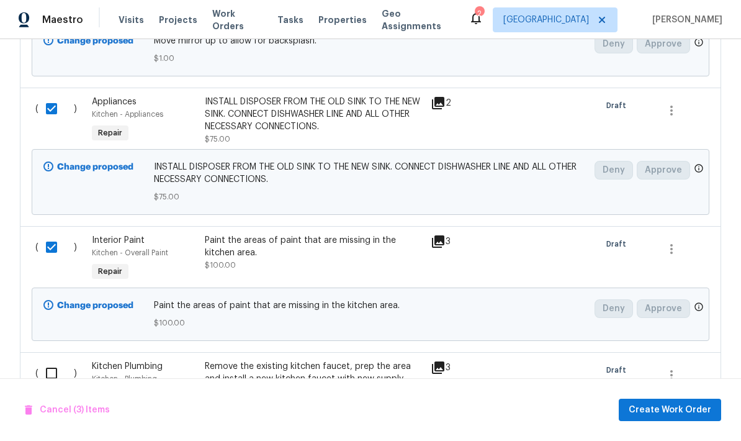
scroll to position [1390, 0]
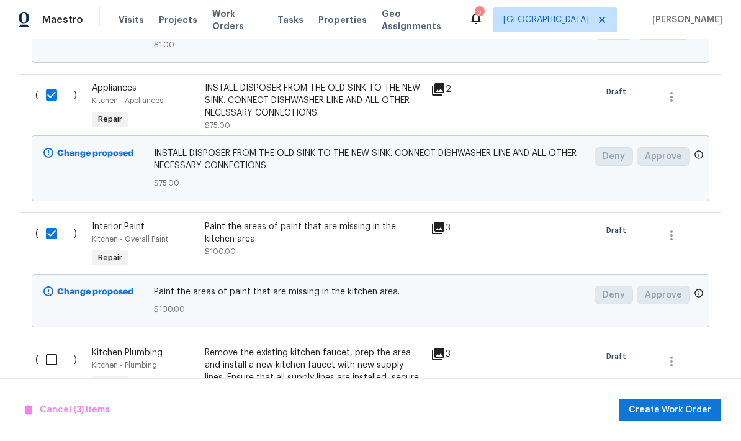
click at [56, 346] on input "checkbox" at bounding box center [55, 359] width 35 height 26
checkbox input "true"
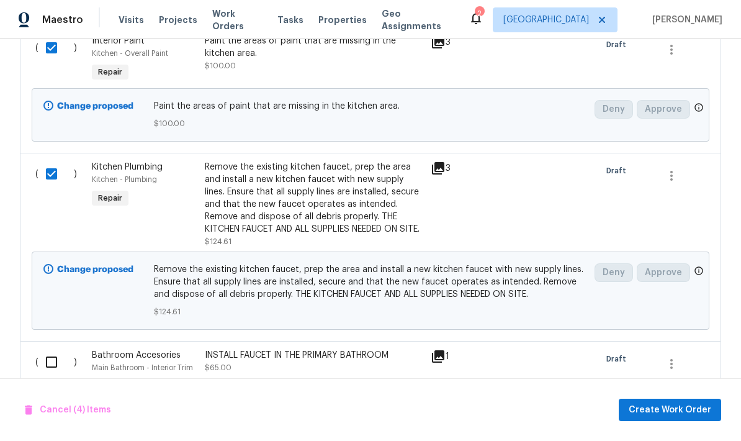
scroll to position [1551, 0]
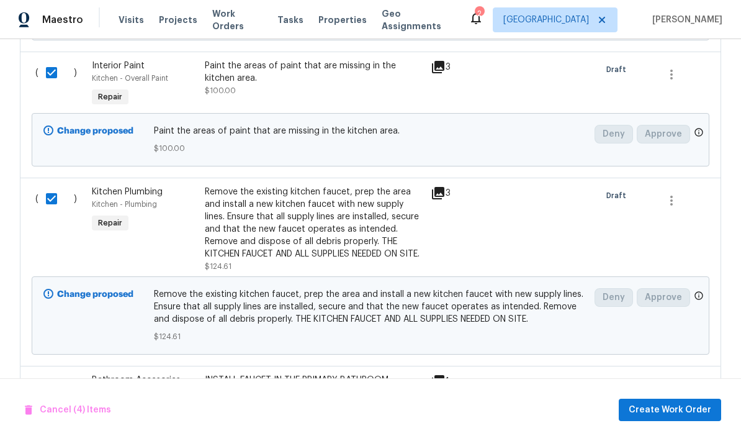
click at [56, 374] on input "checkbox" at bounding box center [55, 387] width 35 height 26
checkbox input "true"
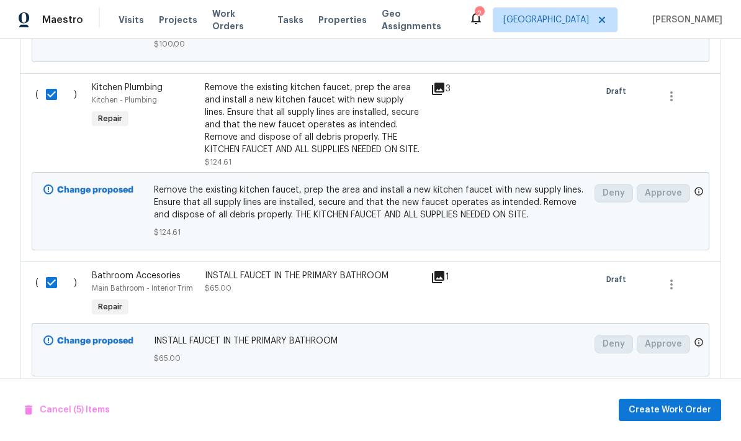
scroll to position [1655, 0]
click at [665, 412] on span "Create Work Order" at bounding box center [670, 410] width 83 height 16
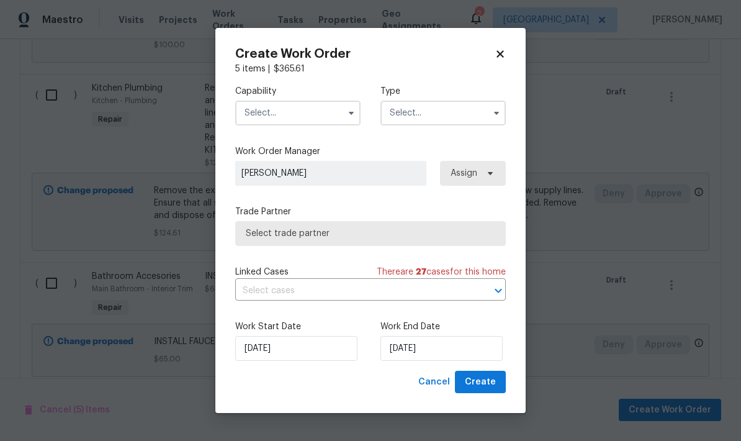
checkbox input "false"
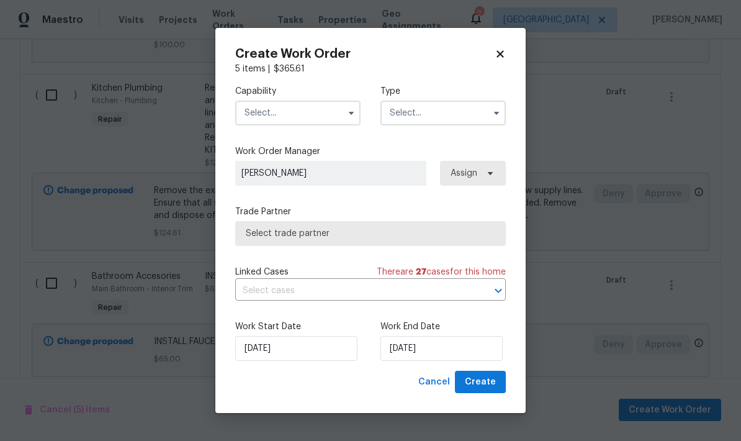
click at [305, 112] on input "text" at bounding box center [297, 113] width 125 height 25
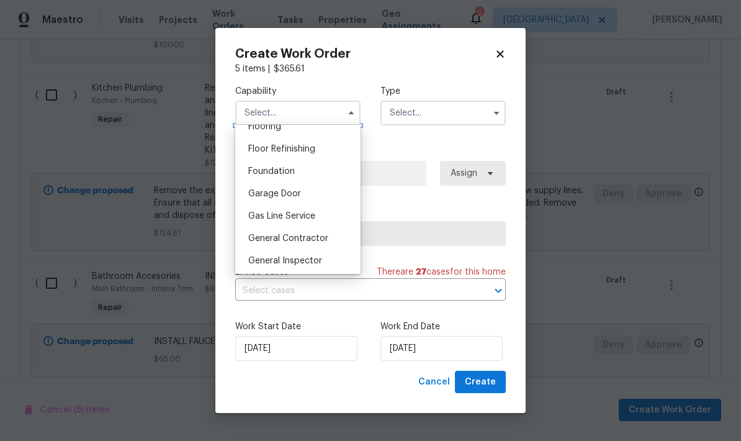
scroll to position [496, 0]
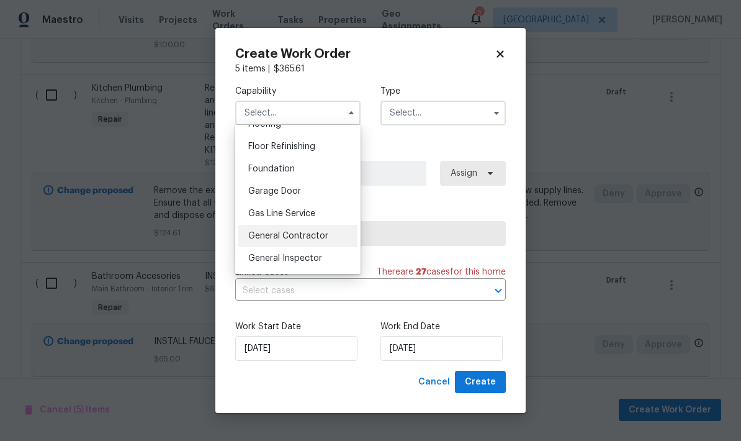
click at [307, 237] on span "General Contractor" at bounding box center [288, 235] width 80 height 9
type input "General Contractor"
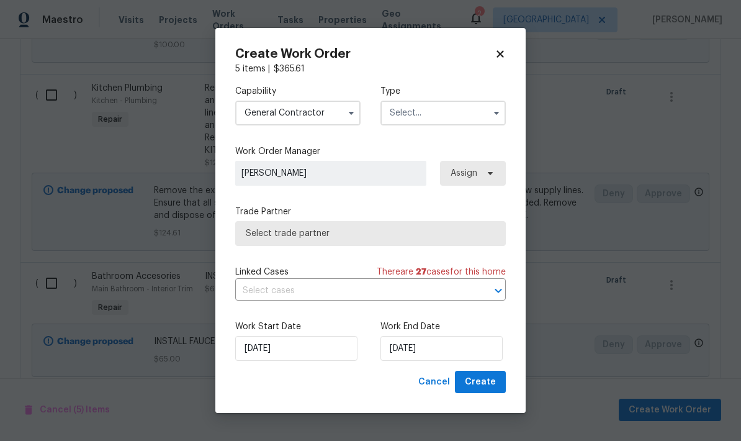
click at [457, 122] on input "text" at bounding box center [442, 113] width 125 height 25
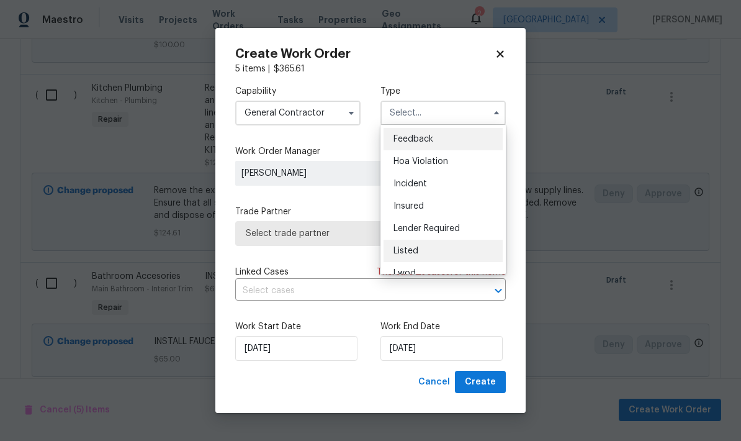
click at [414, 252] on span "Listed" at bounding box center [405, 250] width 25 height 9
type input "Listed"
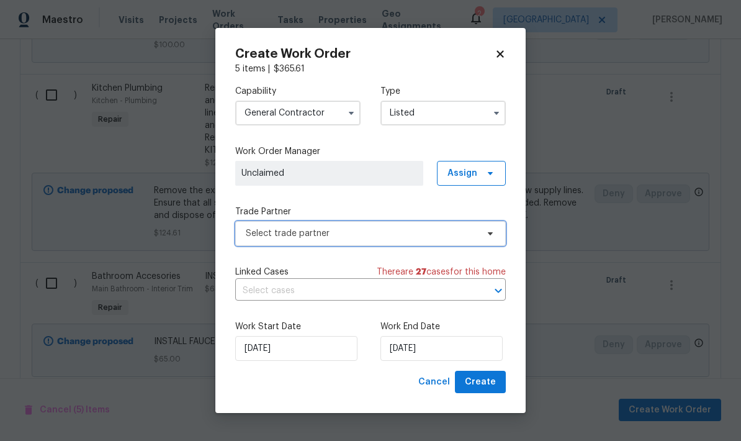
click at [321, 231] on span "Select trade partner" at bounding box center [361, 233] width 231 height 12
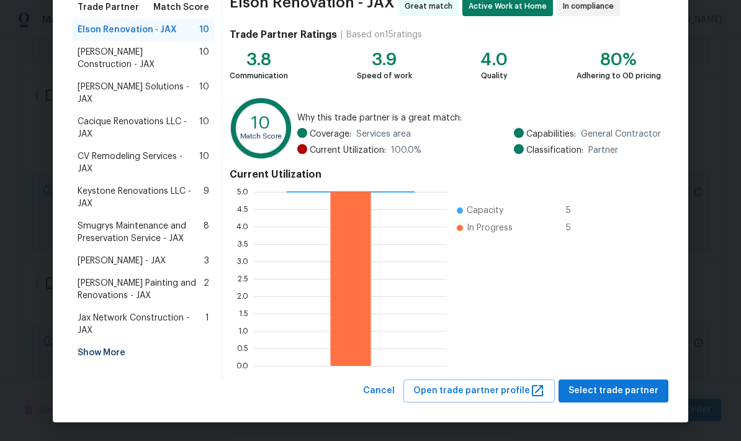
scroll to position [107, 0]
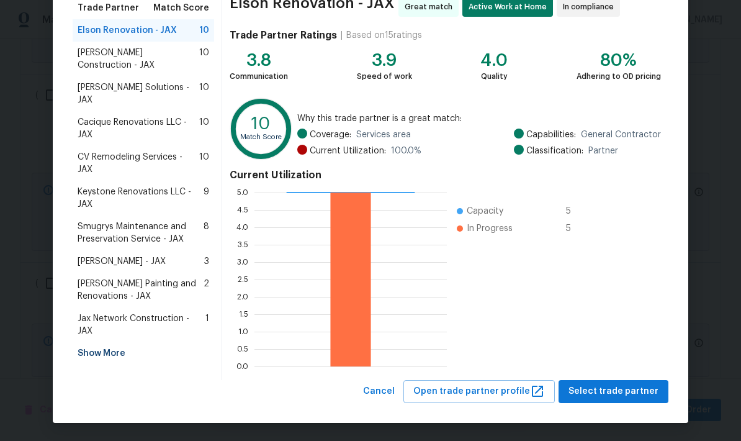
click at [111, 342] on div "Show More" at bounding box center [143, 353] width 141 height 22
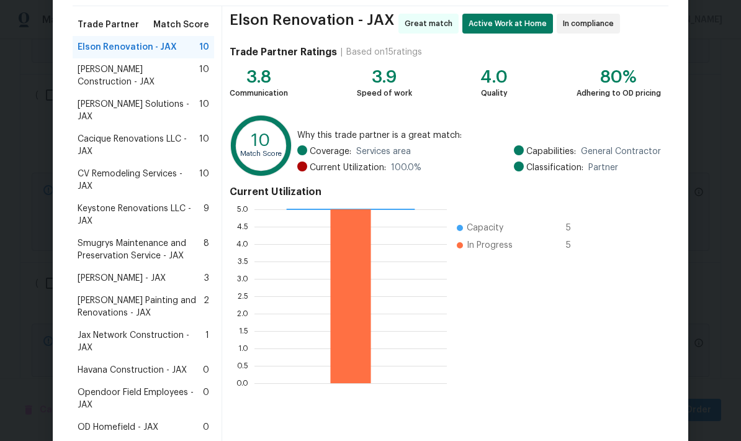
scroll to position [91, 0]
click at [145, 363] on span "Havana Construction - JAX" at bounding box center [132, 369] width 109 height 12
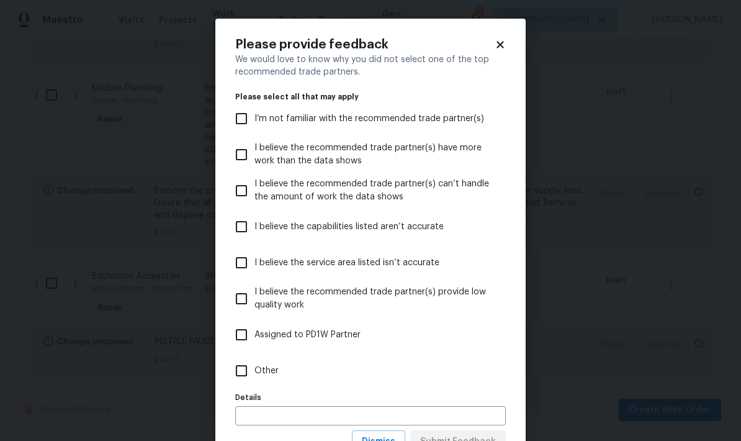
scroll to position [0, 0]
click at [241, 372] on input "Other" at bounding box center [241, 370] width 26 height 26
checkbox input "true"
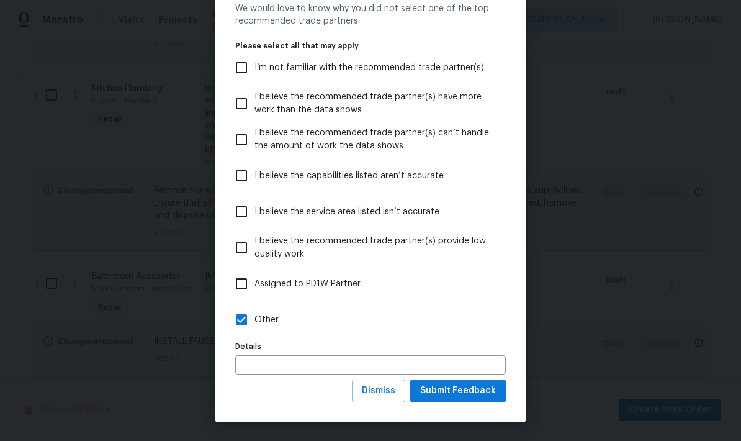
scroll to position [51, 0]
click at [470, 398] on span "Submit Feedback" at bounding box center [458, 391] width 76 height 16
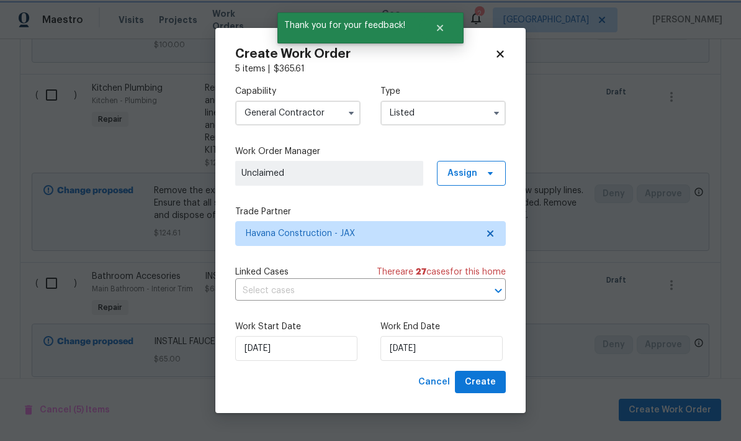
scroll to position [0, 0]
click at [418, 352] on input "10/7/2025" at bounding box center [441, 348] width 122 height 25
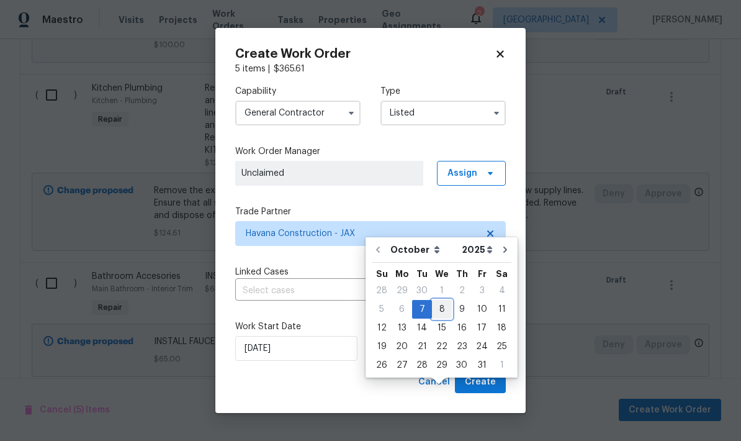
click at [439, 300] on div "8" at bounding box center [442, 308] width 20 height 17
type input "10/8/2025"
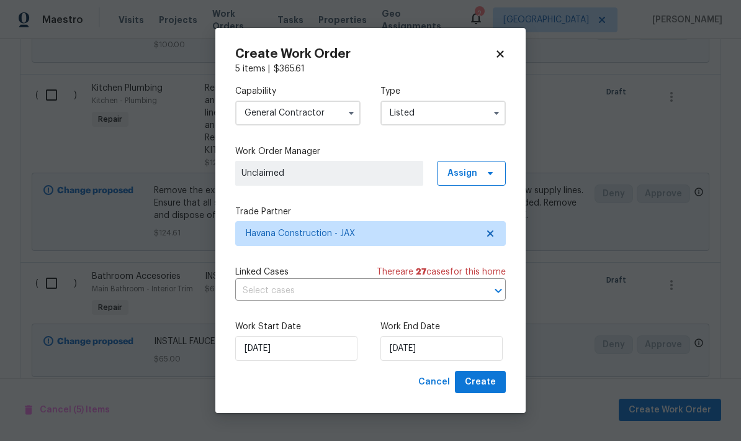
click at [324, 175] on span "Unclaimed" at bounding box center [329, 173] width 176 height 12
click at [488, 172] on icon at bounding box center [490, 173] width 5 height 3
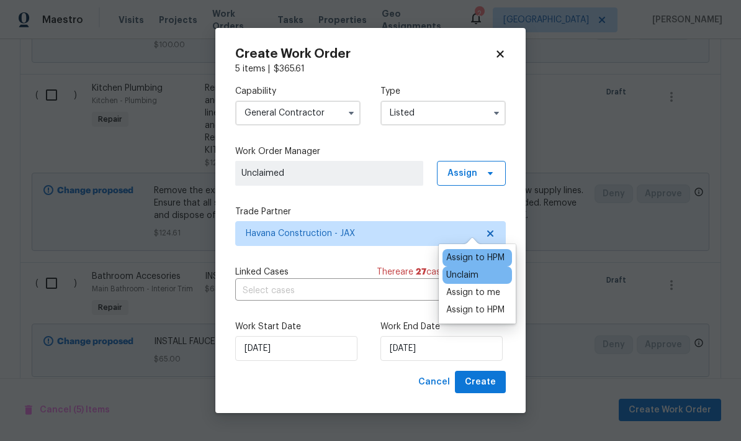
click at [481, 251] on div "Assign to HPM" at bounding box center [475, 257] width 58 height 12
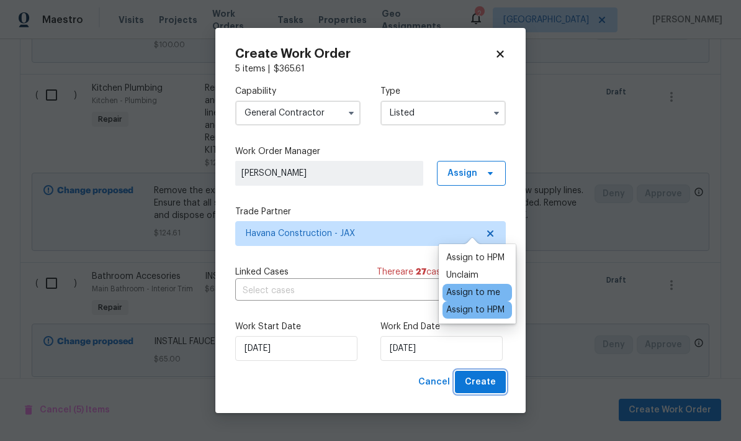
click at [490, 386] on span "Create" at bounding box center [480, 382] width 31 height 16
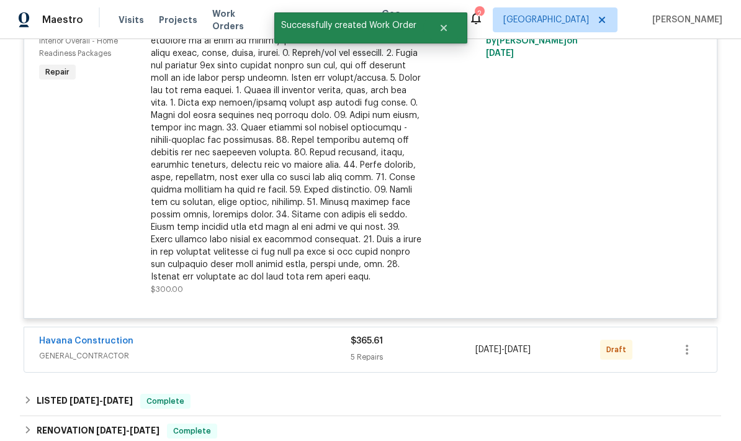
scroll to position [818, 0]
click at [692, 341] on icon "button" at bounding box center [686, 348] width 15 height 15
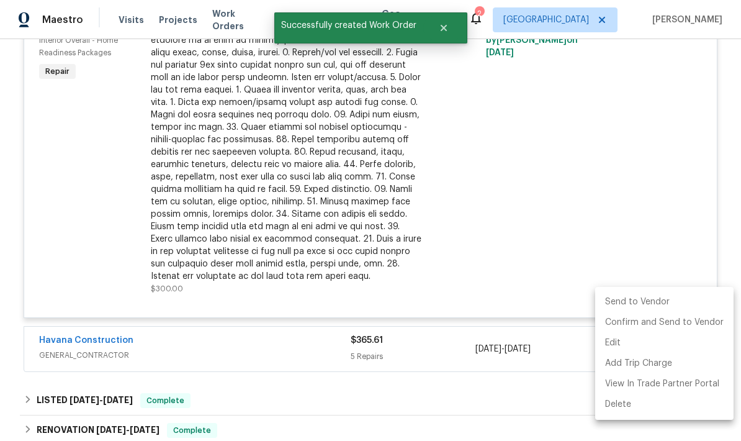
click at [633, 303] on li "Send to Vendor" at bounding box center [664, 302] width 138 height 20
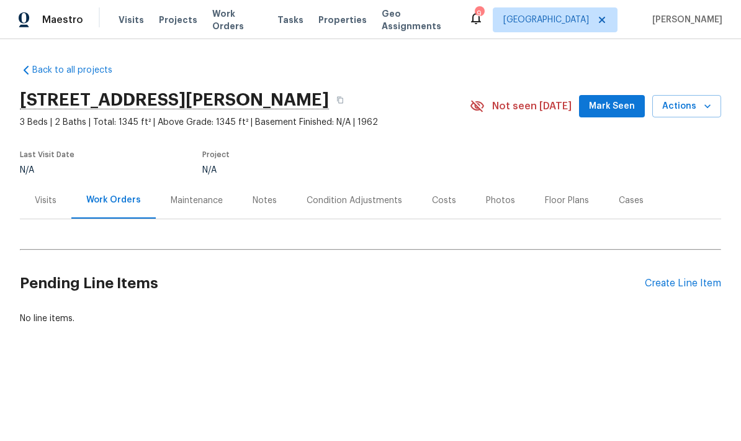
click at [438, 201] on div "Costs" at bounding box center [444, 200] width 24 height 12
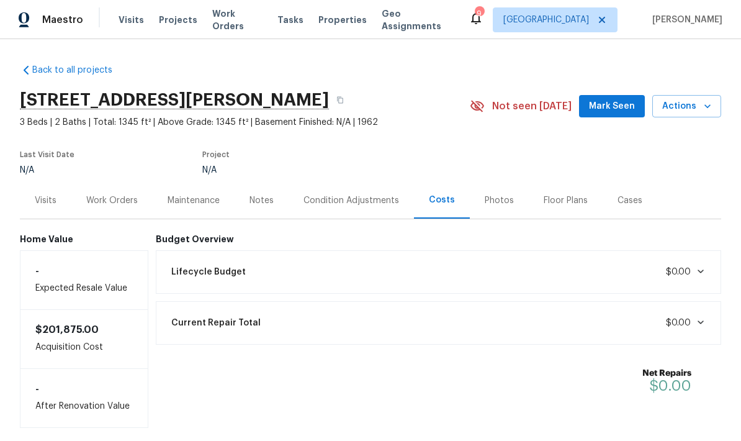
click at [250, 205] on div "Notes" at bounding box center [261, 200] width 24 height 12
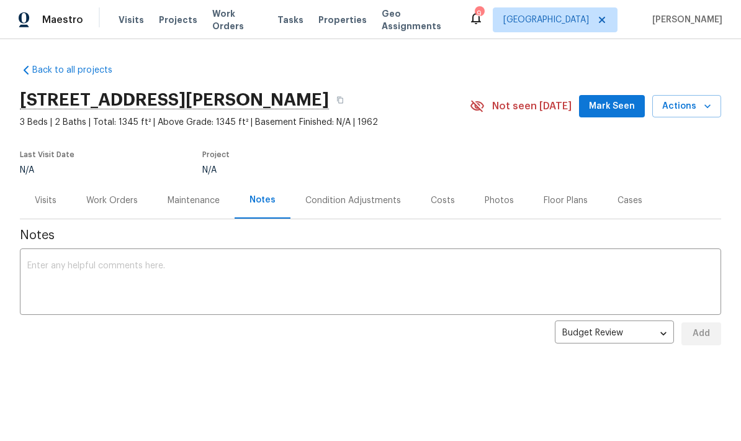
click at [48, 199] on div "Visits" at bounding box center [46, 200] width 22 height 12
